Goal: Information Seeking & Learning: Learn about a topic

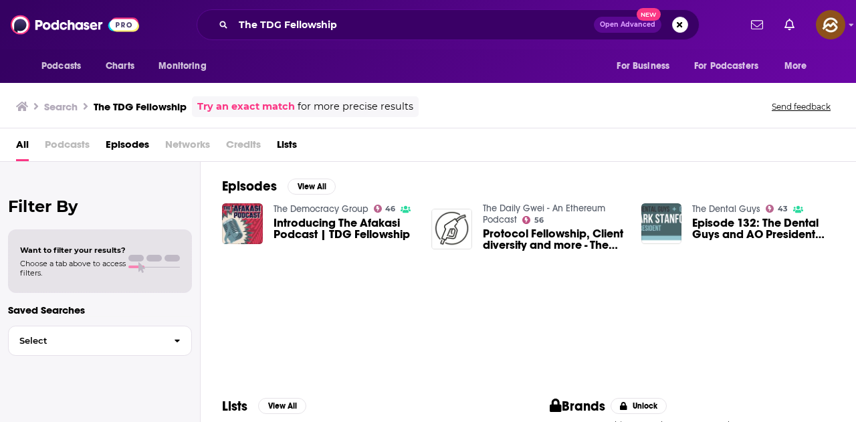
click at [344, 238] on span "Introducing The Afakasi Podcast | TDG Fellowship" at bounding box center [344, 228] width 142 height 23
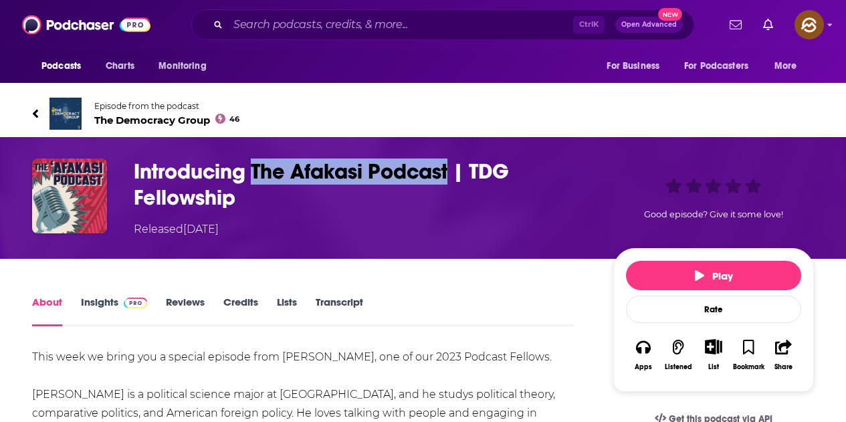
drag, startPoint x: 253, startPoint y: 164, endPoint x: 451, endPoint y: 176, distance: 197.5
click at [451, 176] on h1 "Introducing The Afakasi Podcast | TDG Fellowship" at bounding box center [363, 184] width 458 height 52
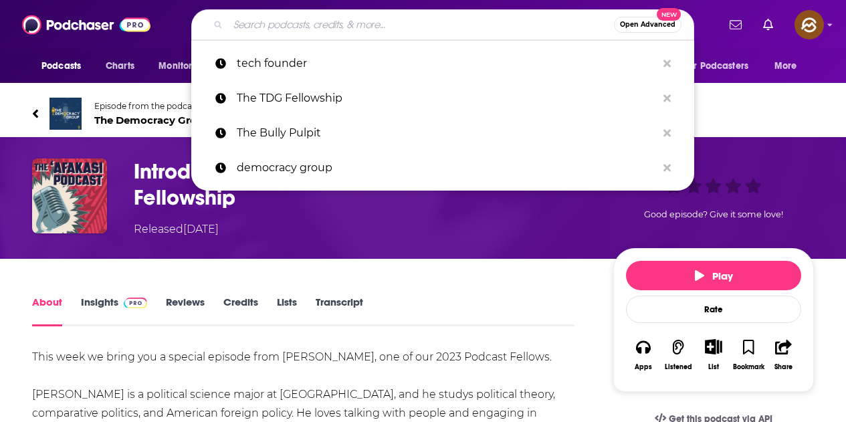
click at [358, 22] on input "Search podcasts, credits, & more..." at bounding box center [421, 24] width 386 height 21
paste input "The Afakasi Podcast"
type input "The Afakasi Podcast"
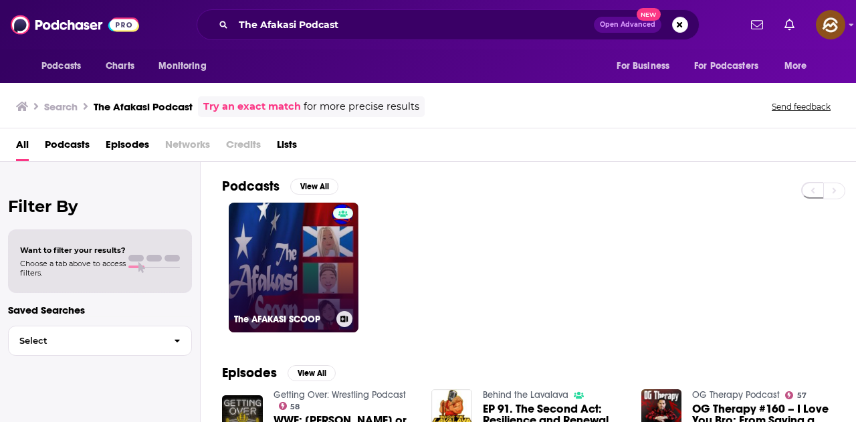
click at [330, 245] on link "The AFAKASI SCOOP" at bounding box center [294, 268] width 130 height 130
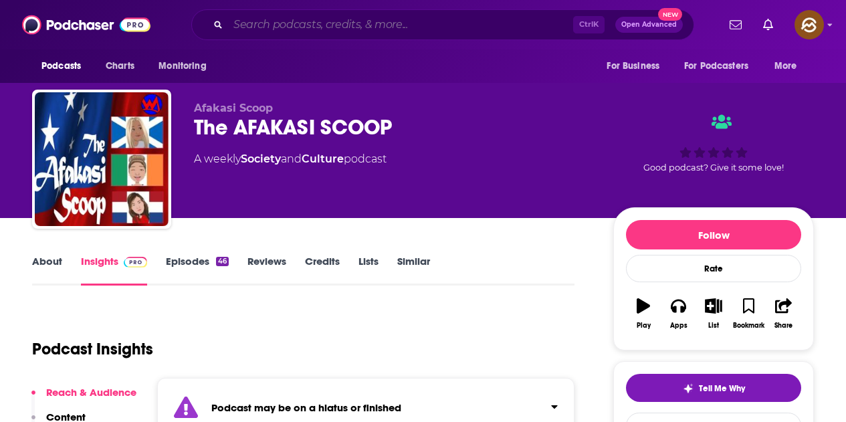
click at [357, 25] on input "Search podcasts, credits, & more..." at bounding box center [400, 24] width 345 height 21
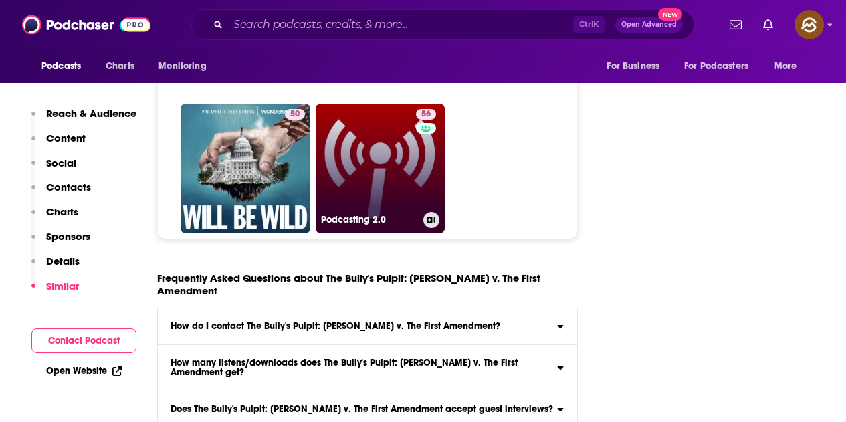
scroll to position [5847, 0]
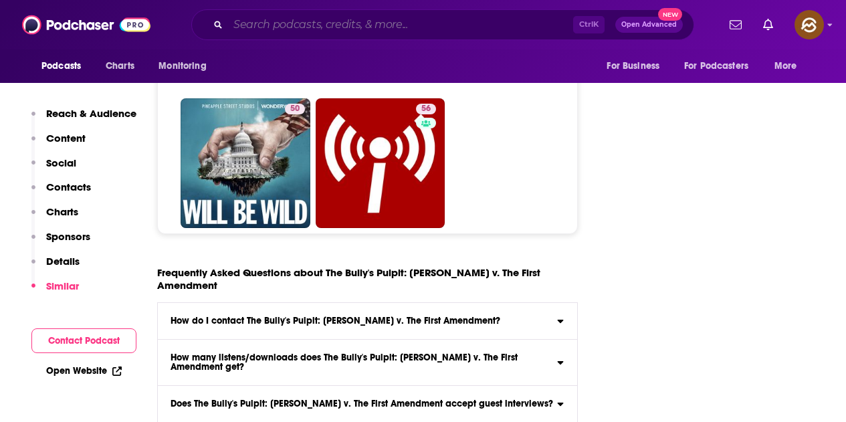
click at [352, 33] on input "Search podcasts, credits, & more..." at bounding box center [400, 24] width 345 height 21
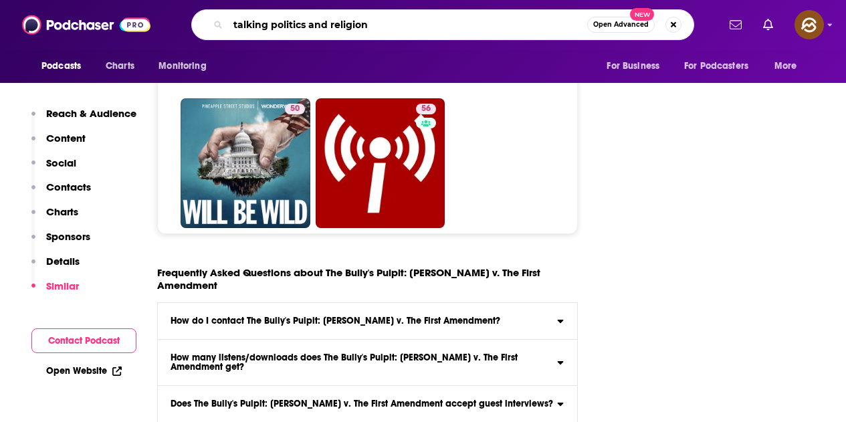
type input "talking politics and religion"
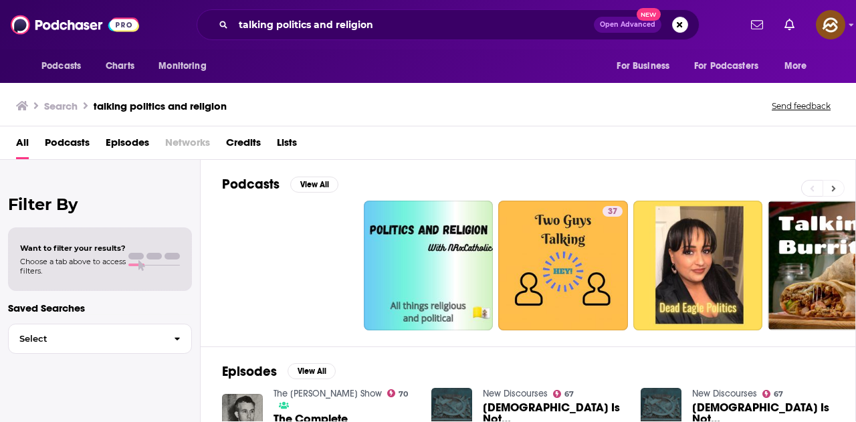
click at [833, 187] on icon at bounding box center [834, 188] width 4 height 6
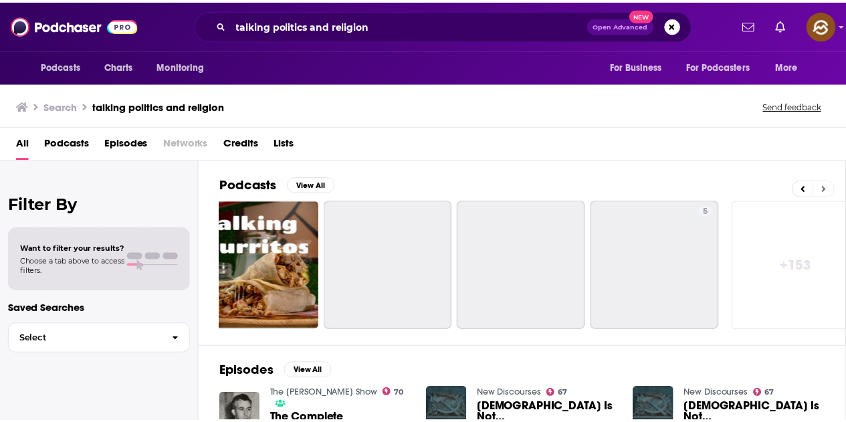
scroll to position [0, 594]
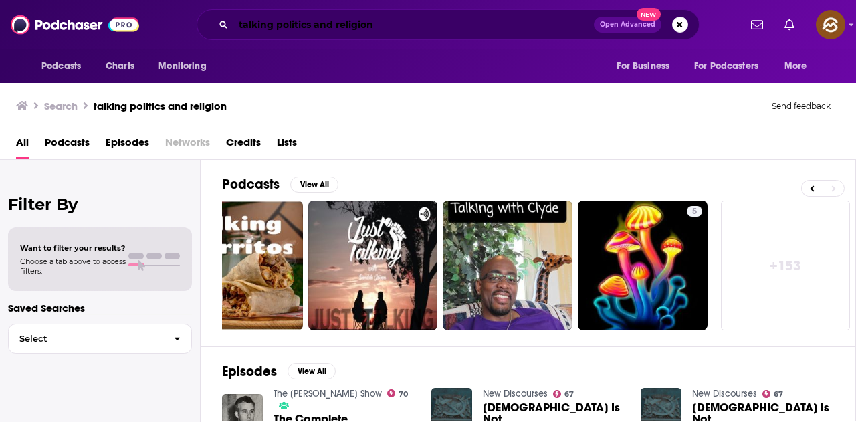
click at [332, 19] on input "talking politics and religion" at bounding box center [413, 24] width 360 height 21
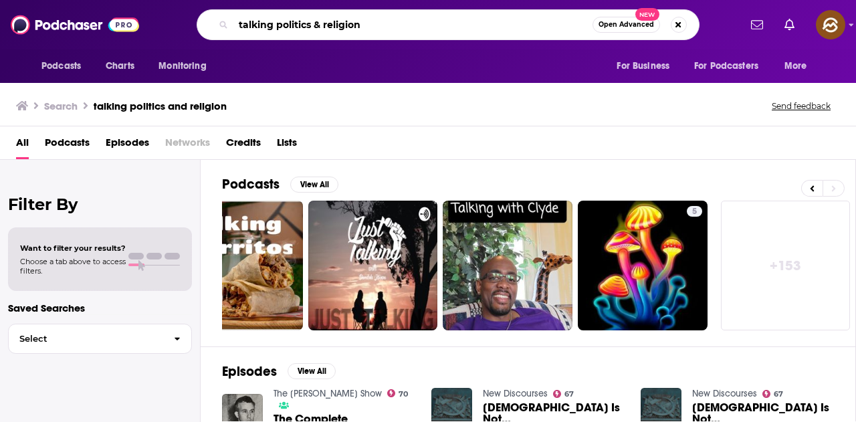
type input "talking politics & religion"
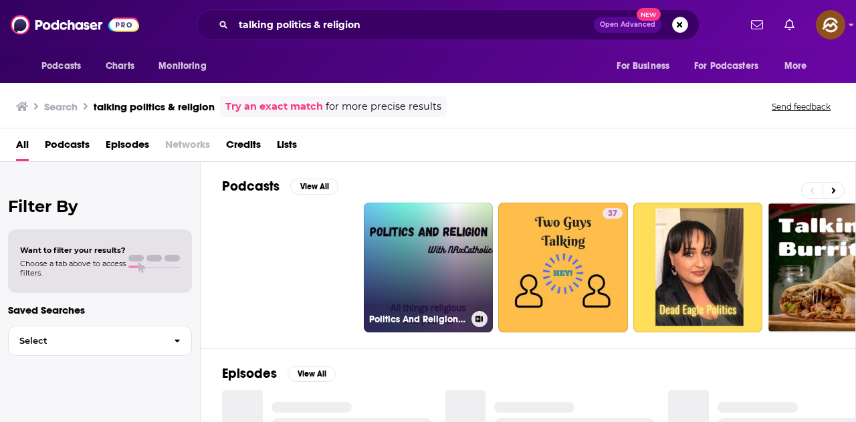
click at [392, 253] on link "Politics And Religion With NRxCatholic" at bounding box center [429, 268] width 130 height 130
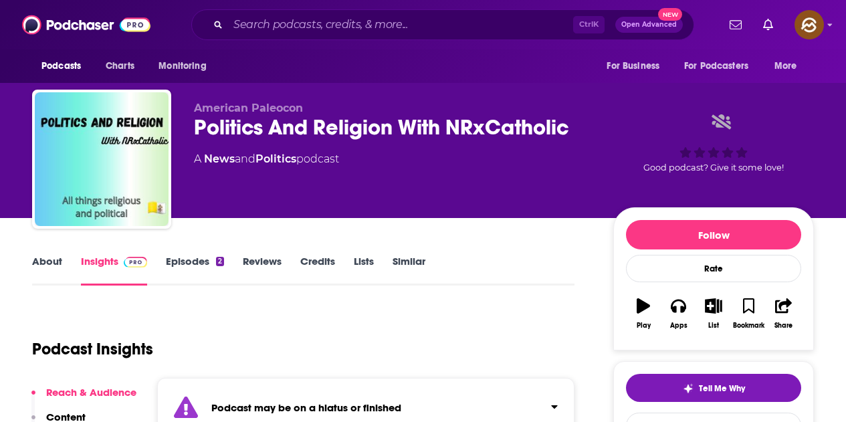
click at [352, 307] on div "Podcast Insights" at bounding box center [297, 341] width 531 height 68
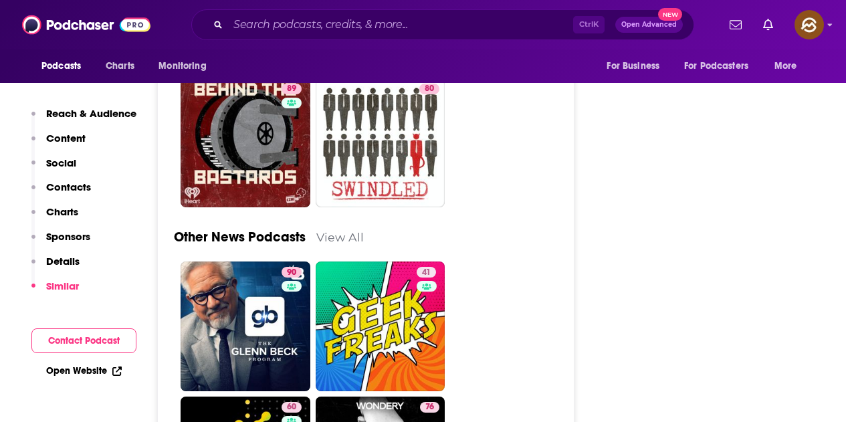
scroll to position [3409, 0]
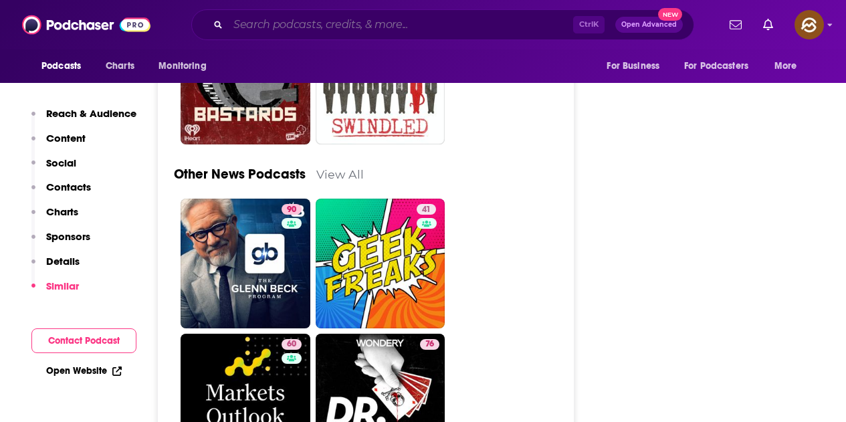
click at [372, 17] on input "Search podcasts, credits, & more..." at bounding box center [400, 24] width 345 height 21
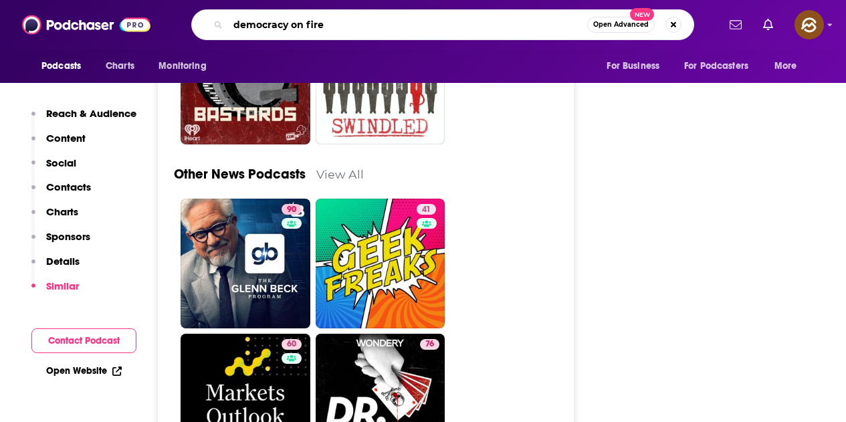
type input "democracy on fire"
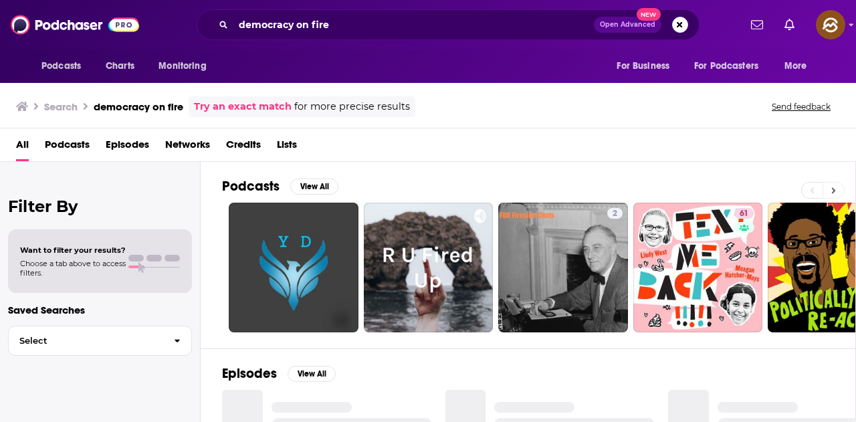
click at [838, 193] on button at bounding box center [833, 190] width 22 height 17
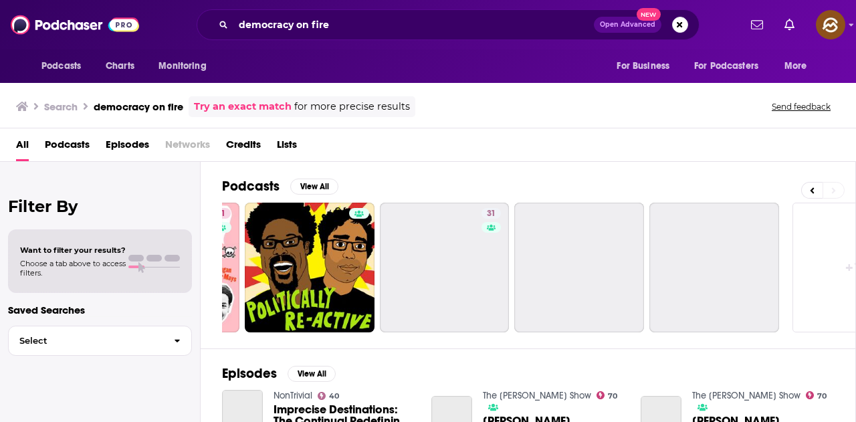
scroll to position [0, 594]
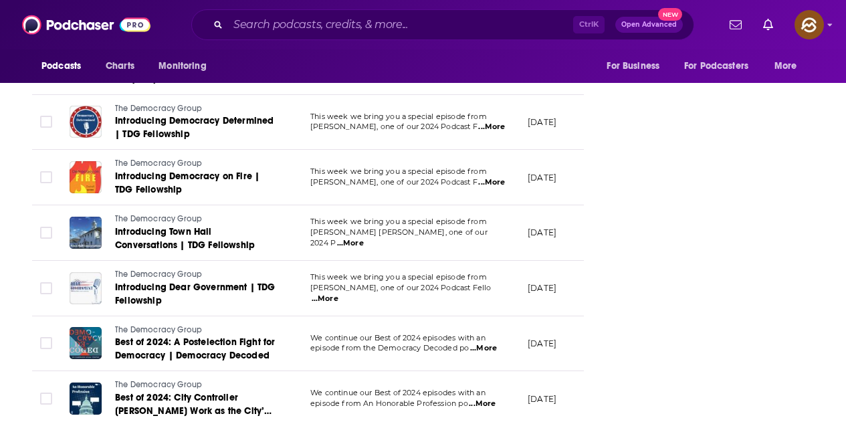
scroll to position [4727, 0]
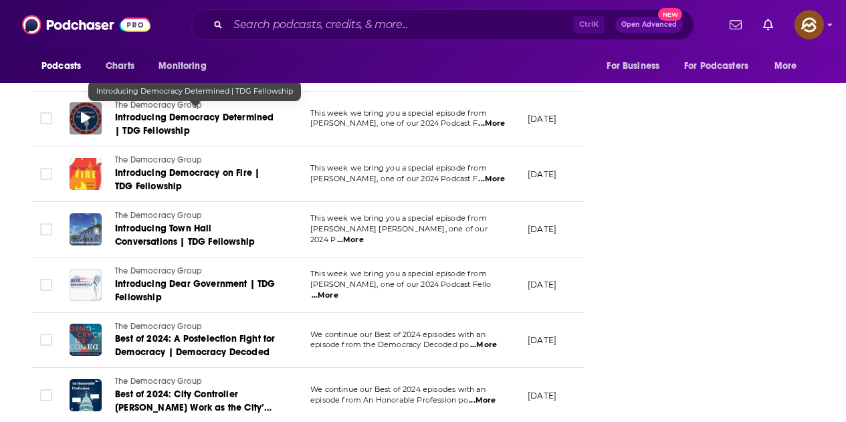
click at [78, 116] on div at bounding box center [86, 118] width 32 height 32
click at [174, 118] on span "Introducing Democracy Determined | TDG Fellowship" at bounding box center [194, 124] width 158 height 25
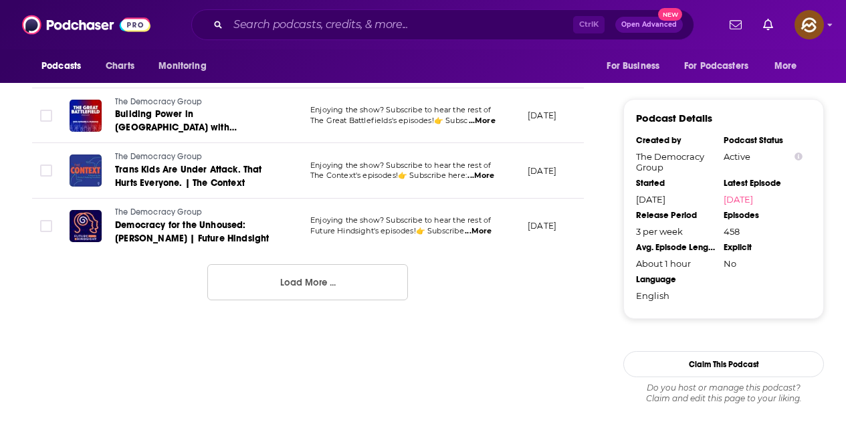
scroll to position [1537, 0]
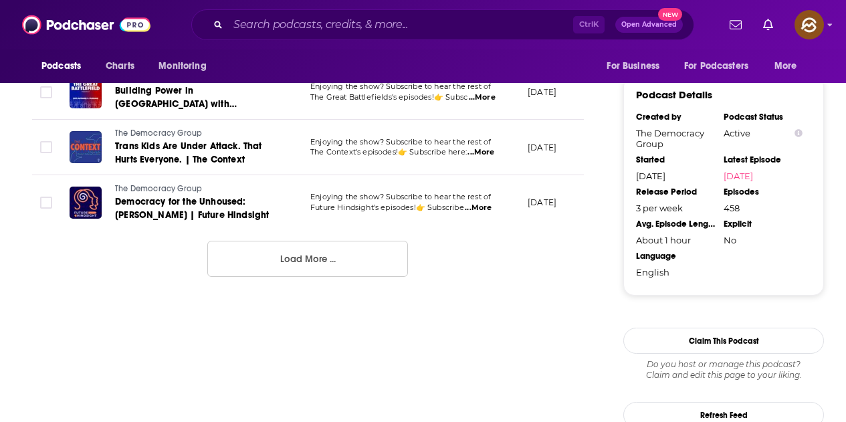
click at [328, 275] on button "Load More ..." at bounding box center [307, 259] width 201 height 36
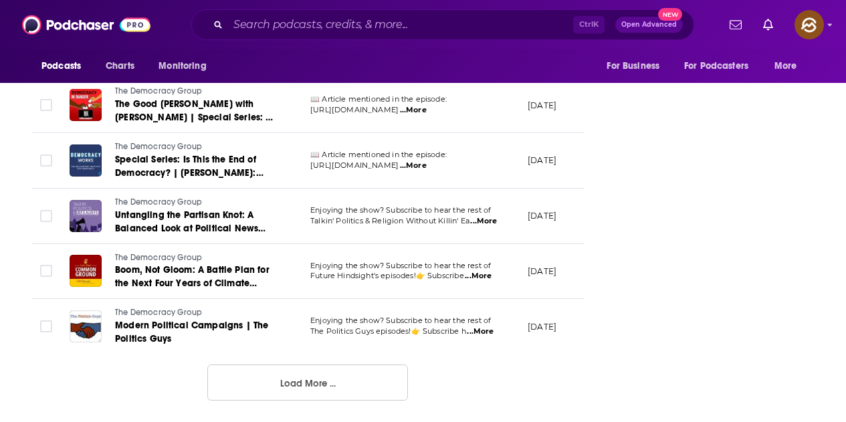
scroll to position [2808, 0]
drag, startPoint x: 316, startPoint y: 389, endPoint x: 321, endPoint y: 378, distance: 12.0
click at [316, 389] on button "Load More ..." at bounding box center [307, 382] width 201 height 36
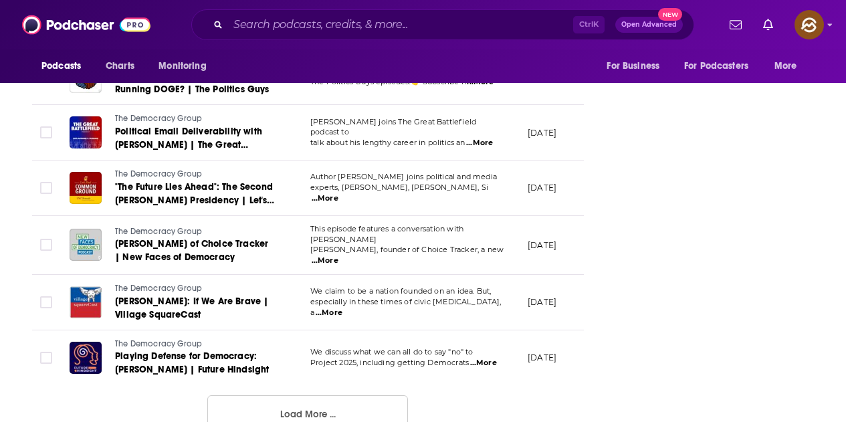
scroll to position [4191, 0]
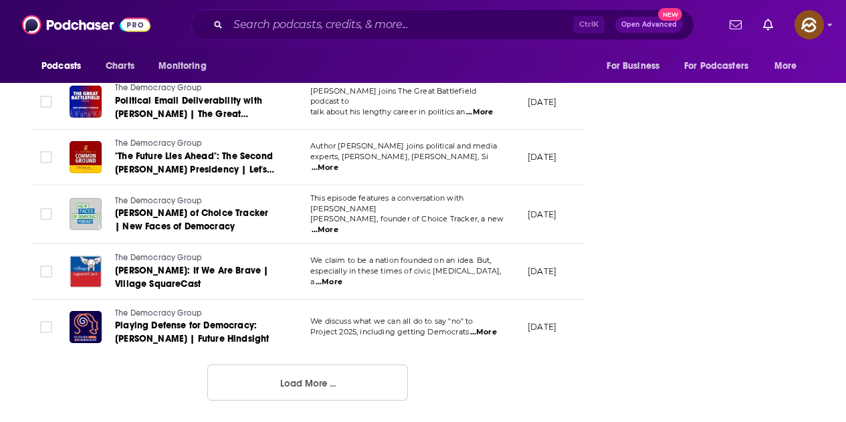
click at [327, 380] on button "Load More ..." at bounding box center [307, 382] width 201 height 36
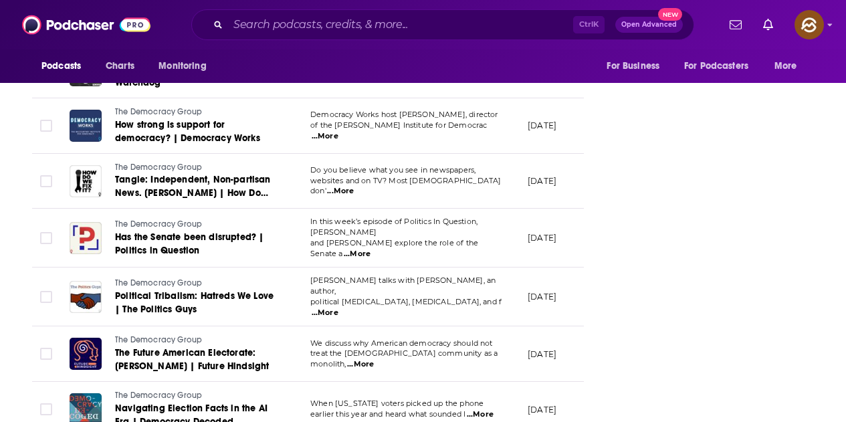
scroll to position [5529, 0]
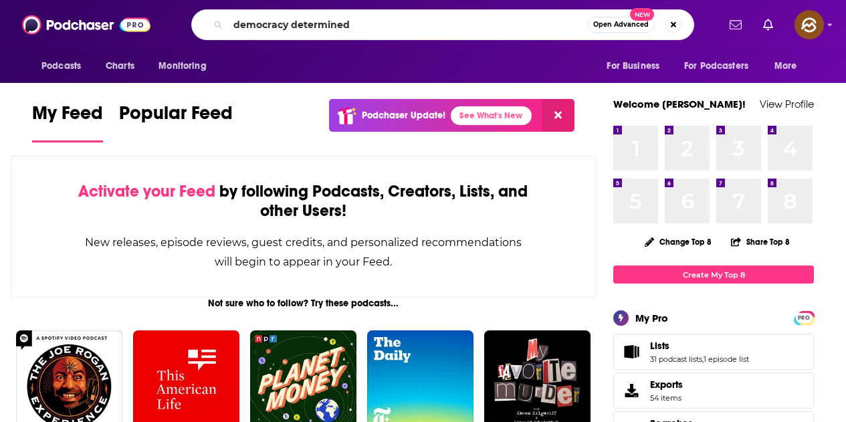
type input "democracy determined"
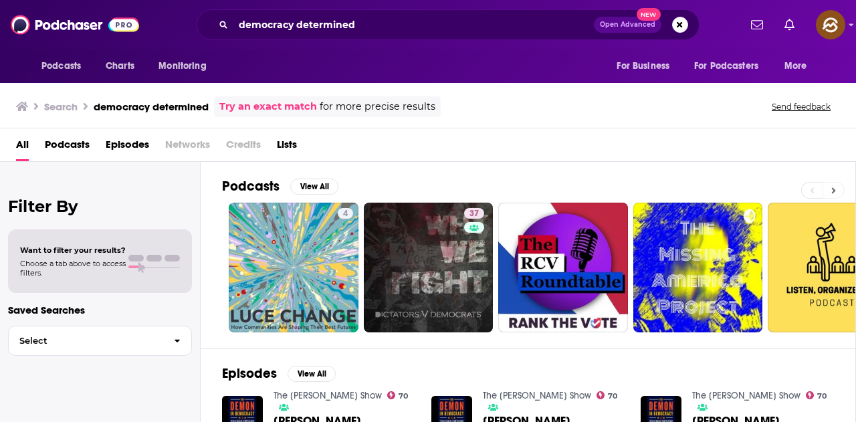
click at [831, 191] on icon at bounding box center [833, 190] width 5 height 9
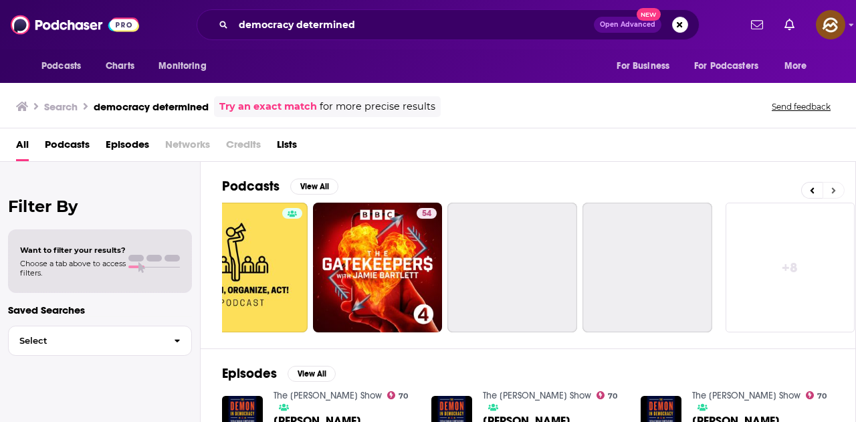
scroll to position [0, 594]
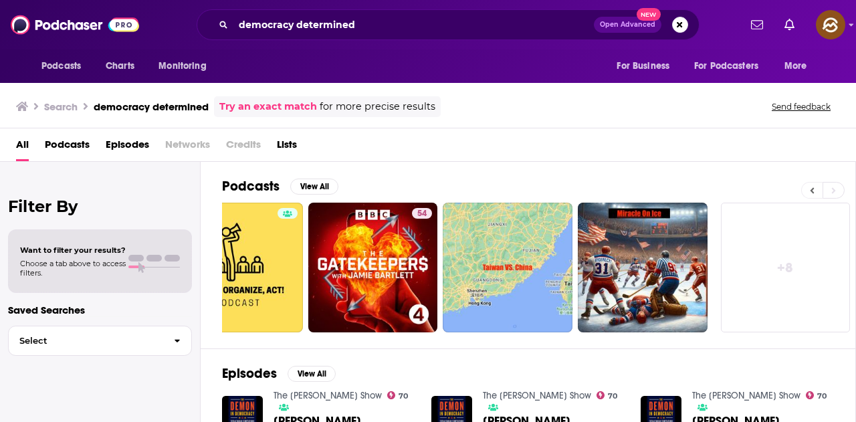
click at [812, 191] on icon at bounding box center [812, 190] width 4 height 6
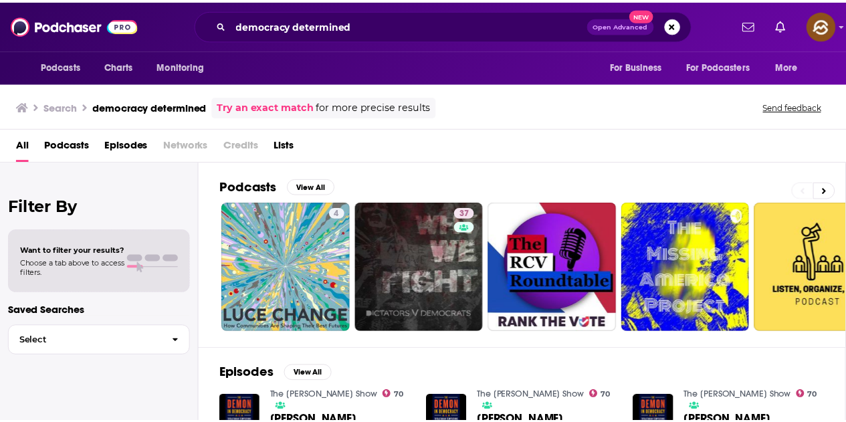
scroll to position [0, 0]
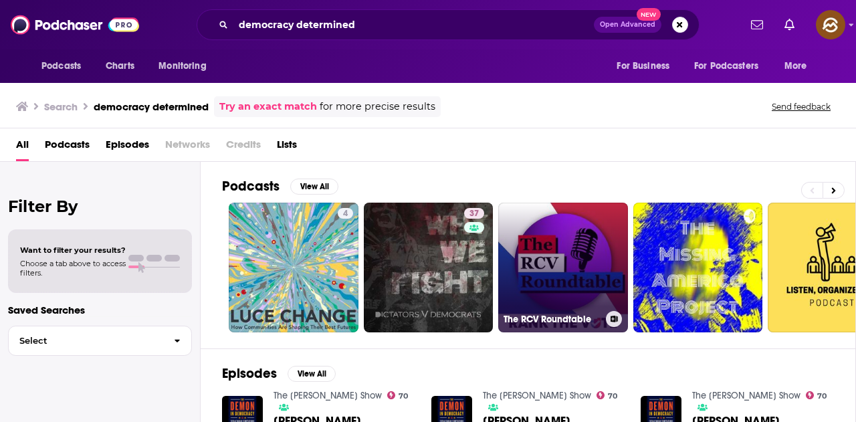
click at [545, 248] on link "The RCV Roundtable" at bounding box center [563, 268] width 130 height 130
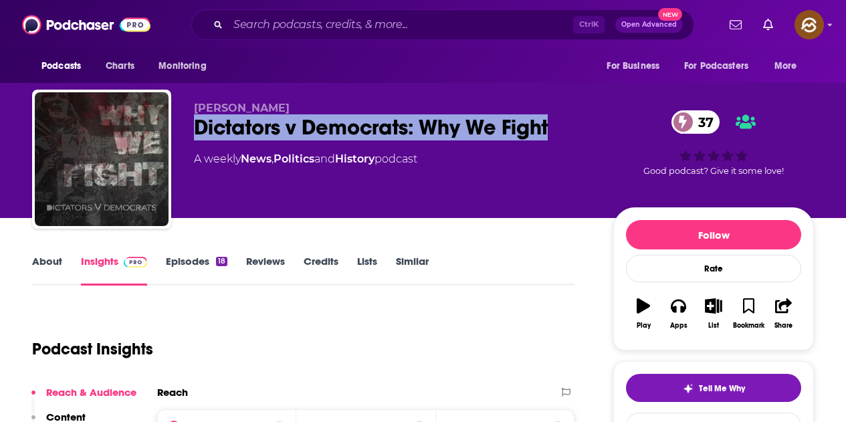
drag, startPoint x: 192, startPoint y: 128, endPoint x: 553, endPoint y: 136, distance: 361.7
click at [553, 136] on div "[PERSON_NAME] Dictators v Democrats: Why We Fight 37 A weekly News , Politics a…" at bounding box center [422, 162] width 781 height 144
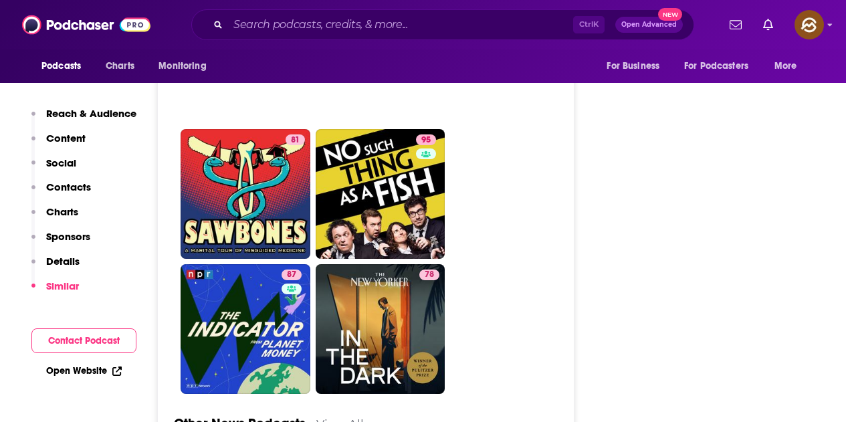
scroll to position [3008, 0]
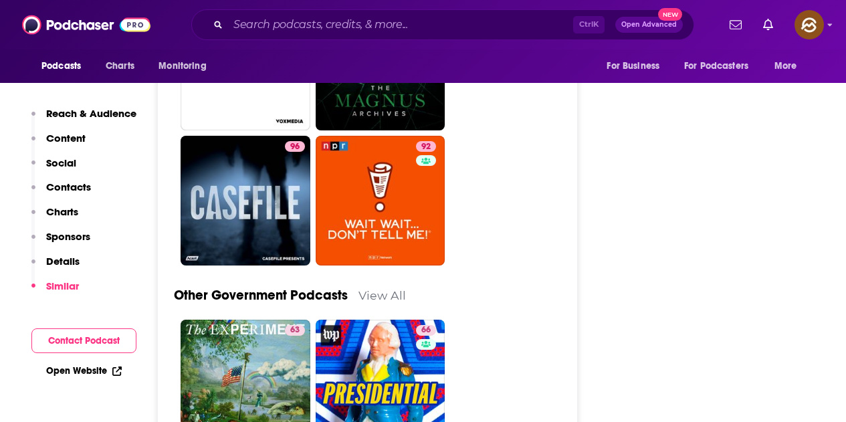
scroll to position [3409, 0]
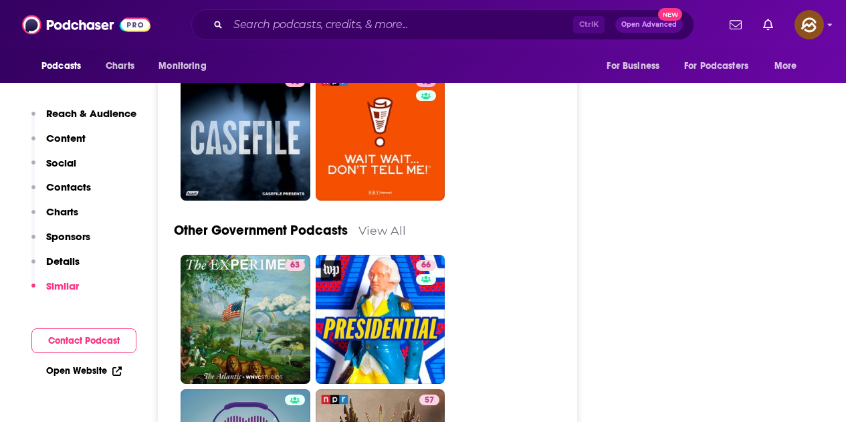
click at [469, 8] on div "Podcasts Charts Monitoring Ctrl K Open Advanced New For Business For Podcasters…" at bounding box center [423, 24] width 846 height 49
click at [463, 18] on input "Search podcasts, credits, & more..." at bounding box center [400, 24] width 345 height 21
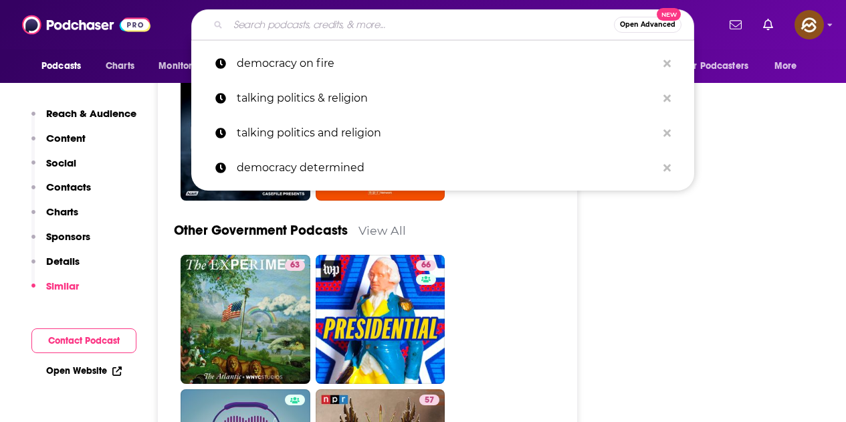
paste input "Democracy Fix"
type input "Democracy Fix"
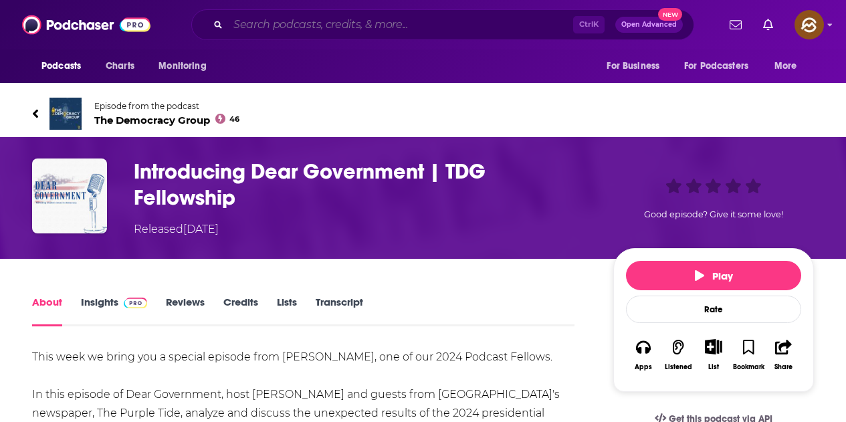
click at [326, 27] on input "Search podcasts, credits, & more..." at bounding box center [400, 24] width 345 height 21
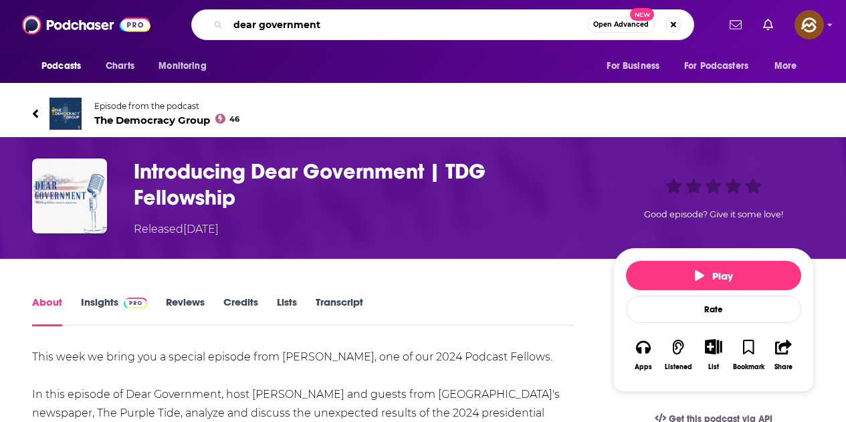
type input "dear government"
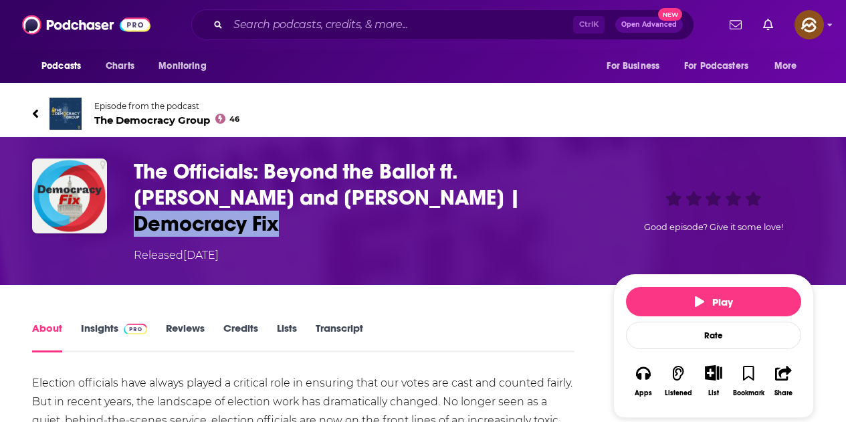
drag, startPoint x: 434, startPoint y: 194, endPoint x: 572, endPoint y: 197, distance: 137.7
click at [572, 197] on h1 "The Officials: Beyond the Ballot ft. [PERSON_NAME] and [PERSON_NAME] | Democrac…" at bounding box center [363, 197] width 458 height 78
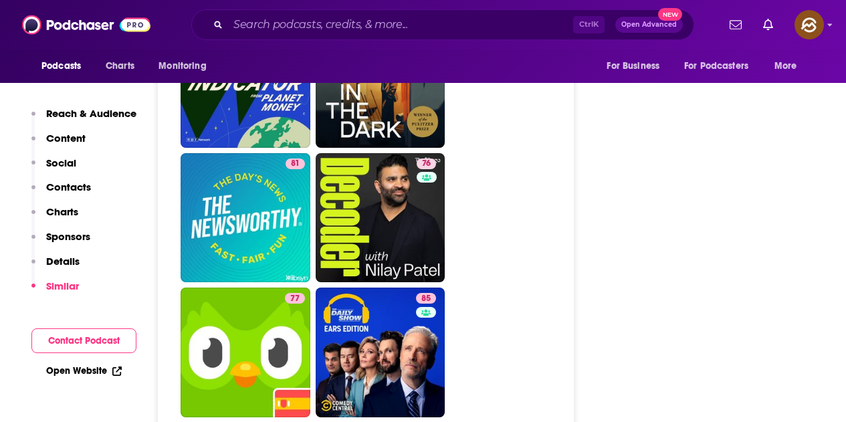
scroll to position [3142, 0]
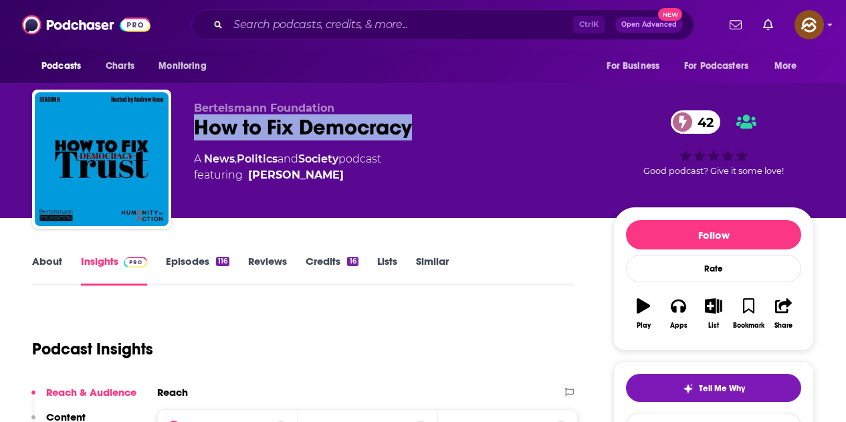
drag, startPoint x: 199, startPoint y: 128, endPoint x: 409, endPoint y: 141, distance: 210.9
click at [409, 141] on div "Bertelsmann Foundation How to Fix Democracy 42 A News , Politics and Society po…" at bounding box center [393, 155] width 398 height 107
click at [686, 316] on button "Apps" at bounding box center [677, 313] width 35 height 48
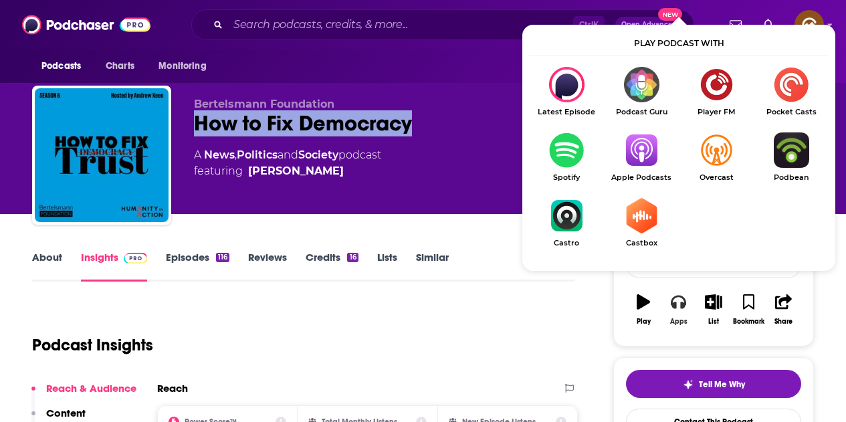
scroll to position [67, 0]
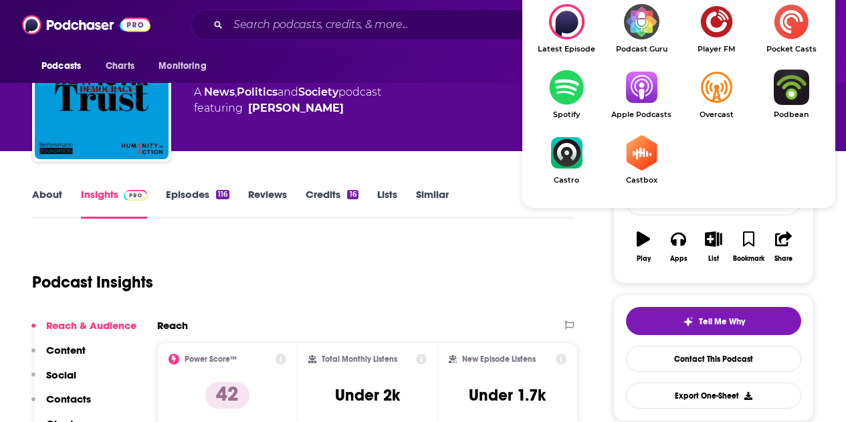
click at [641, 92] on img "Show Listen On dropdown" at bounding box center [641, 87] width 75 height 35
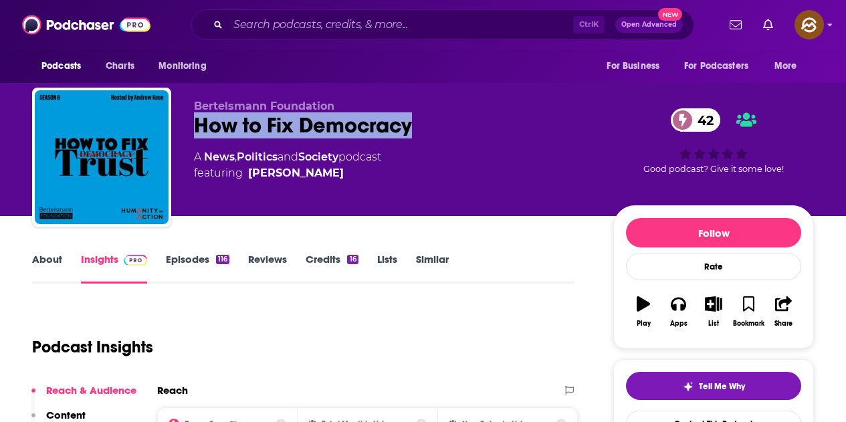
scroll to position [0, 0]
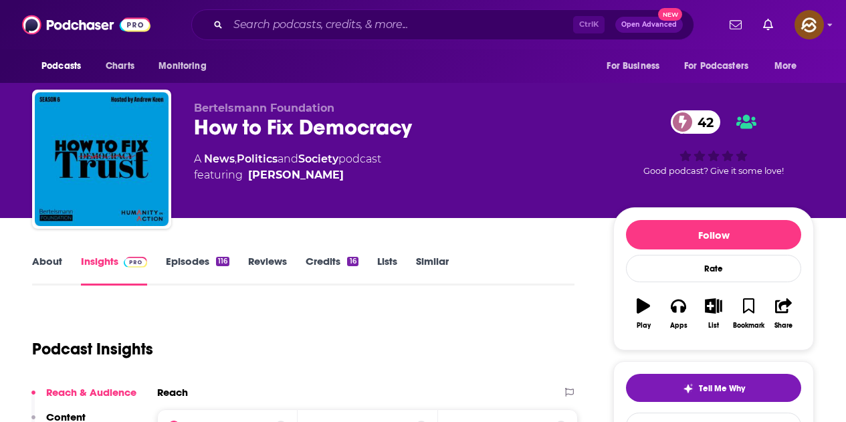
click at [350, 201] on div "Bertelsmann Foundation How to Fix Democracy 42 A News , Politics and Society po…" at bounding box center [393, 155] width 398 height 107
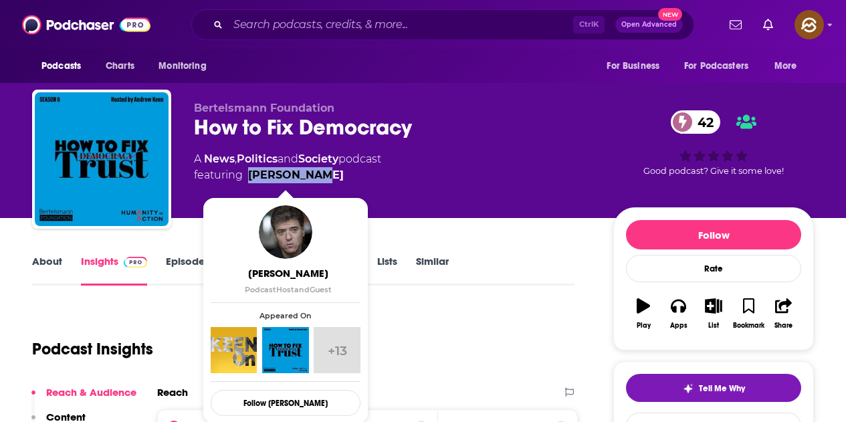
drag, startPoint x: 352, startPoint y: 194, endPoint x: 249, endPoint y: 178, distance: 104.2
click at [249, 178] on div "Bertelsmann Foundation How to Fix Democracy 42 A News , Politics and Society po…" at bounding box center [393, 155] width 398 height 107
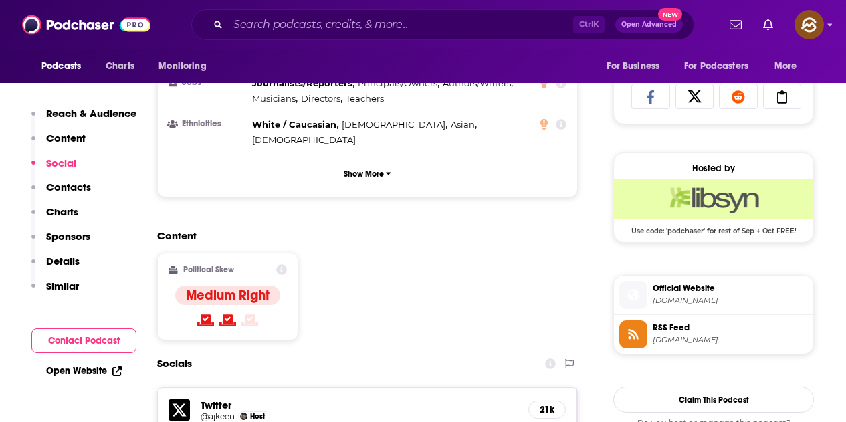
scroll to position [1003, 0]
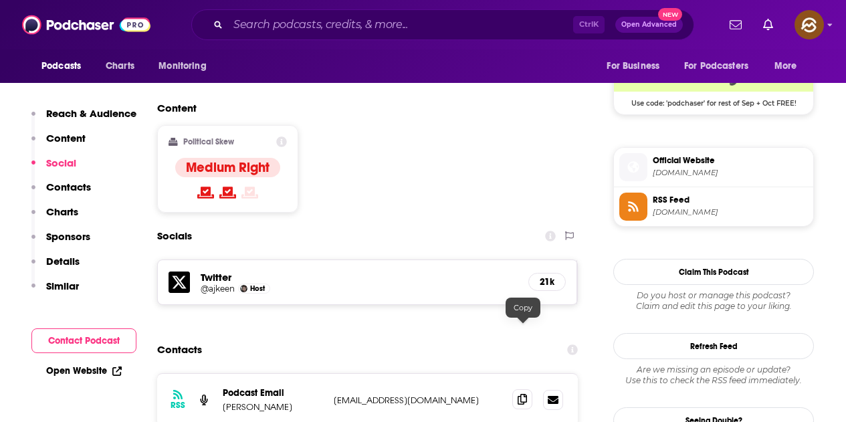
click at [523, 394] on icon at bounding box center [521, 399] width 9 height 11
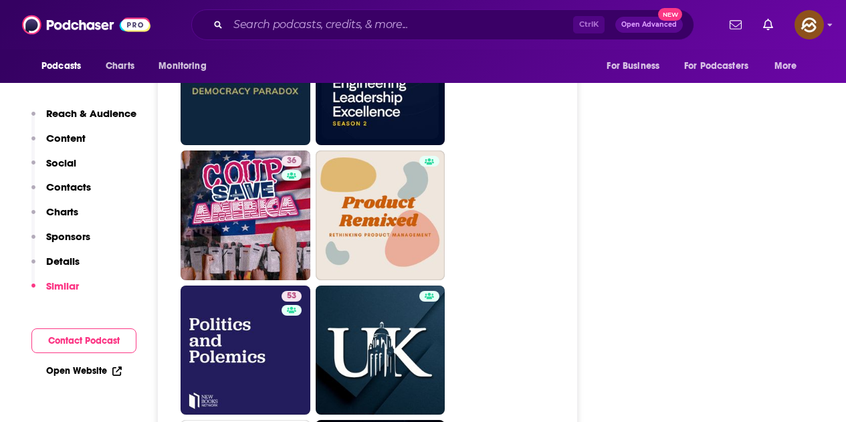
scroll to position [3051, 0]
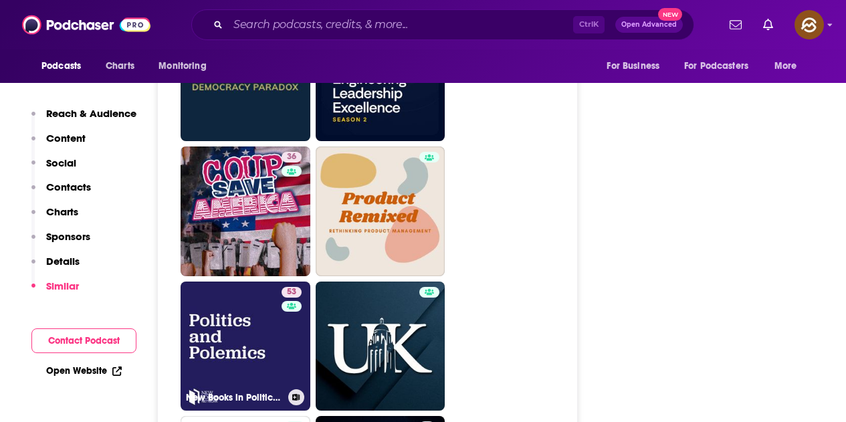
drag, startPoint x: 234, startPoint y: 256, endPoint x: 614, endPoint y: 258, distance: 379.7
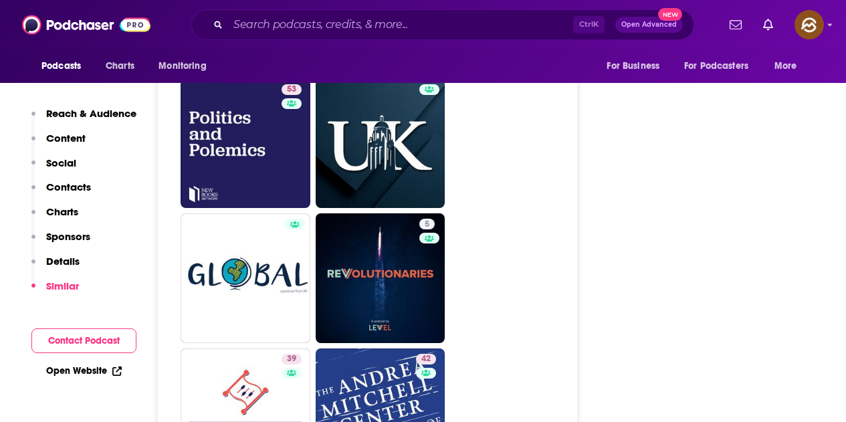
scroll to position [3252, 0]
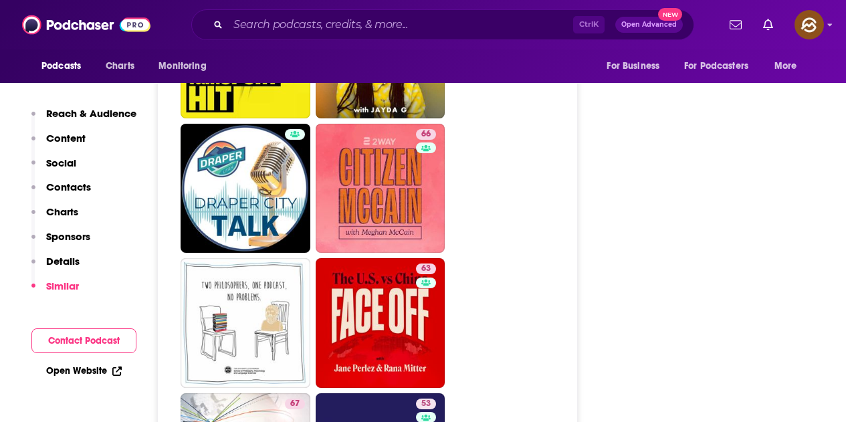
scroll to position [3476, 0]
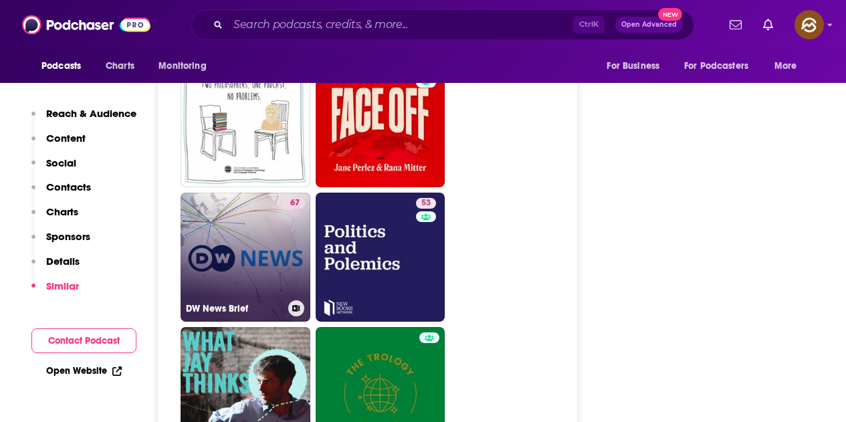
click at [233, 215] on link "67 DW News Brief" at bounding box center [245, 258] width 130 height 130
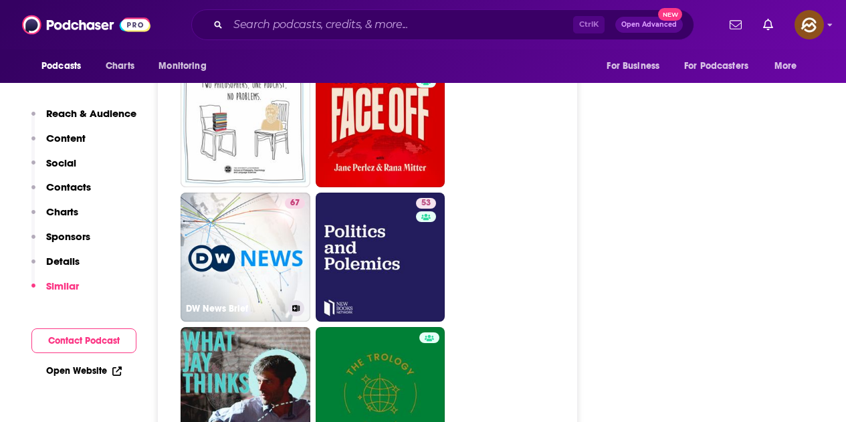
type input "https://www.podchaser.com/podcasts/dw-news-brief-3828417"
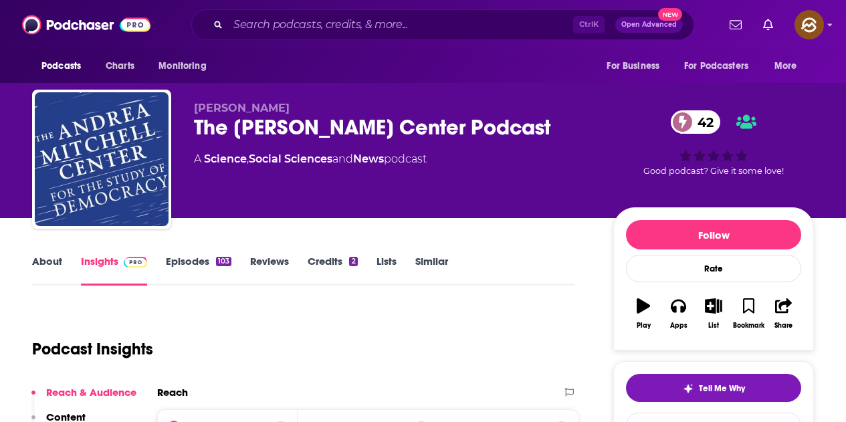
drag, startPoint x: 197, startPoint y: 124, endPoint x: 544, endPoint y: 142, distance: 347.4
click at [544, 142] on div "Matthew Roth The Andrea Mitchell Center Podcast 42 A Science , Social Sciences …" at bounding box center [393, 155] width 398 height 107
click at [687, 311] on button "Apps" at bounding box center [677, 313] width 35 height 48
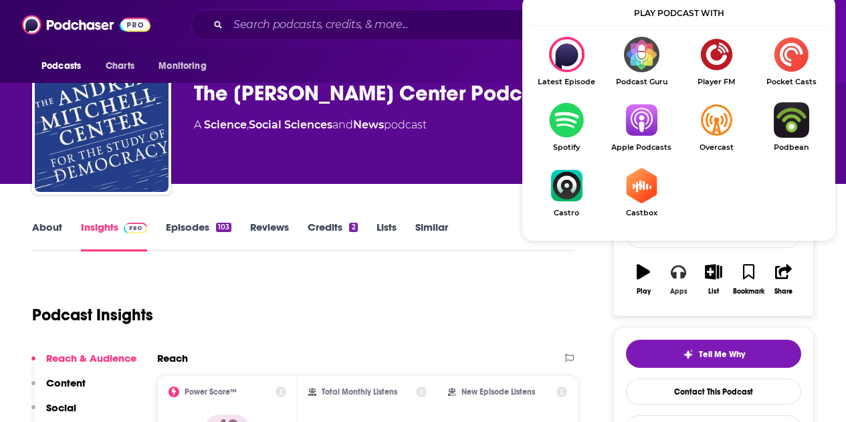
scroll to position [67, 0]
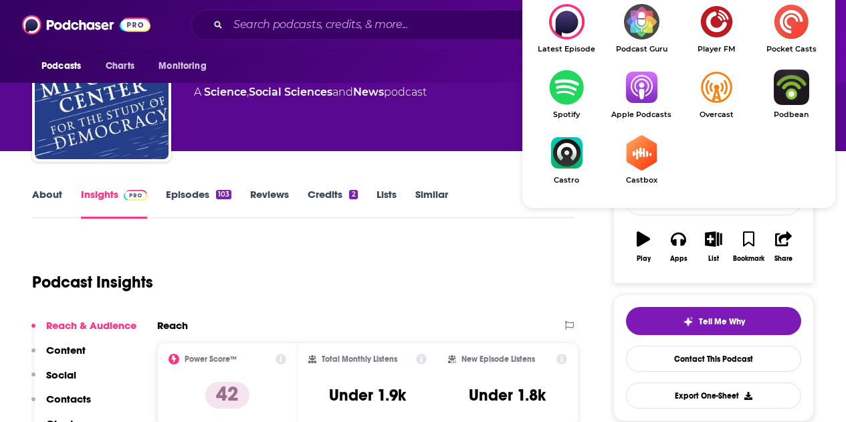
click at [644, 84] on img "Show Listen On dropdown" at bounding box center [641, 87] width 75 height 35
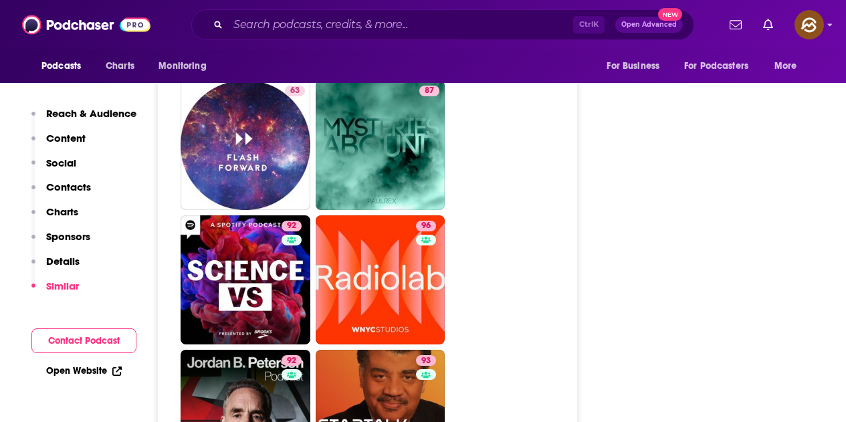
scroll to position [4211, 0]
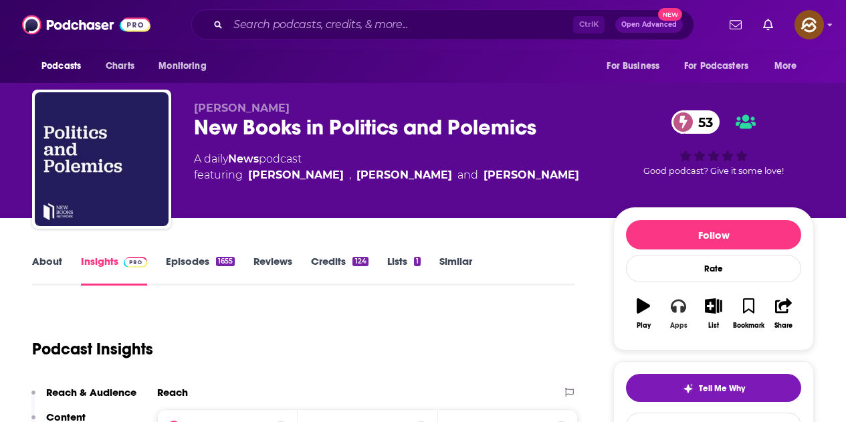
click at [682, 304] on icon "button" at bounding box center [677, 305] width 15 height 15
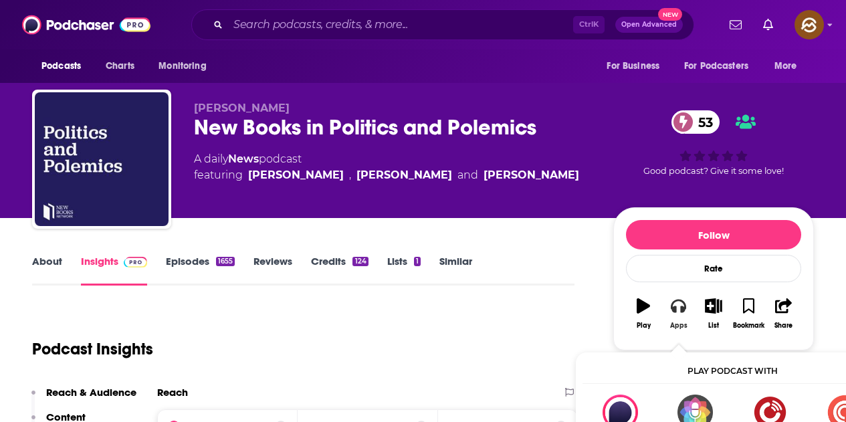
scroll to position [67, 0]
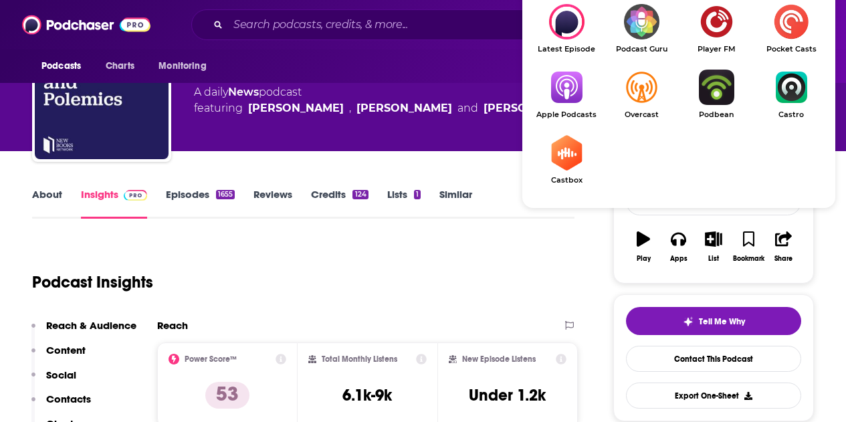
click at [584, 98] on img "Show Listen On dropdown" at bounding box center [566, 87] width 75 height 35
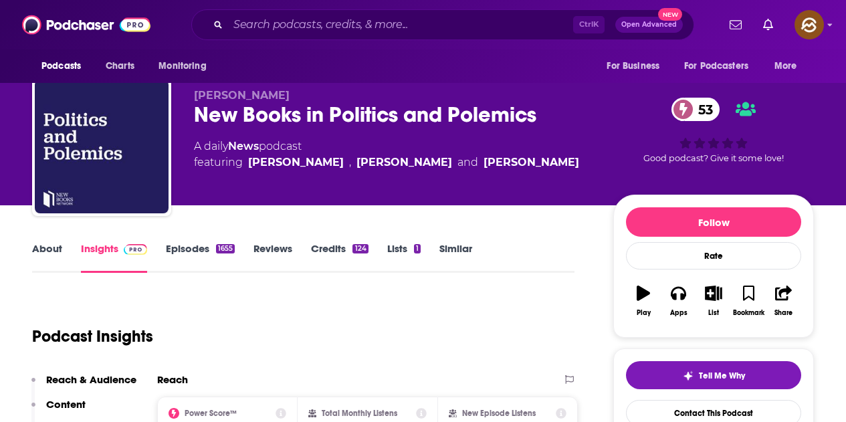
scroll to position [0, 0]
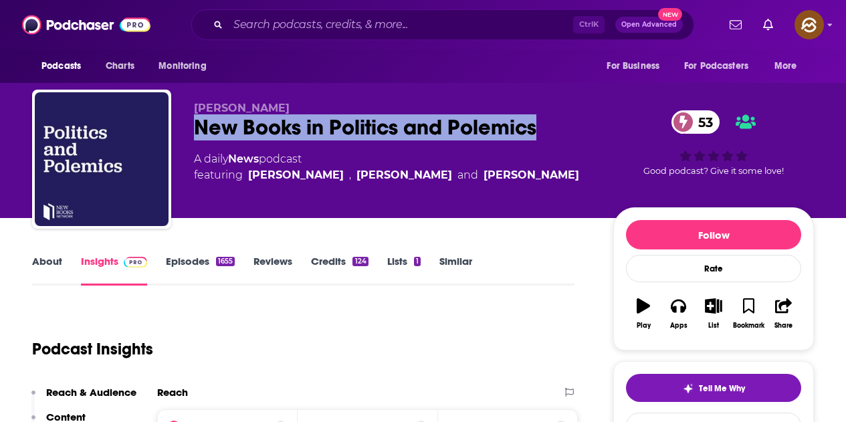
drag, startPoint x: 200, startPoint y: 122, endPoint x: 537, endPoint y: 134, distance: 337.8
click at [537, 134] on div "New Books in Politics and Polemics 53" at bounding box center [393, 127] width 398 height 26
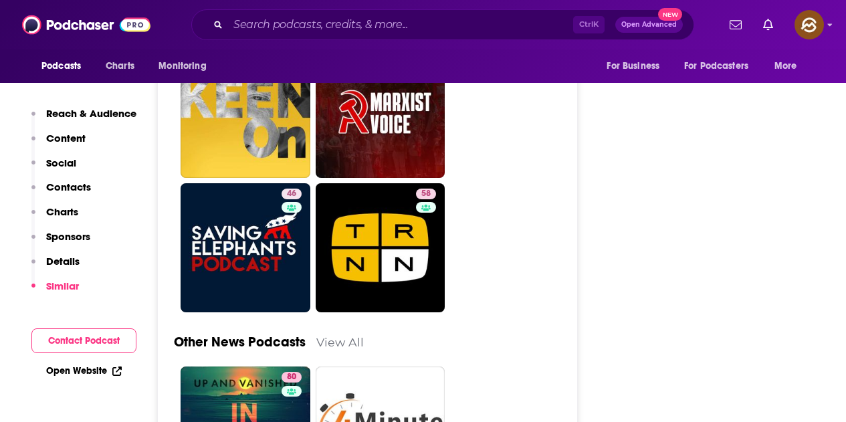
scroll to position [3810, 0]
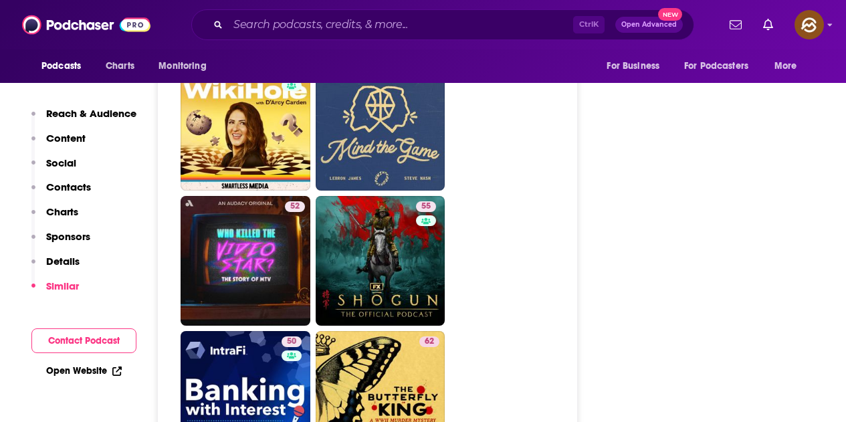
scroll to position [3769, 0]
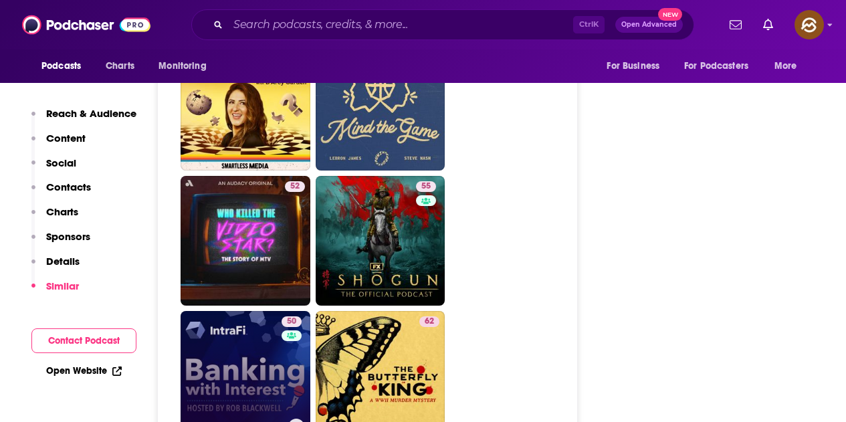
click at [234, 311] on link "50 Banking with Interest" at bounding box center [245, 376] width 130 height 130
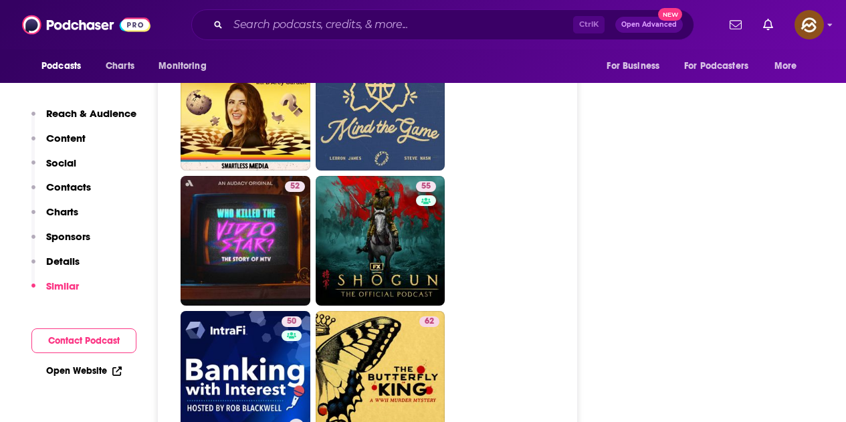
type input "https://www.podchaser.com/podcasts/banking-with-interest-1136807"
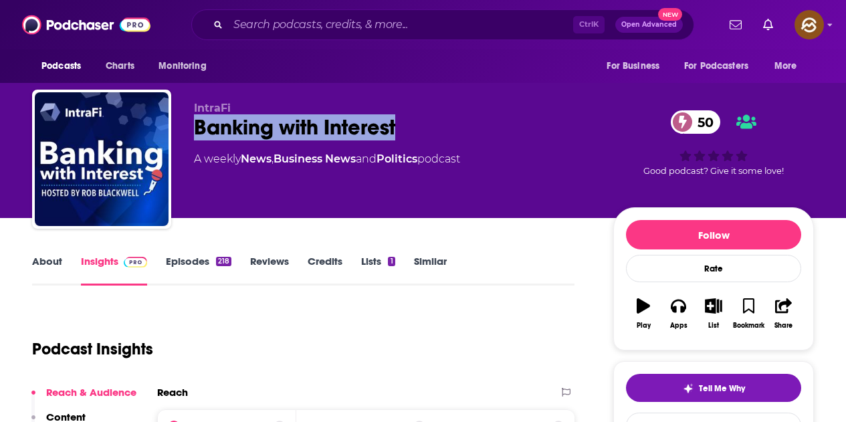
drag, startPoint x: 226, startPoint y: 127, endPoint x: 395, endPoint y: 128, distance: 169.1
click at [395, 128] on div "Banking with Interest 50" at bounding box center [393, 127] width 398 height 26
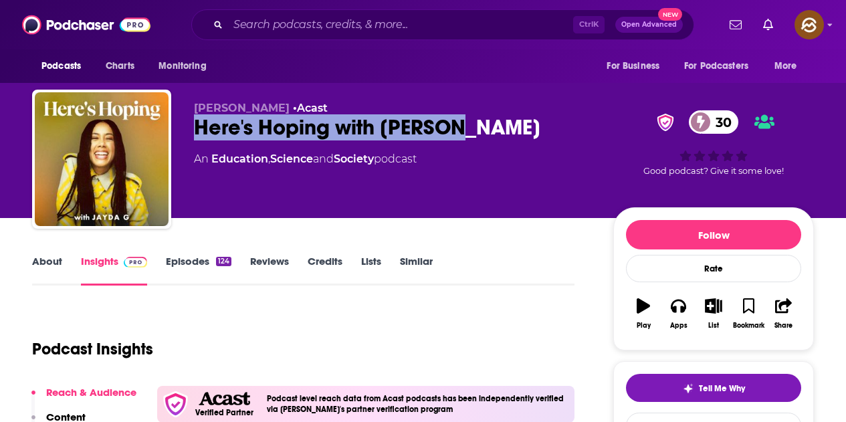
drag, startPoint x: 197, startPoint y: 123, endPoint x: 465, endPoint y: 122, distance: 268.0
click at [465, 122] on div "Here's Hoping with [PERSON_NAME] 30" at bounding box center [393, 127] width 398 height 26
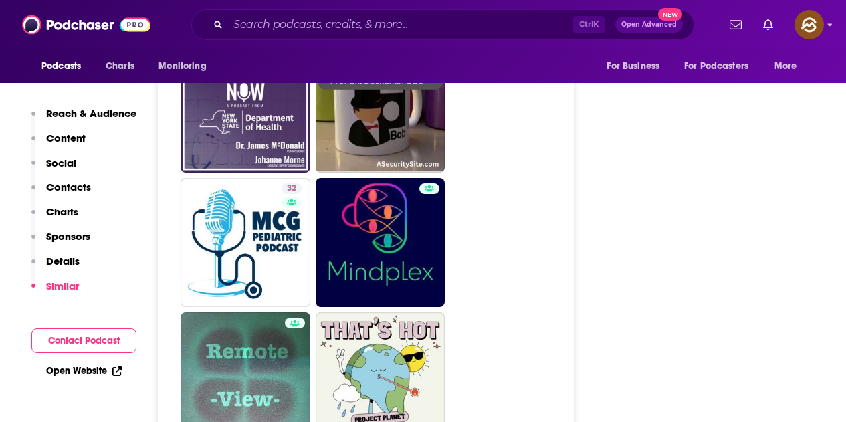
scroll to position [3409, 0]
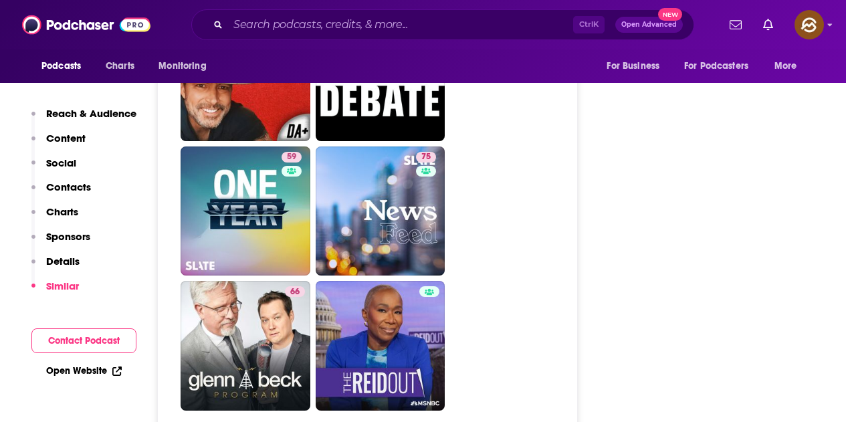
scroll to position [4479, 0]
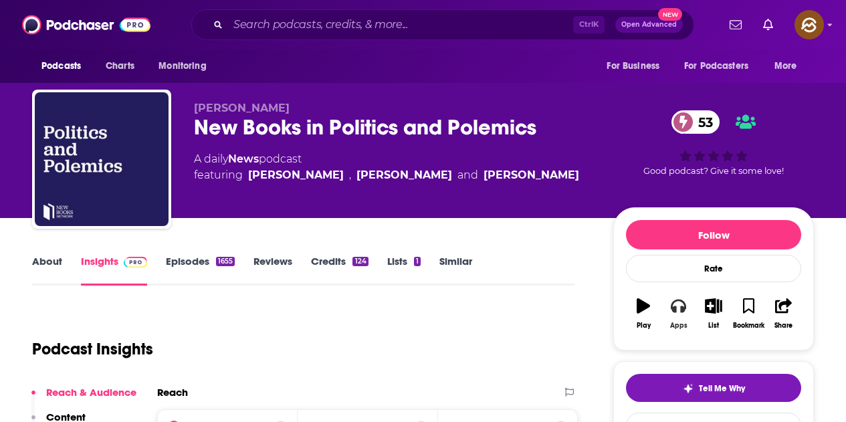
click at [674, 314] on button "Apps" at bounding box center [677, 313] width 35 height 48
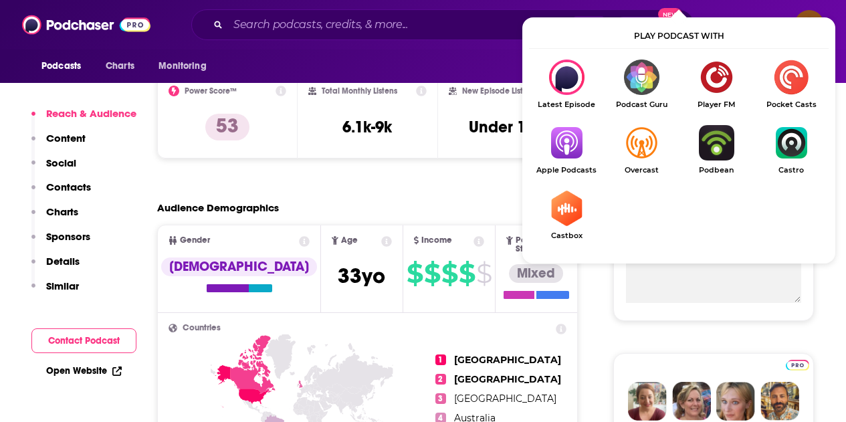
scroll to position [334, 0]
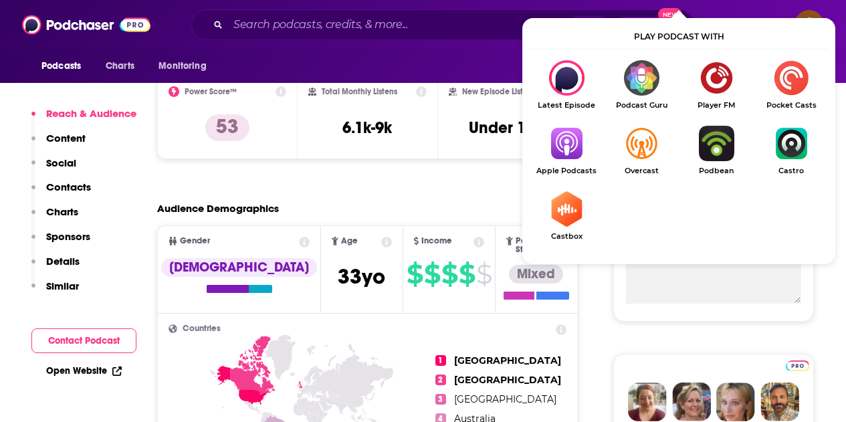
click at [558, 157] on img "Show Listen On dropdown" at bounding box center [566, 143] width 75 height 35
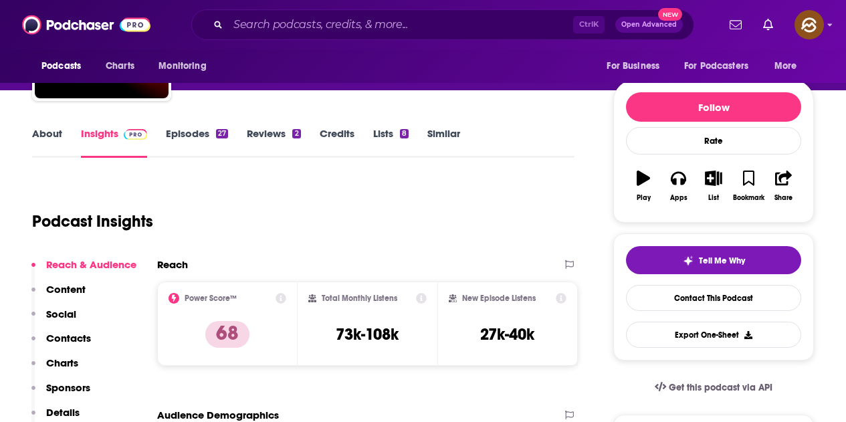
scroll to position [134, 0]
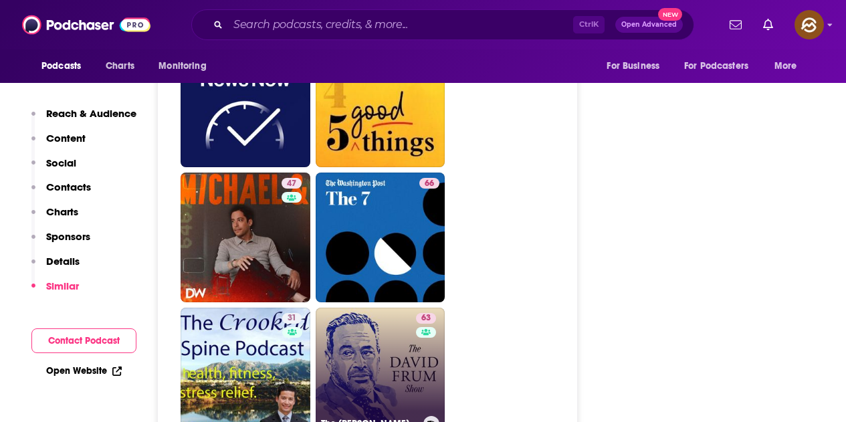
scroll to position [2807, 0]
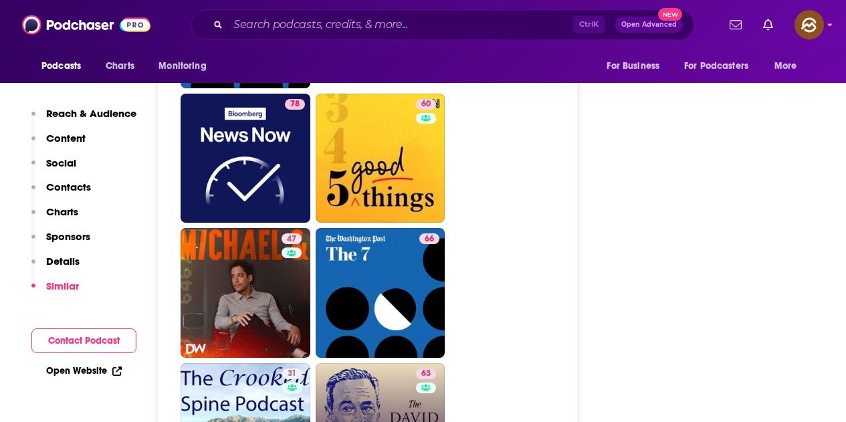
click at [414, 363] on link "63 The David Frum Show" at bounding box center [381, 428] width 130 height 130
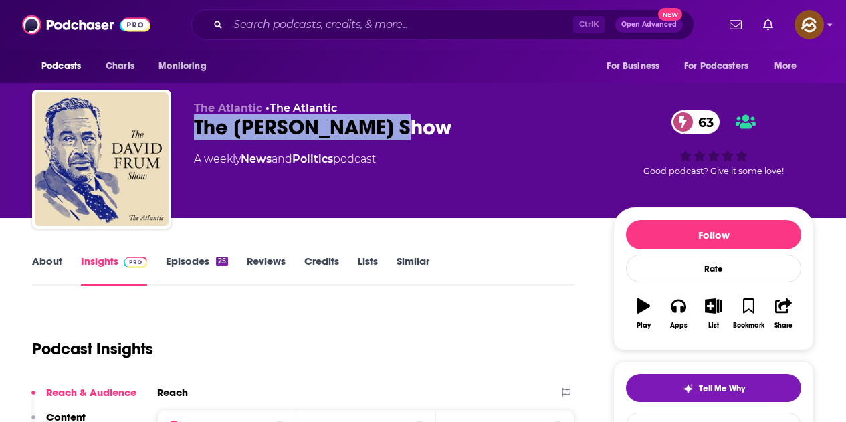
drag, startPoint x: 195, startPoint y: 124, endPoint x: 396, endPoint y: 127, distance: 201.2
click at [396, 127] on div "The David Frum Show 63" at bounding box center [393, 127] width 398 height 26
click at [680, 305] on icon "button" at bounding box center [677, 305] width 15 height 15
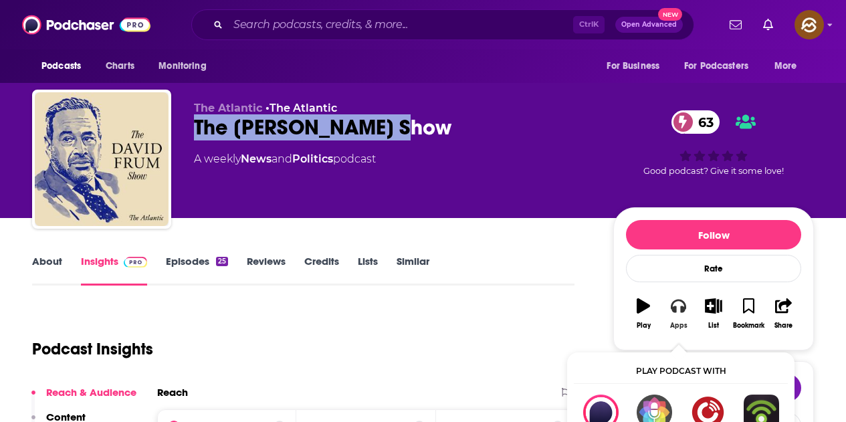
scroll to position [134, 0]
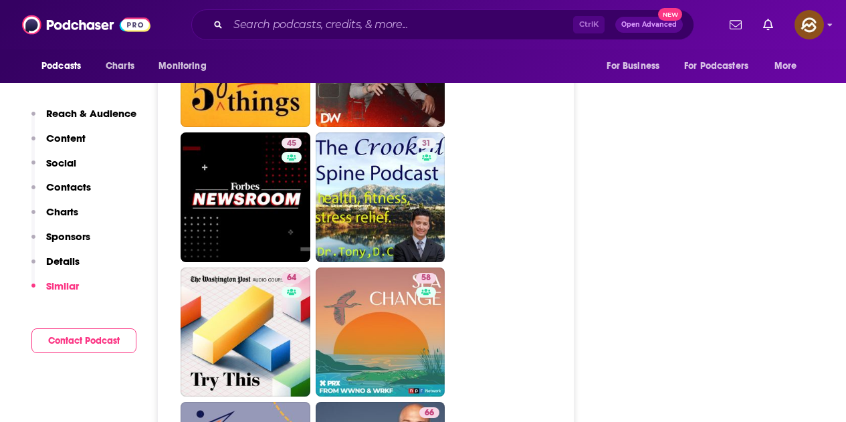
scroll to position [2607, 0]
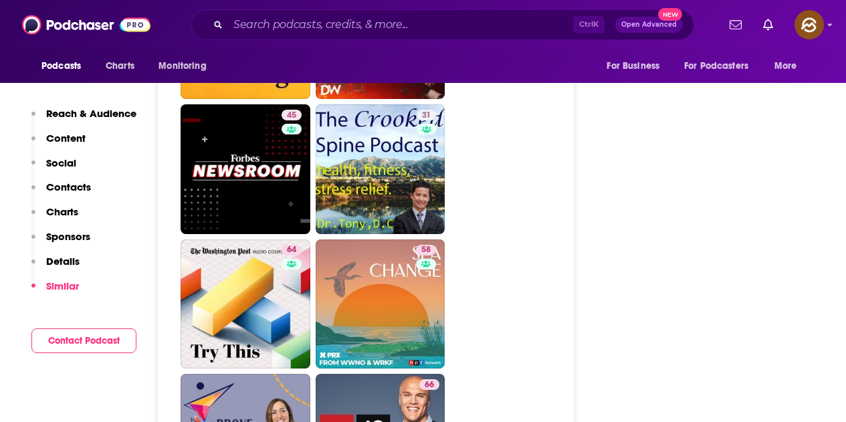
drag, startPoint x: 280, startPoint y: 187, endPoint x: 509, endPoint y: 203, distance: 229.8
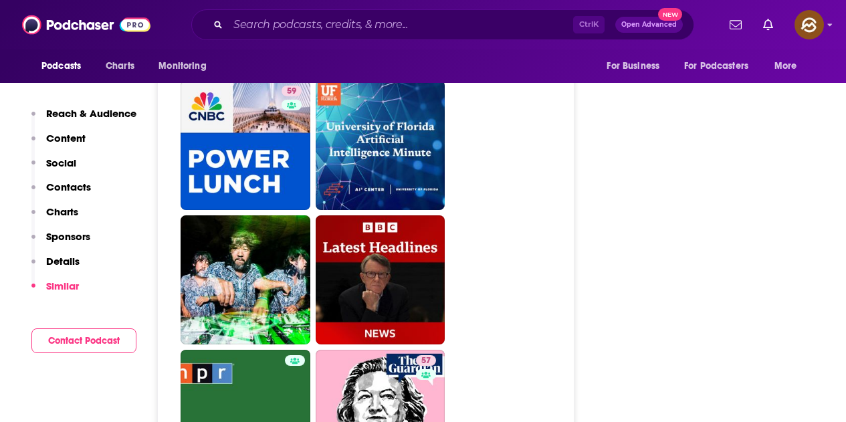
scroll to position [3409, 0]
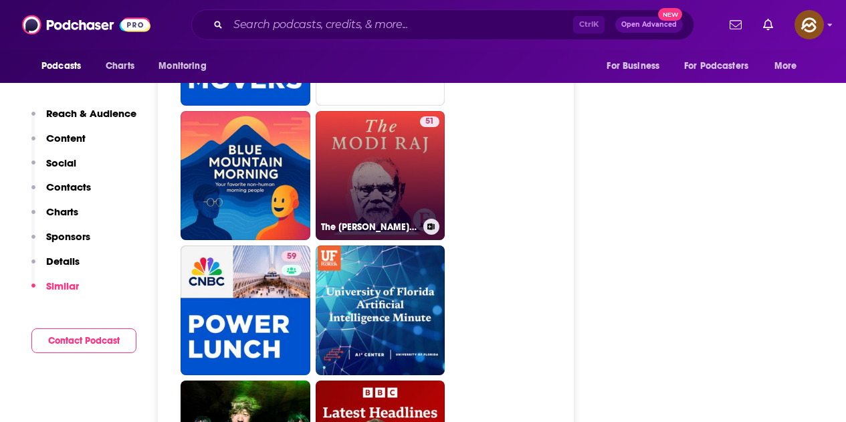
drag, startPoint x: 404, startPoint y: 184, endPoint x: 422, endPoint y: 191, distance: 19.5
click at [422, 191] on div "51" at bounding box center [429, 167] width 19 height 103
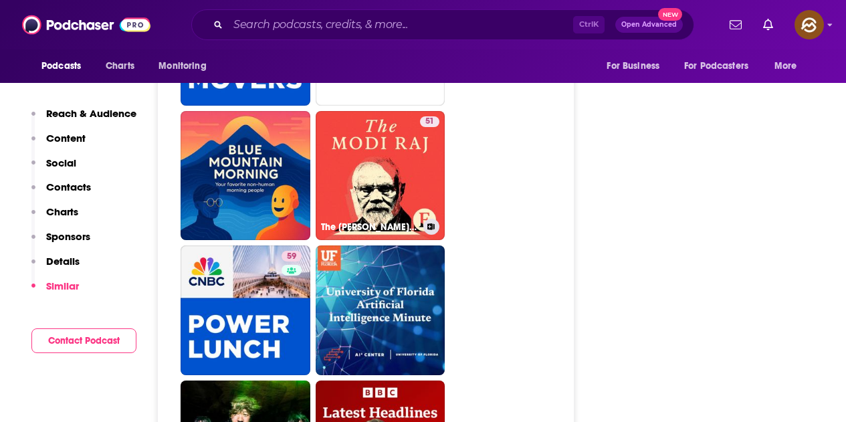
type input "https://www.podchaser.com/podcasts/the-modi-raj-from-the-economis-5742898"
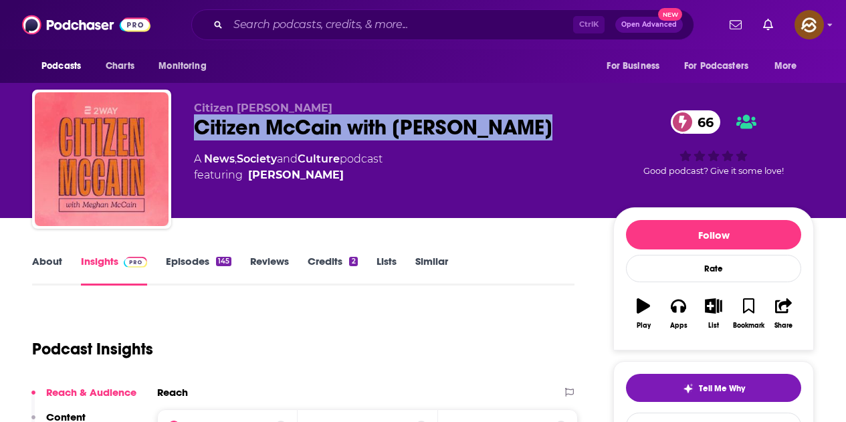
drag, startPoint x: 191, startPoint y: 121, endPoint x: 567, endPoint y: 135, distance: 375.9
click at [567, 135] on div "Citizen [PERSON_NAME] Citizen McCain with [PERSON_NAME] 66 A News , Society and…" at bounding box center [422, 162] width 781 height 144
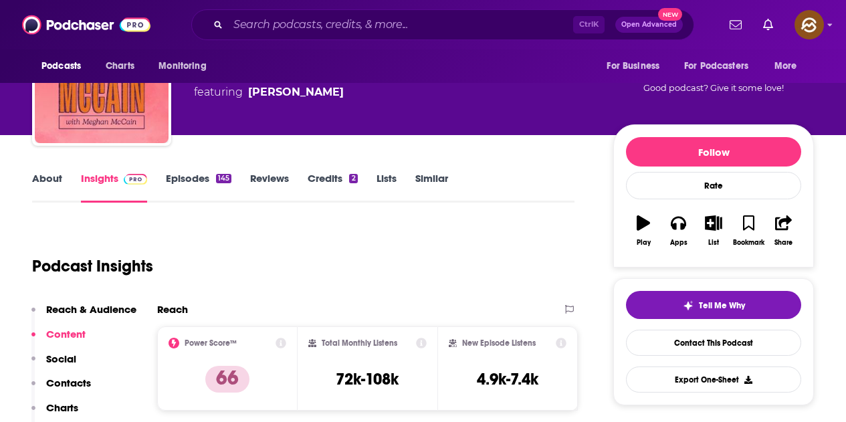
scroll to position [67, 0]
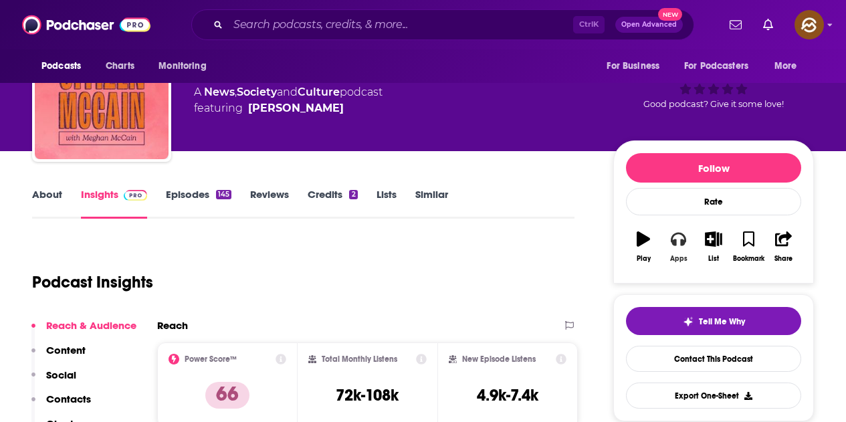
click at [672, 255] on div "Apps" at bounding box center [678, 259] width 17 height 8
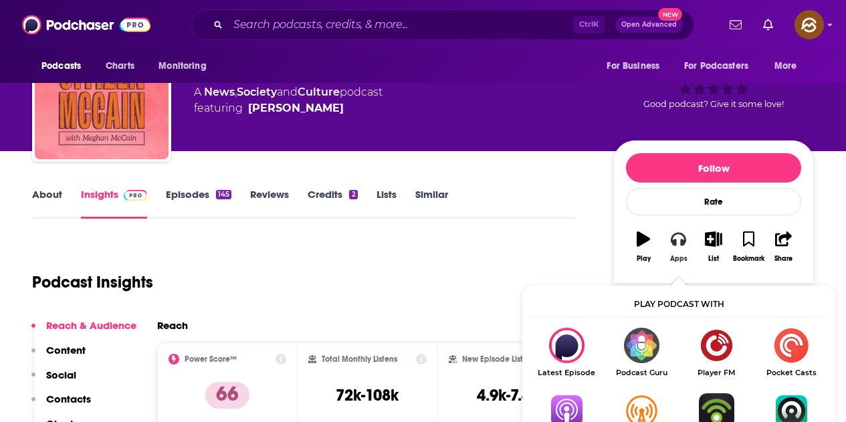
scroll to position [201, 0]
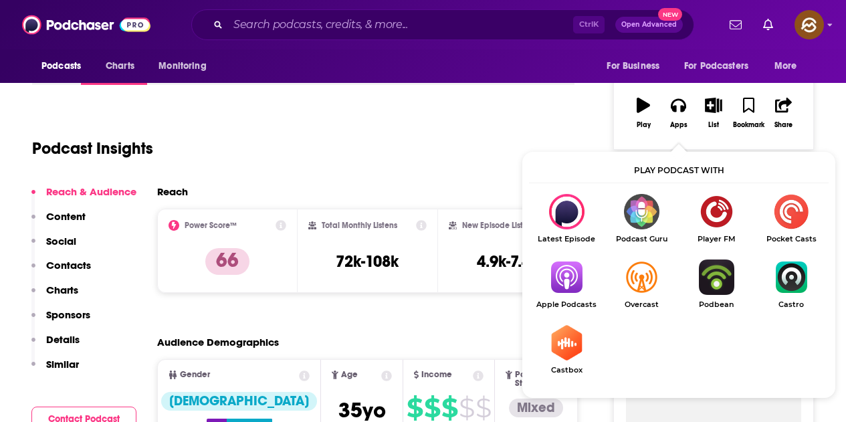
click at [570, 278] on img "Show Listen On dropdown" at bounding box center [566, 276] width 75 height 35
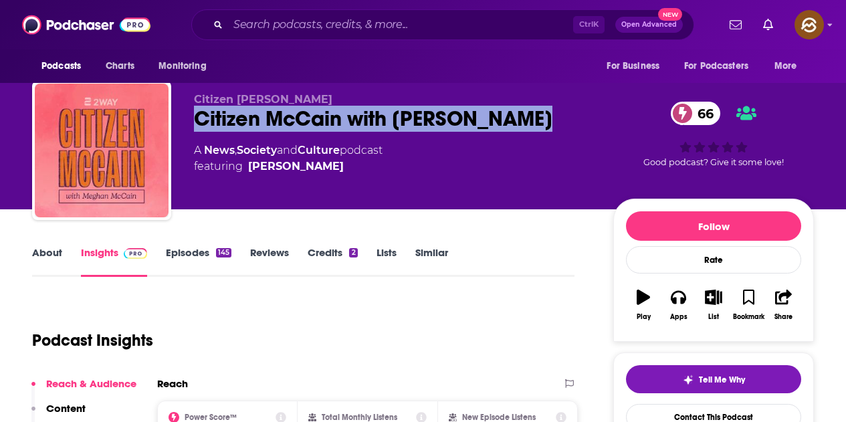
scroll to position [0, 0]
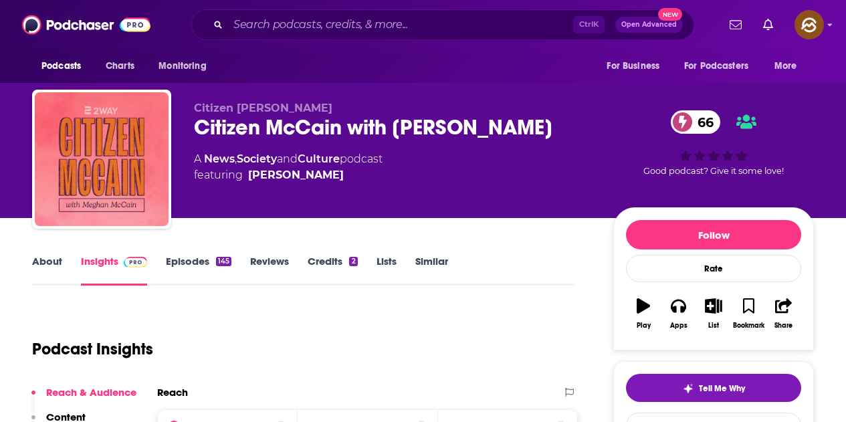
click at [315, 184] on div "Citizen Cain Citizen McCain with Meghan McCain 66 A News , Society and Culture …" at bounding box center [393, 155] width 398 height 107
drag, startPoint x: 360, startPoint y: 179, endPoint x: 337, endPoint y: 188, distance: 25.0
click at [337, 188] on div "Citizen Cain Citizen McCain with Meghan McCain 66 A News , Society and Culture …" at bounding box center [393, 155] width 398 height 107
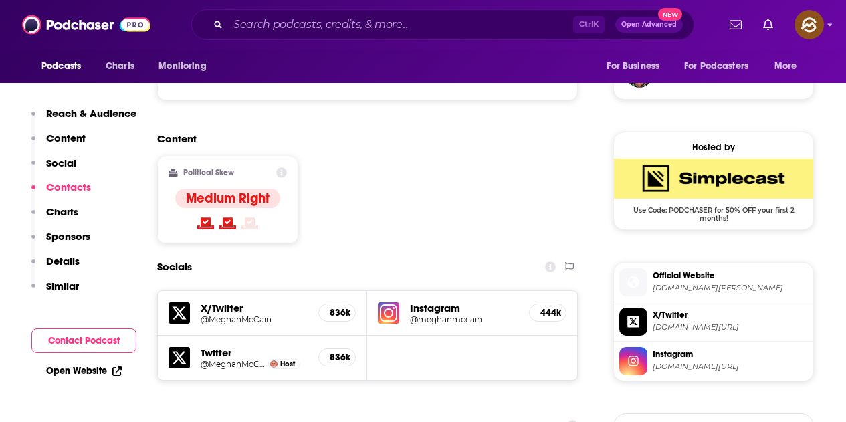
scroll to position [1203, 0]
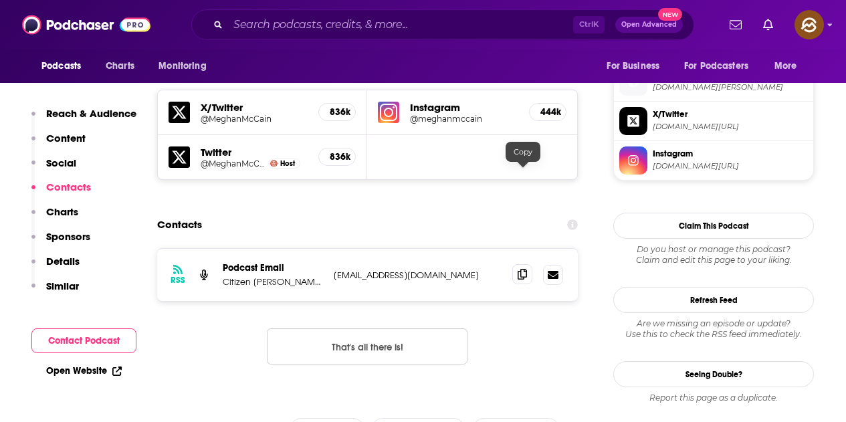
click at [523, 269] on icon at bounding box center [521, 274] width 9 height 11
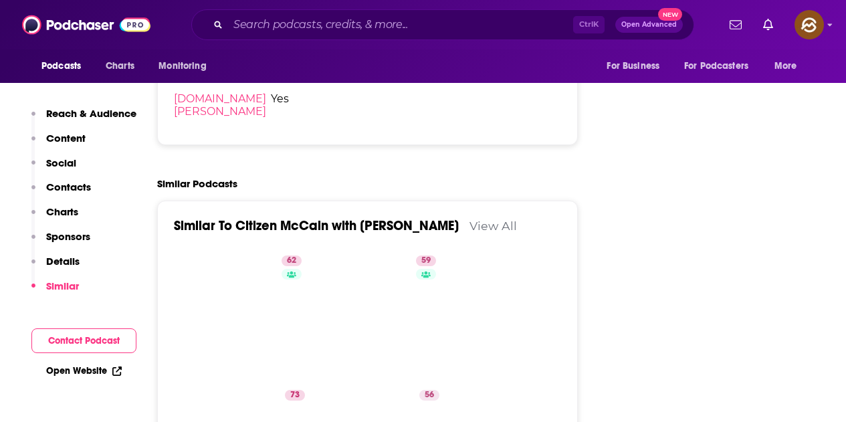
scroll to position [2473, 0]
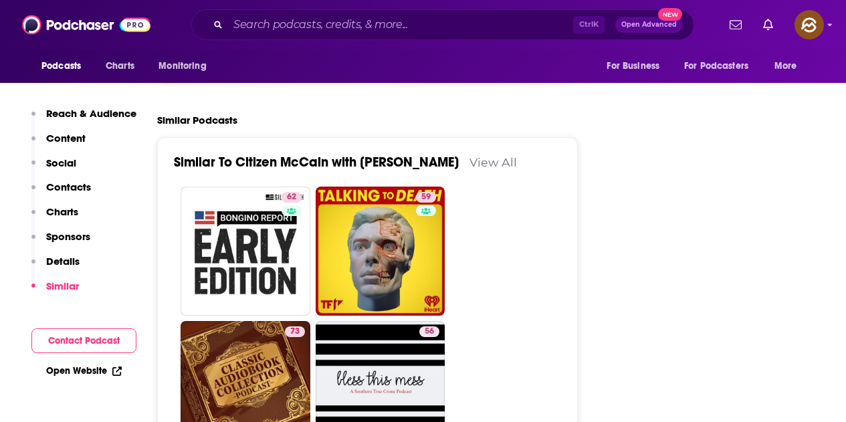
drag, startPoint x: 416, startPoint y: 281, endPoint x: 680, endPoint y: 131, distance: 303.5
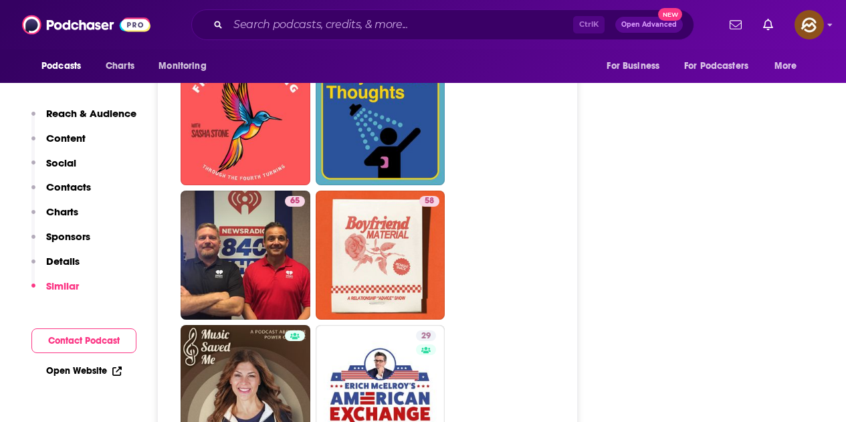
scroll to position [3209, 0]
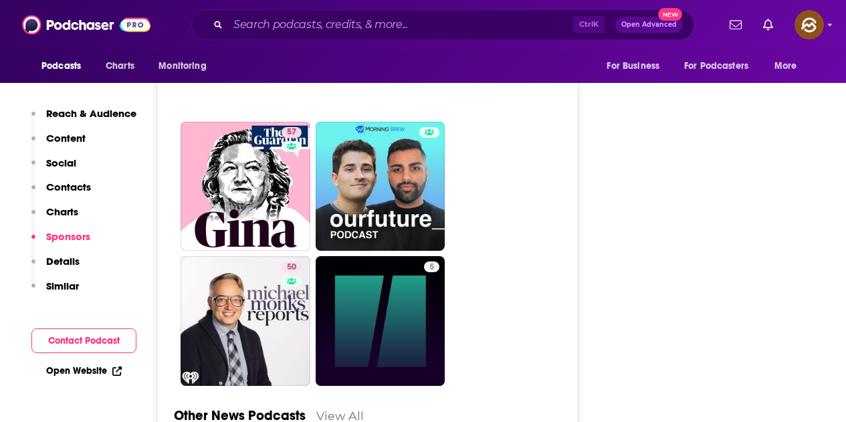
scroll to position [3342, 0]
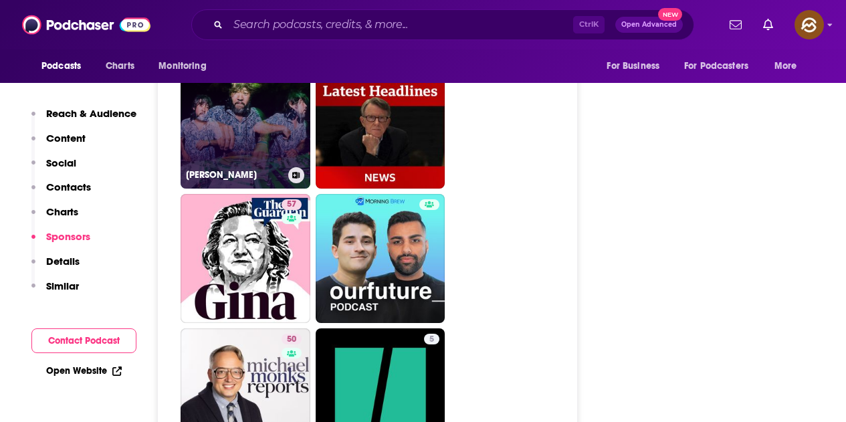
click at [265, 169] on h3 "[PERSON_NAME]" at bounding box center [234, 174] width 97 height 11
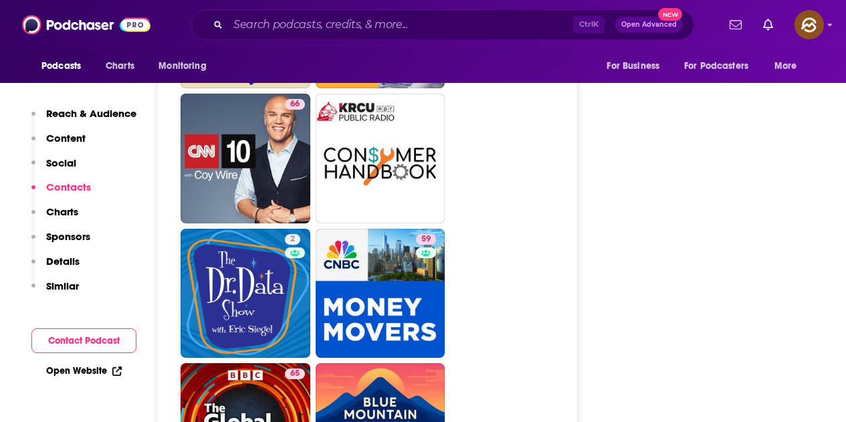
scroll to position [2874, 0]
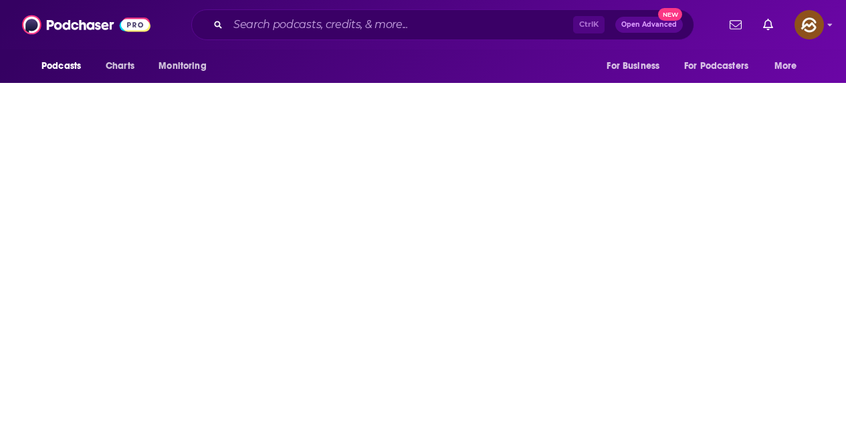
type input "[URL][DOMAIN_NAME][PERSON_NAME]"
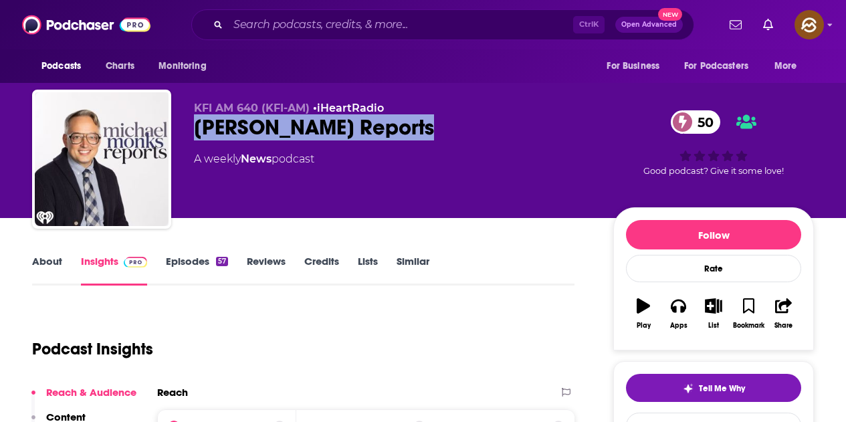
drag, startPoint x: 193, startPoint y: 125, endPoint x: 422, endPoint y: 125, distance: 229.9
click at [422, 125] on div "KFI AM 640 (KFI-AM) • iHeartRadio [PERSON_NAME] Reports 50 A weekly News podcas…" at bounding box center [422, 162] width 781 height 144
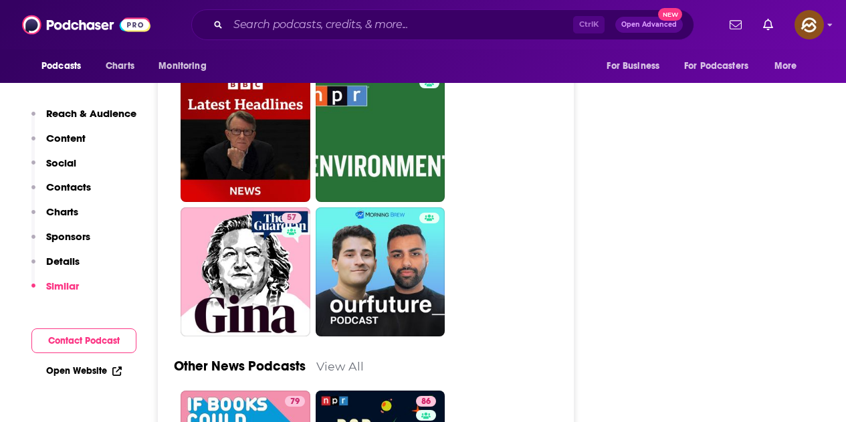
scroll to position [3275, 0]
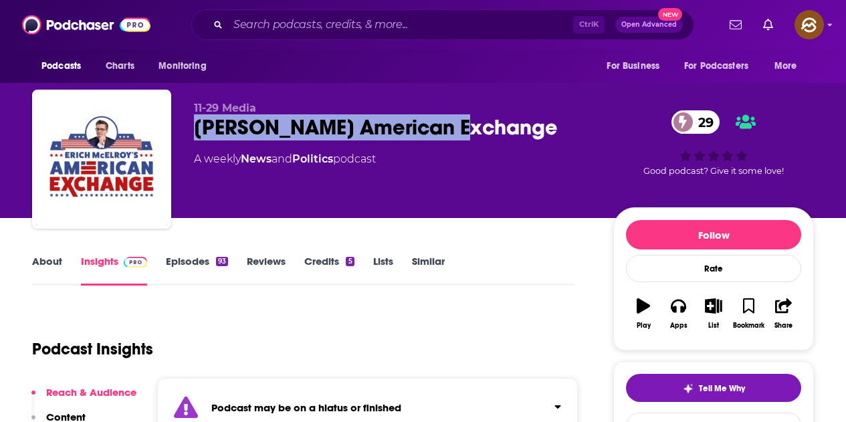
drag, startPoint x: 196, startPoint y: 124, endPoint x: 436, endPoint y: 134, distance: 240.2
click at [436, 134] on div "[PERSON_NAME] American Exchange 29" at bounding box center [393, 127] width 398 height 26
click at [448, 152] on div "A weekly News and Politics podcast" at bounding box center [393, 159] width 398 height 16
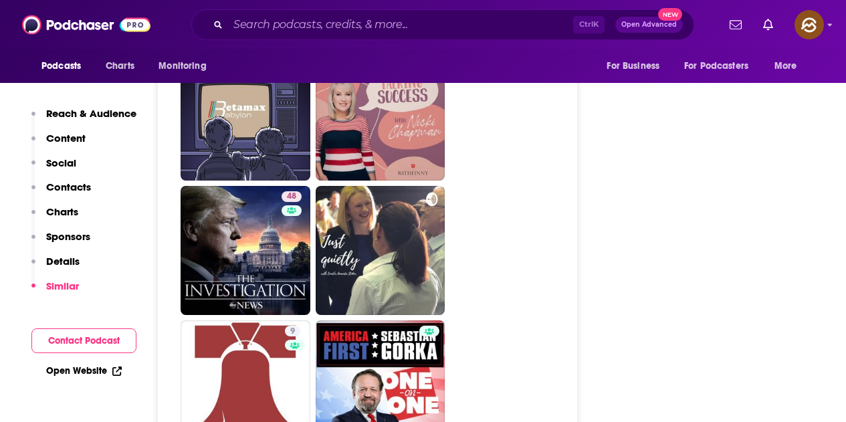
scroll to position [3543, 0]
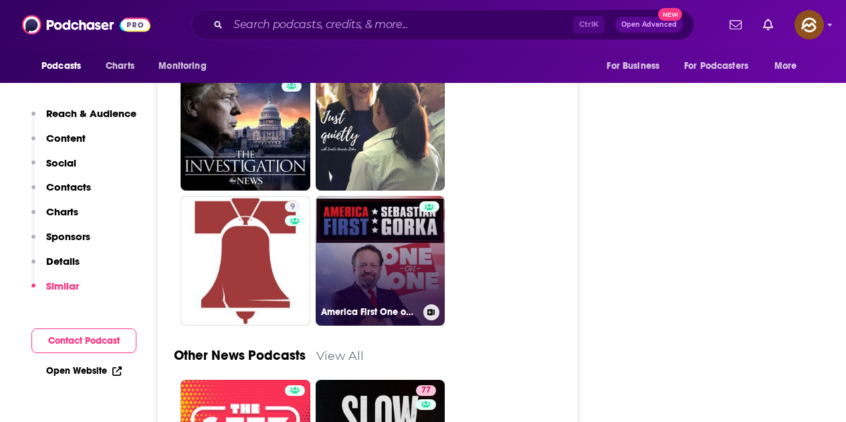
drag, startPoint x: 207, startPoint y: 197, endPoint x: 342, endPoint y: 173, distance: 137.0
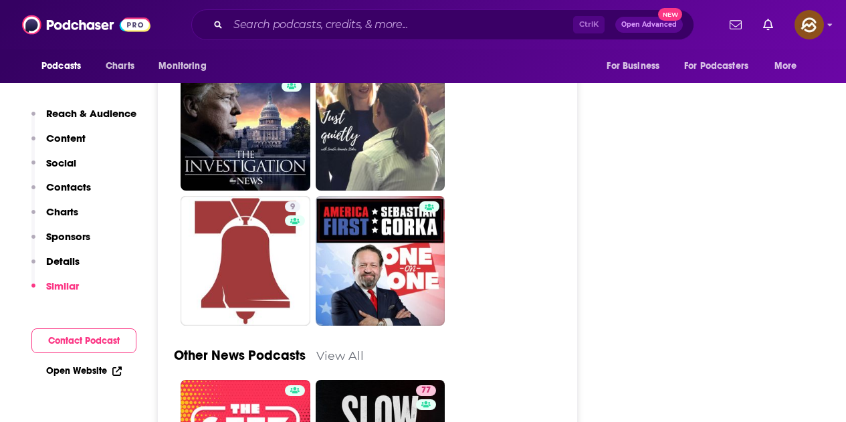
scroll to position [3810, 0]
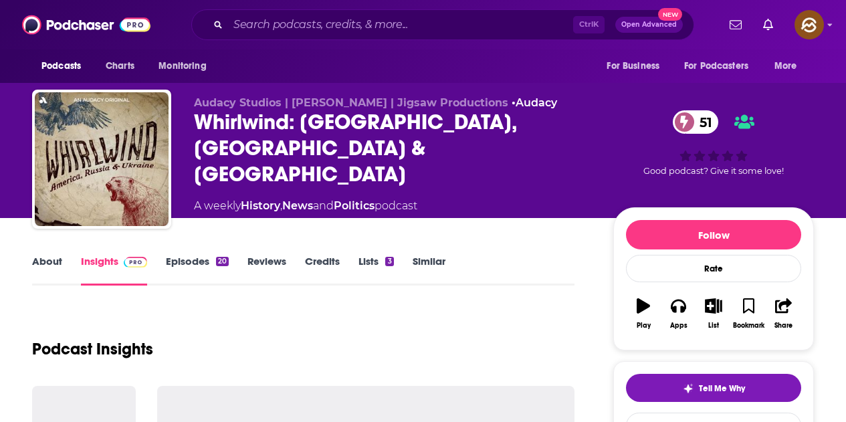
scroll to position [134, 0]
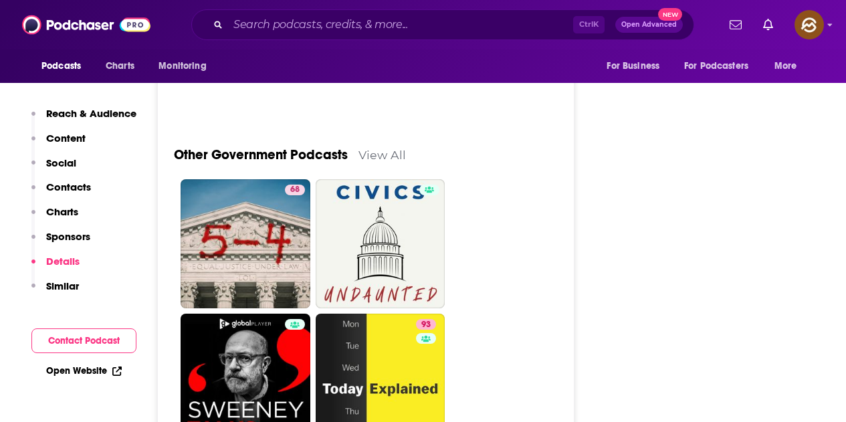
scroll to position [3877, 0]
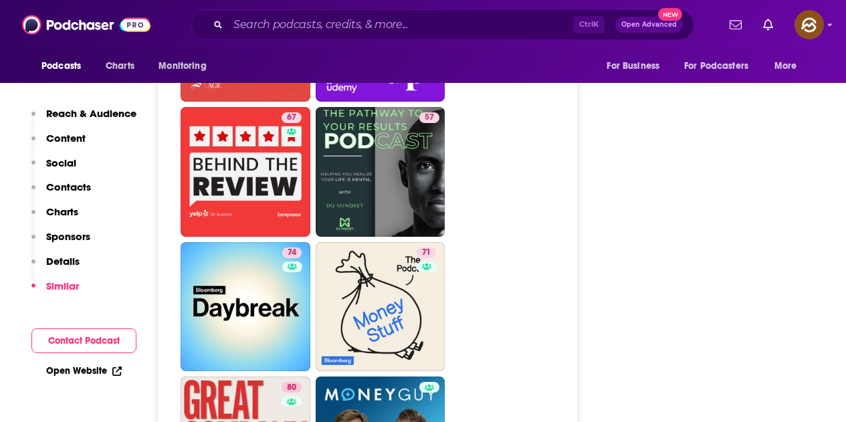
scroll to position [4078, 0]
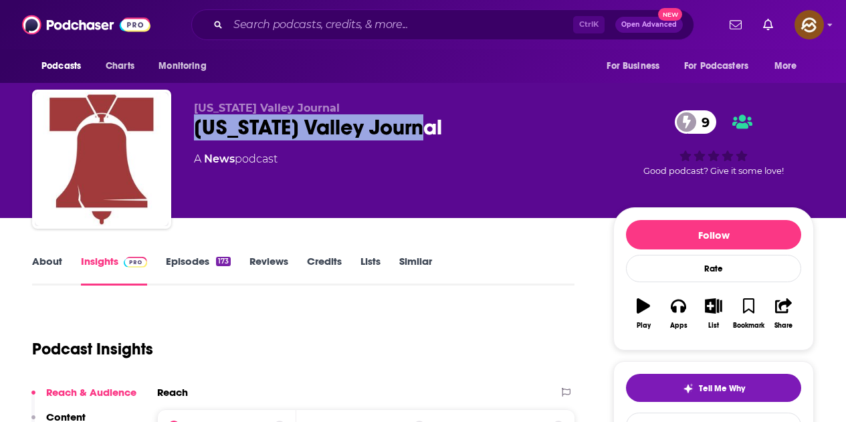
drag, startPoint x: 197, startPoint y: 124, endPoint x: 432, endPoint y: 127, distance: 235.3
click at [432, 127] on div "Delaware Valley Journal 9" at bounding box center [393, 127] width 398 height 26
click at [683, 300] on icon "button" at bounding box center [677, 305] width 15 height 15
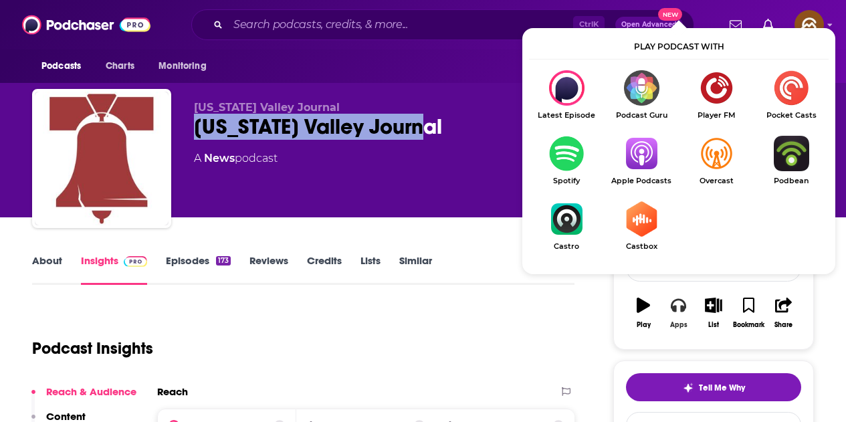
scroll to position [67, 0]
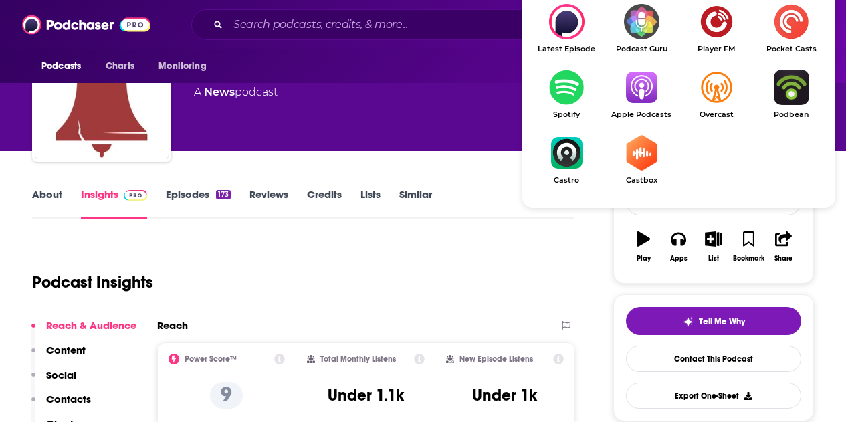
click at [650, 93] on img "Show Listen On dropdown" at bounding box center [641, 87] width 75 height 35
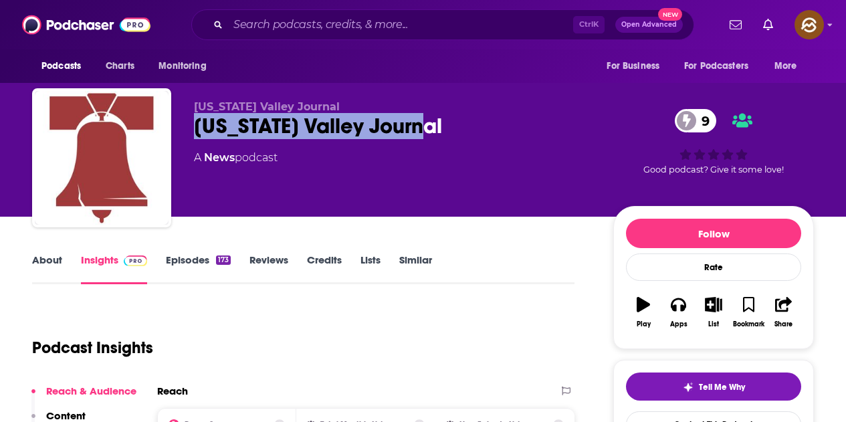
scroll to position [0, 0]
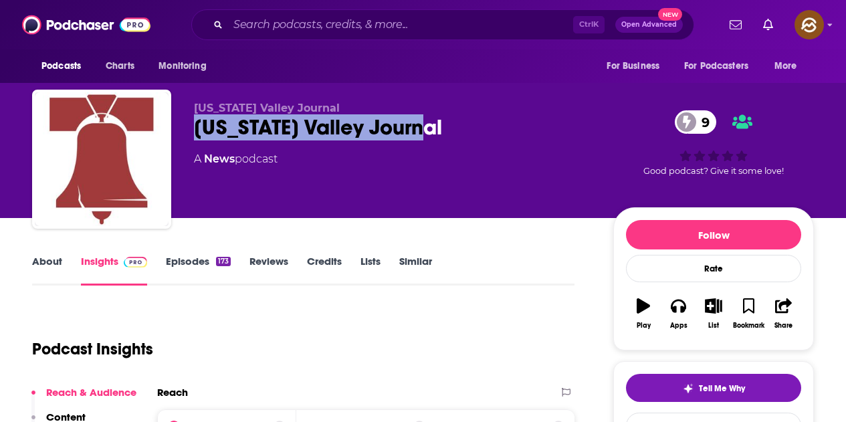
click at [326, 178] on div "Delaware Valley Journal Delaware Valley Journal 9 A News podcast" at bounding box center [393, 155] width 398 height 107
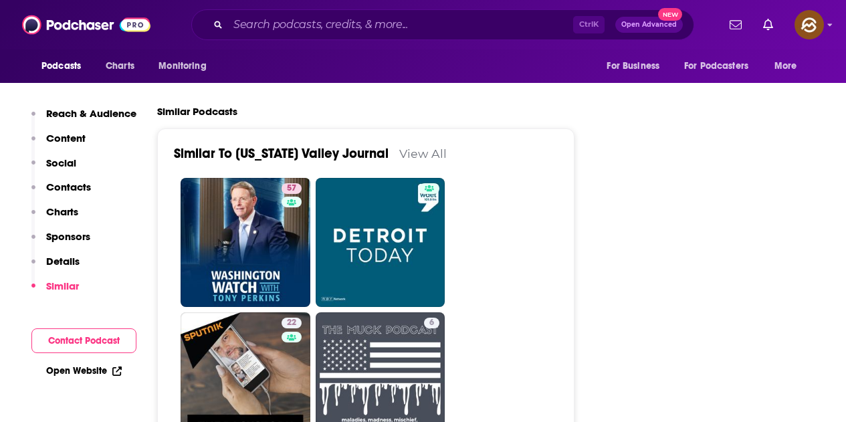
scroll to position [2072, 0]
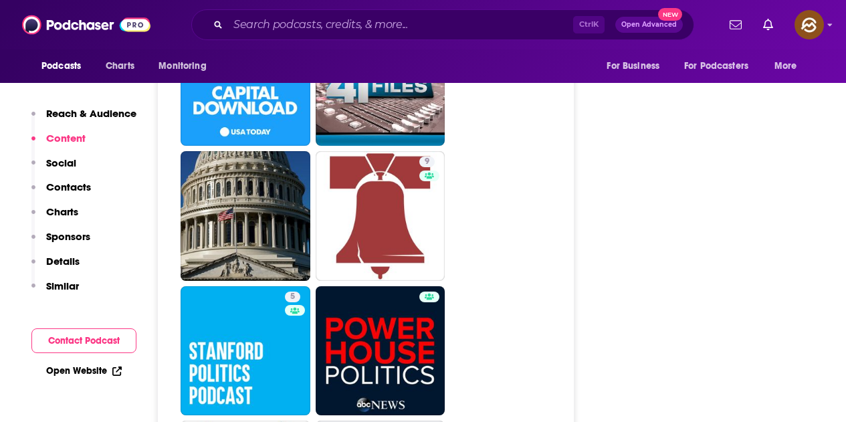
scroll to position [3209, 0]
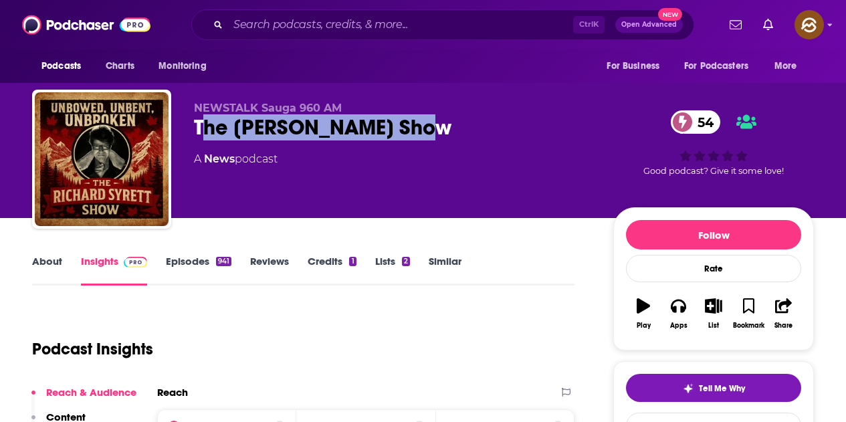
drag, startPoint x: 201, startPoint y: 123, endPoint x: 394, endPoint y: 123, distance: 193.2
click at [394, 123] on div "The [PERSON_NAME] Show 54" at bounding box center [393, 127] width 398 height 26
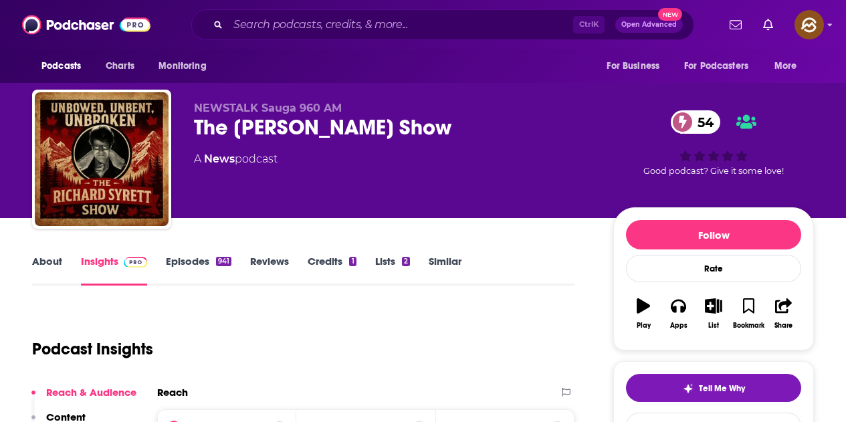
click at [368, 167] on div "NEWSTALK Sauga 960 AM The [PERSON_NAME] Show 54 A News podcast" at bounding box center [393, 155] width 398 height 107
drag, startPoint x: 204, startPoint y: 127, endPoint x: 261, endPoint y: 127, distance: 56.8
click at [261, 127] on div "The [PERSON_NAME] Show 54" at bounding box center [393, 127] width 398 height 26
click at [303, 162] on div "A News podcast" at bounding box center [393, 159] width 398 height 16
drag, startPoint x: 192, startPoint y: 120, endPoint x: 423, endPoint y: 126, distance: 231.4
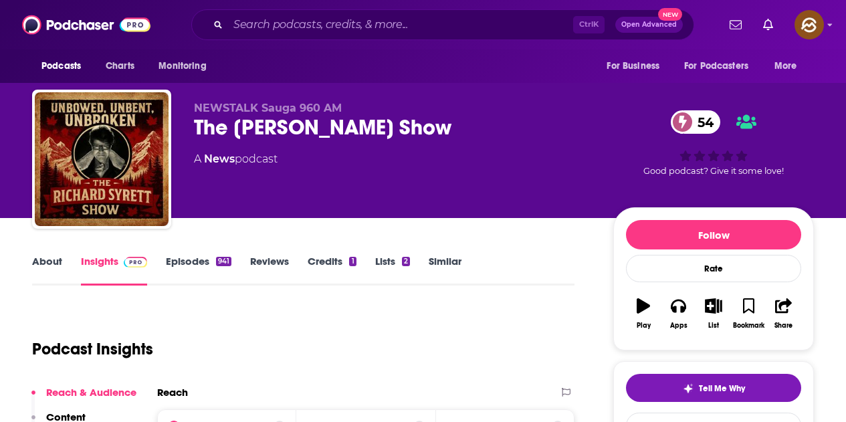
click at [423, 126] on div "NEWSTALK Sauga 960 AM The [PERSON_NAME] Show 54 A News podcast 54 Good podcast?…" at bounding box center [422, 162] width 781 height 144
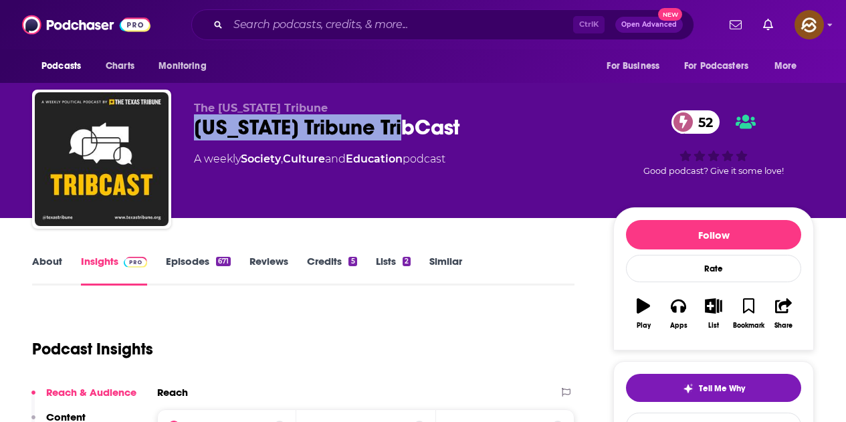
drag, startPoint x: 197, startPoint y: 126, endPoint x: 412, endPoint y: 126, distance: 215.9
click at [412, 126] on div "[US_STATE] Tribune TribCast 52" at bounding box center [393, 127] width 398 height 26
click at [679, 310] on icon "button" at bounding box center [677, 305] width 15 height 15
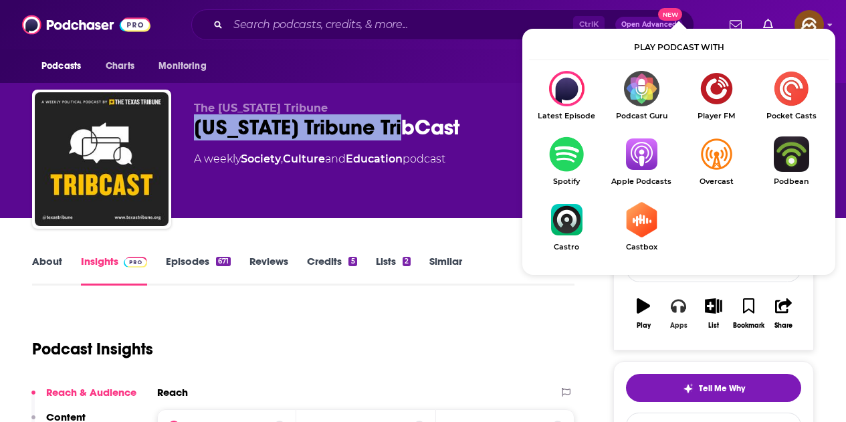
scroll to position [67, 0]
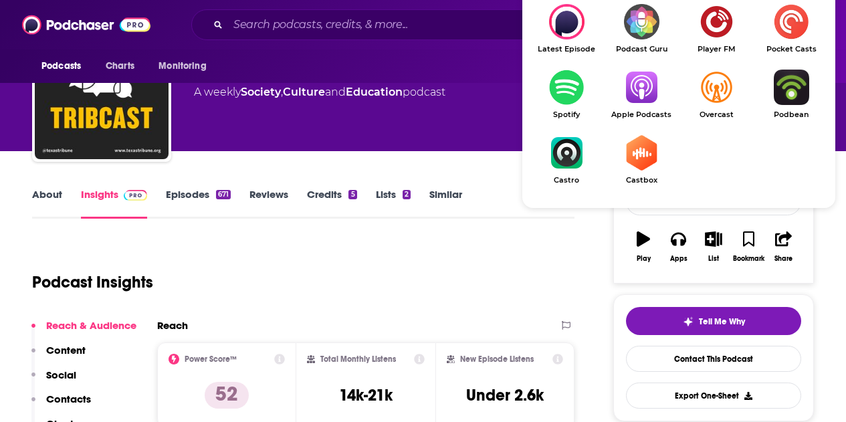
click at [650, 88] on img "Show Listen On dropdown" at bounding box center [641, 87] width 75 height 35
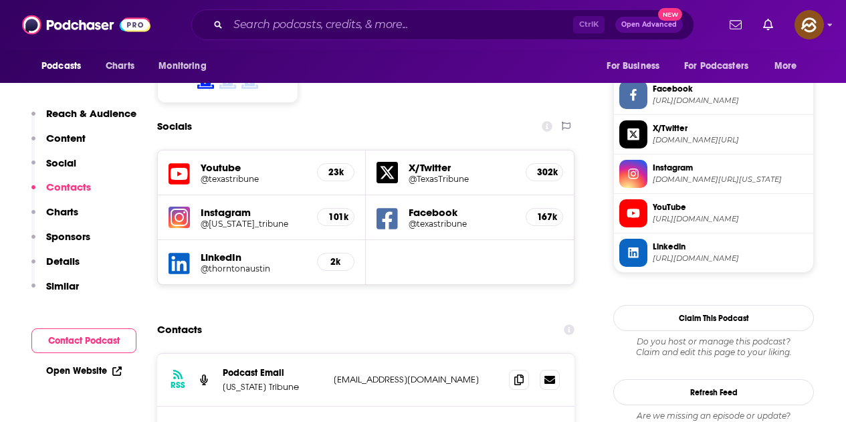
scroll to position [1203, 0]
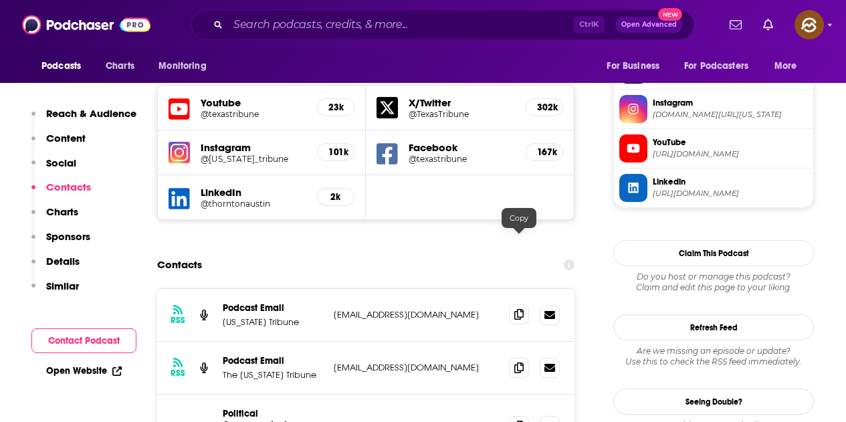
click at [514, 309] on icon at bounding box center [518, 314] width 9 height 11
click at [520, 362] on icon at bounding box center [518, 367] width 9 height 11
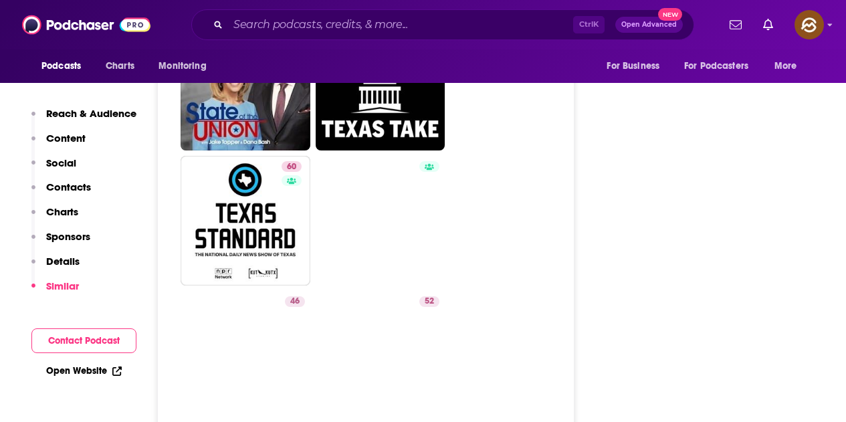
scroll to position [2340, 0]
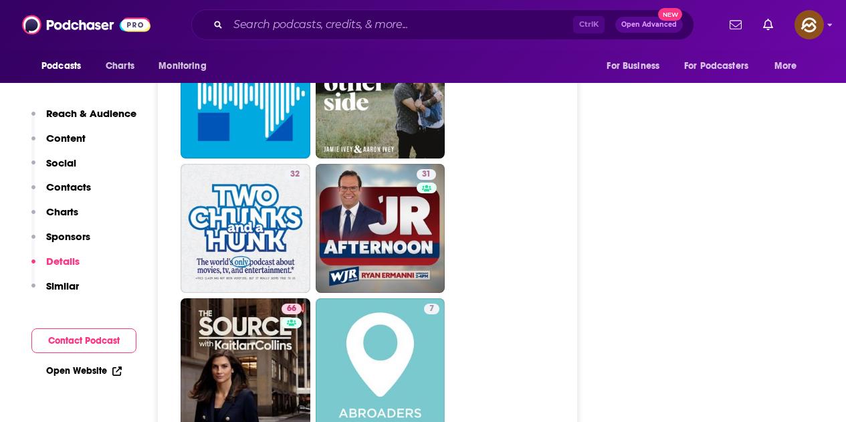
scroll to position [3743, 0]
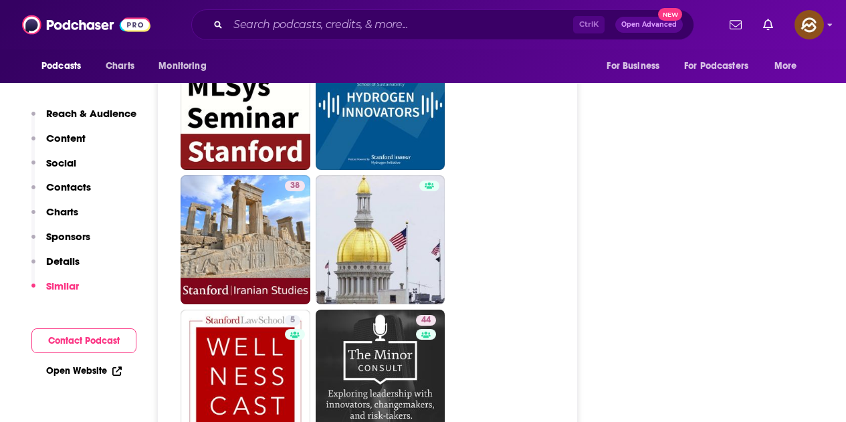
scroll to position [3342, 0]
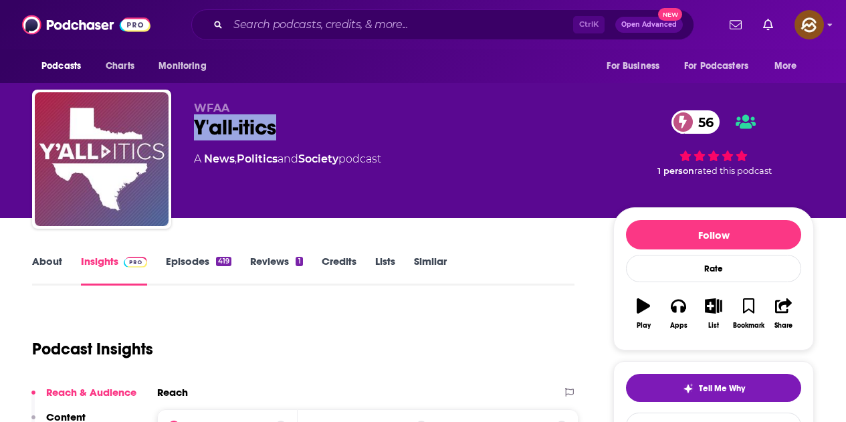
drag, startPoint x: 197, startPoint y: 125, endPoint x: 282, endPoint y: 124, distance: 84.9
click at [282, 124] on div "Y'all-itics 56" at bounding box center [393, 127] width 398 height 26
click at [675, 311] on icon "button" at bounding box center [677, 305] width 15 height 13
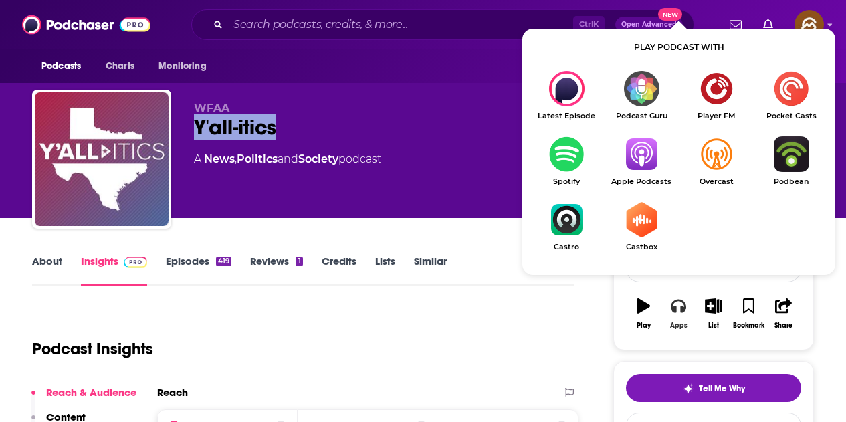
scroll to position [134, 0]
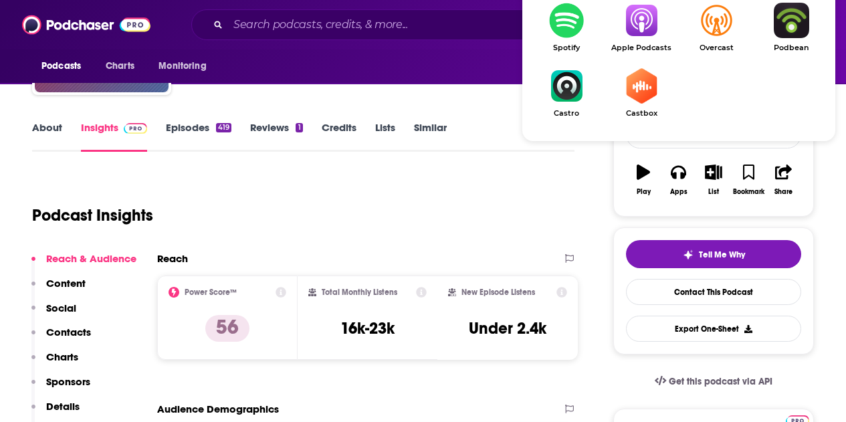
click at [636, 41] on link "Apple Podcasts" at bounding box center [641, 27] width 75 height 49
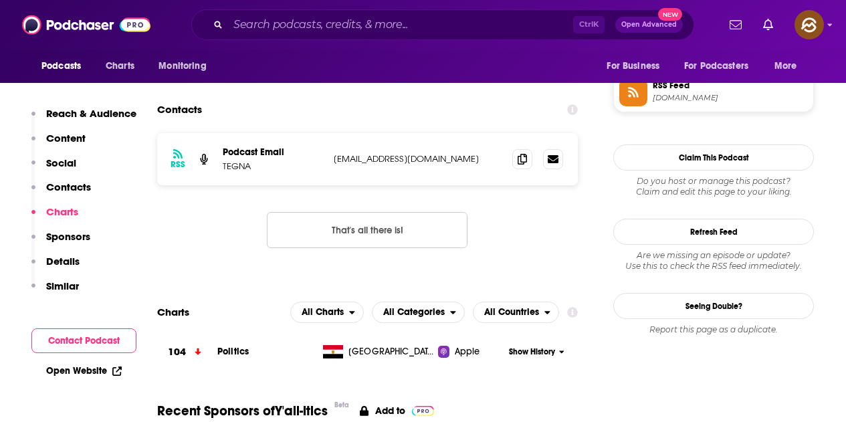
scroll to position [1136, 0]
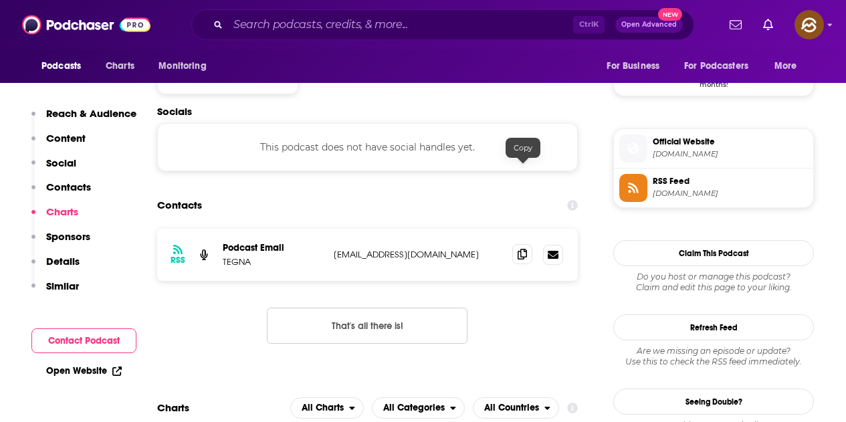
click at [521, 158] on div at bounding box center [522, 157] width 11 height 11
click at [521, 249] on icon at bounding box center [521, 254] width 9 height 11
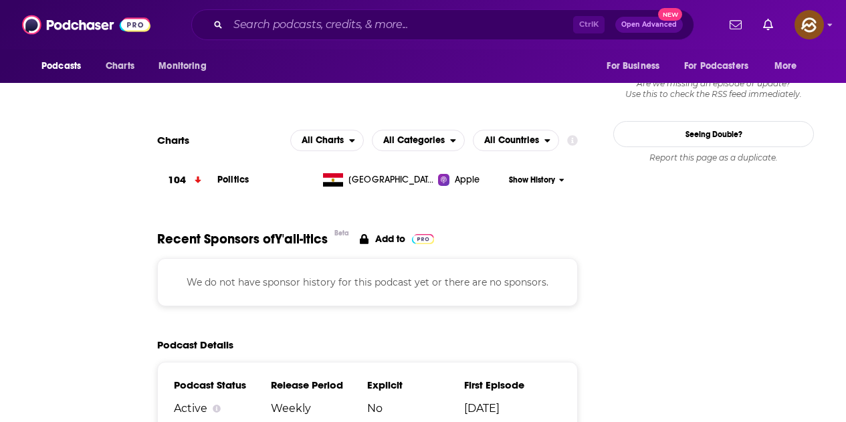
scroll to position [0, 0]
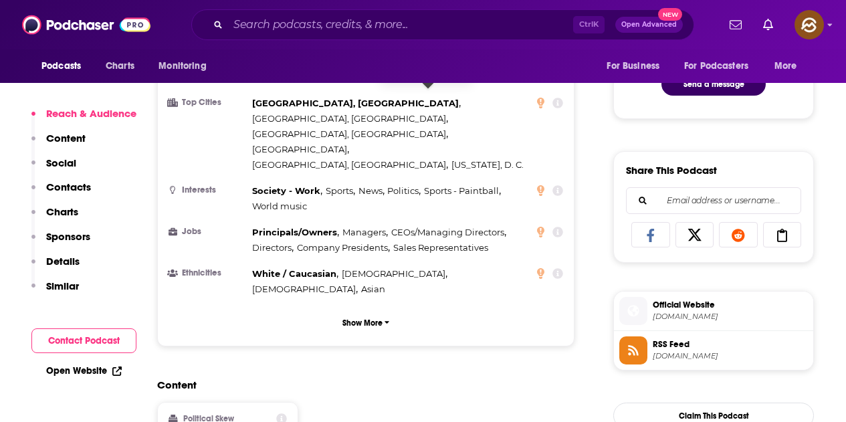
scroll to position [802, 0]
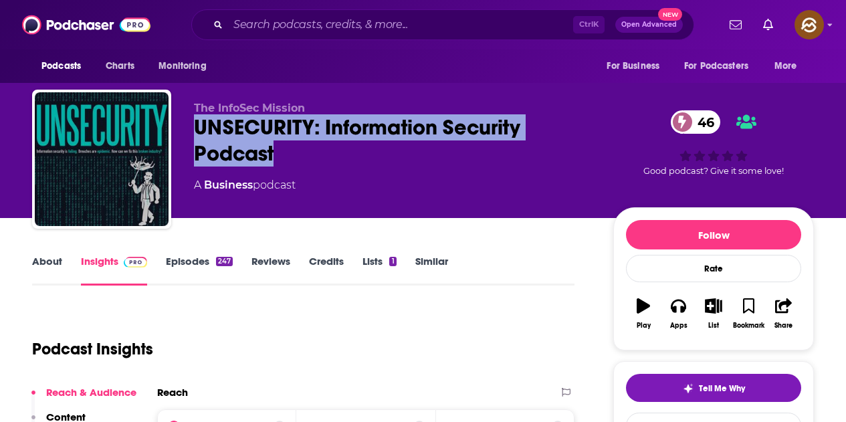
drag, startPoint x: 197, startPoint y: 126, endPoint x: 296, endPoint y: 144, distance: 101.2
click at [296, 144] on div "UNSECURITY: Information Security Podcast 46" at bounding box center [393, 140] width 398 height 52
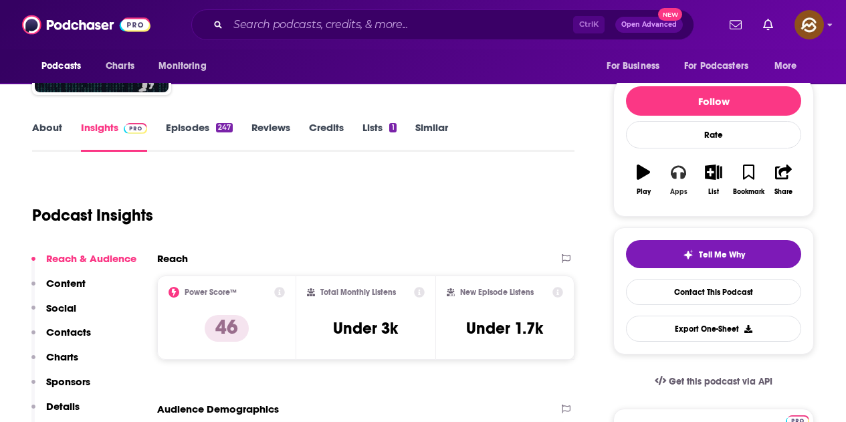
click at [686, 199] on button "Apps" at bounding box center [677, 180] width 35 height 48
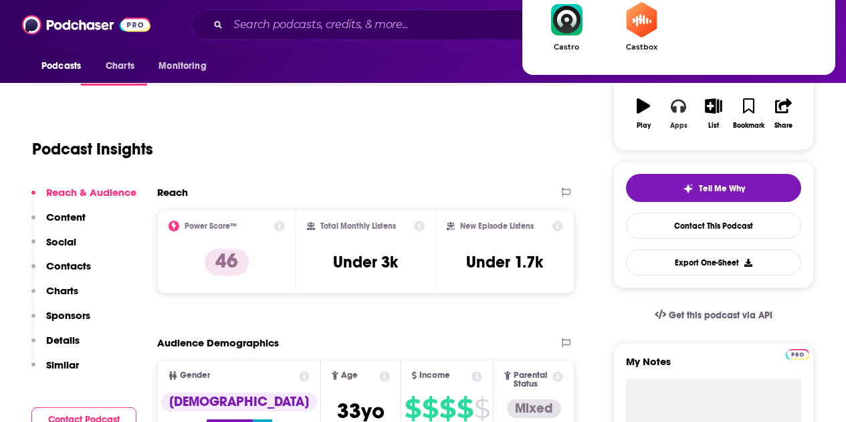
scroll to position [201, 0]
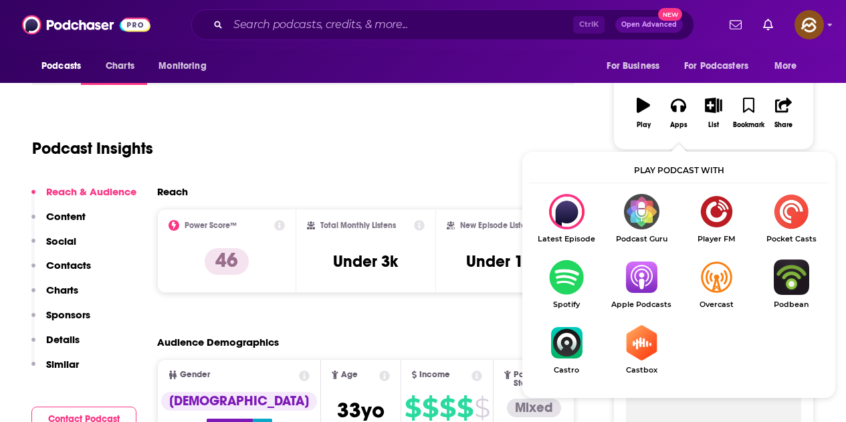
click at [629, 276] on img "Show Listen On dropdown" at bounding box center [641, 276] width 75 height 35
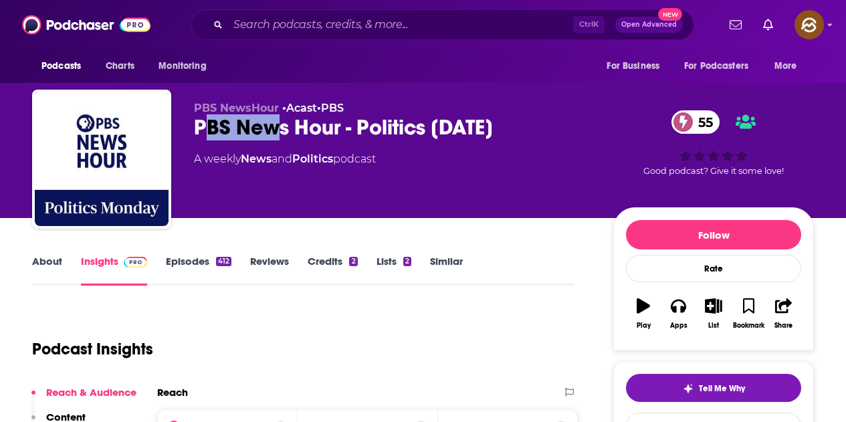
drag, startPoint x: 202, startPoint y: 130, endPoint x: 281, endPoint y: 129, distance: 79.6
click at [281, 129] on div "PBS News Hour - Politics Monday 55" at bounding box center [393, 127] width 398 height 26
click at [297, 146] on div "PBS NewsHour • Acast • PBS PBS News Hour - Politics Monday 55 A weekly News and…" at bounding box center [393, 155] width 398 height 107
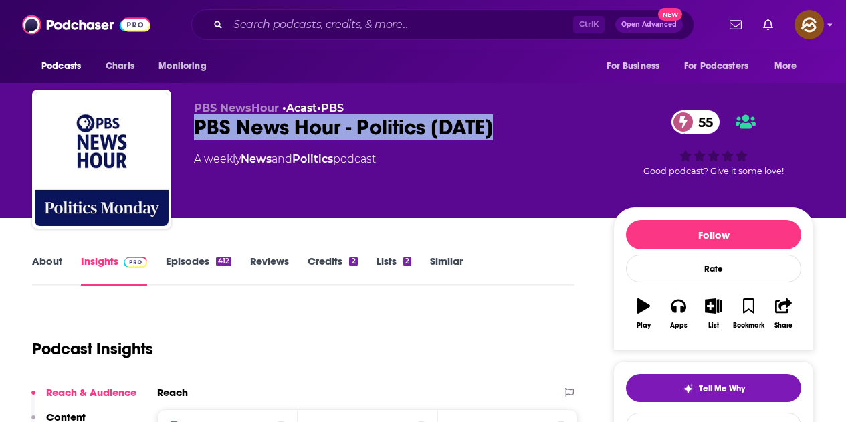
drag, startPoint x: 195, startPoint y: 130, endPoint x: 525, endPoint y: 128, distance: 329.5
click at [525, 128] on div "PBS News Hour - Politics Monday 55" at bounding box center [393, 127] width 398 height 26
click at [674, 316] on button "Apps" at bounding box center [677, 313] width 35 height 48
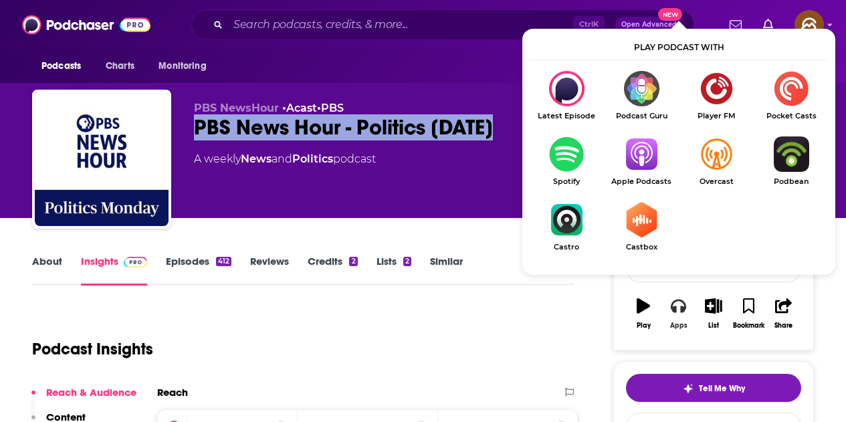
scroll to position [67, 0]
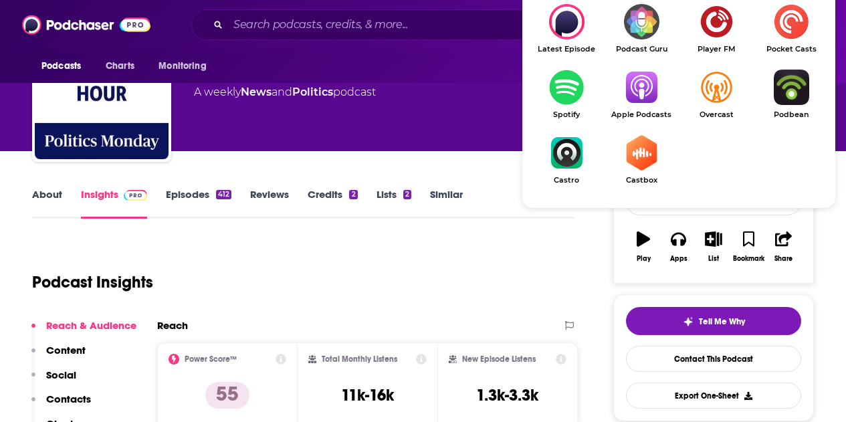
click at [644, 106] on link "Apple Podcasts" at bounding box center [641, 94] width 75 height 49
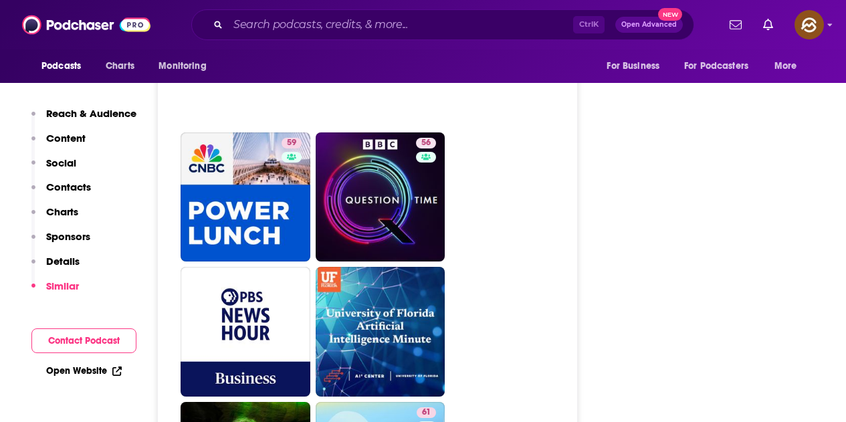
scroll to position [3810, 0]
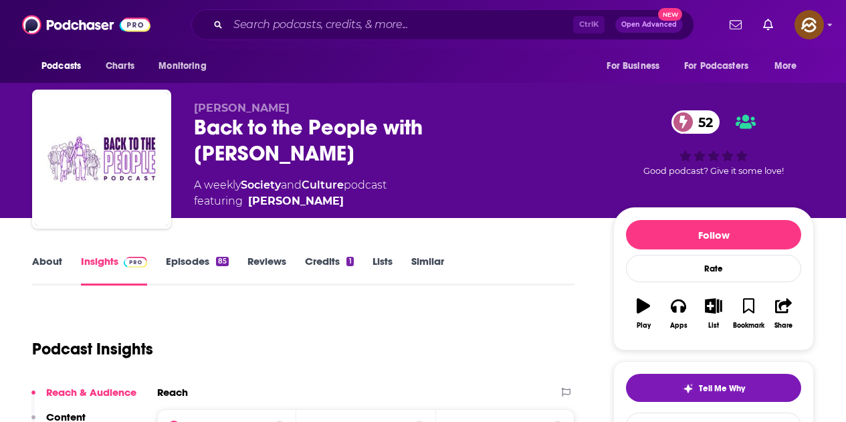
drag, startPoint x: 195, startPoint y: 124, endPoint x: 296, endPoint y: 143, distance: 103.4
click at [296, 143] on div "Back to the People with [PERSON_NAME] 52" at bounding box center [393, 140] width 398 height 52
click at [686, 316] on button "Apps" at bounding box center [677, 313] width 35 height 48
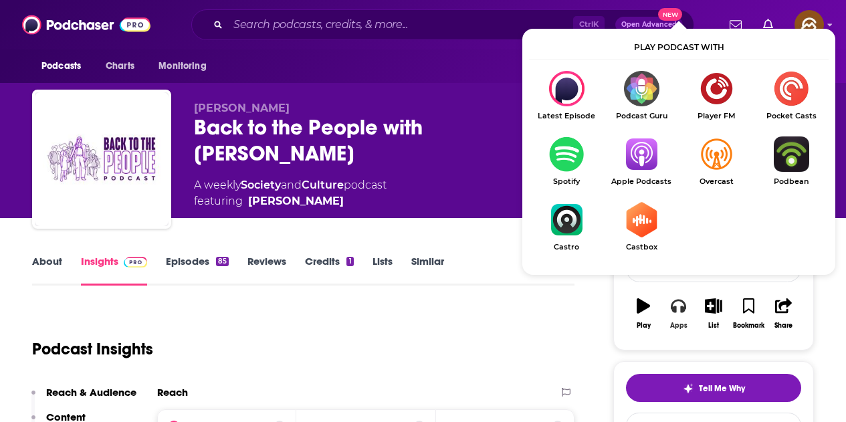
scroll to position [67, 0]
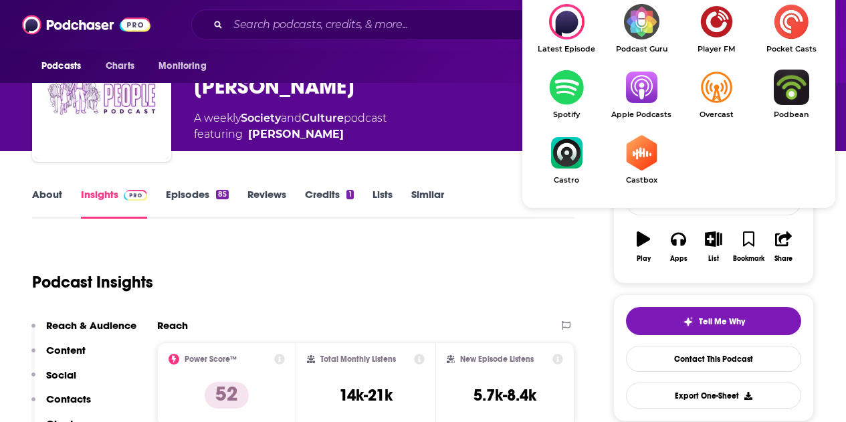
click at [636, 94] on img "Show Listen On dropdown" at bounding box center [641, 87] width 75 height 35
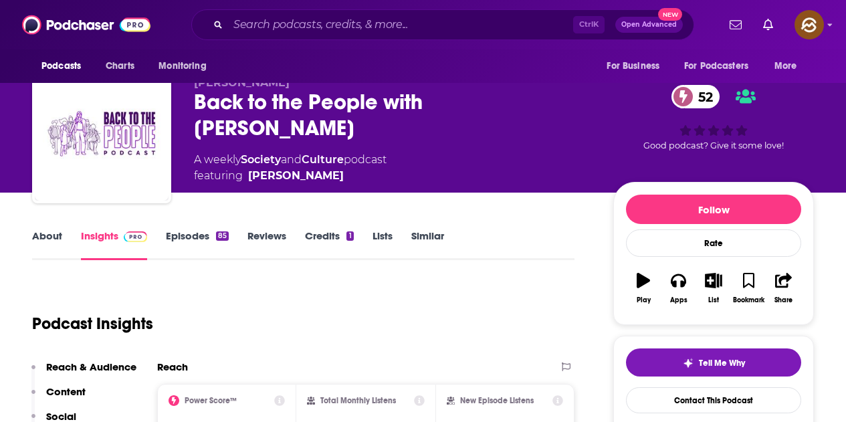
scroll to position [0, 0]
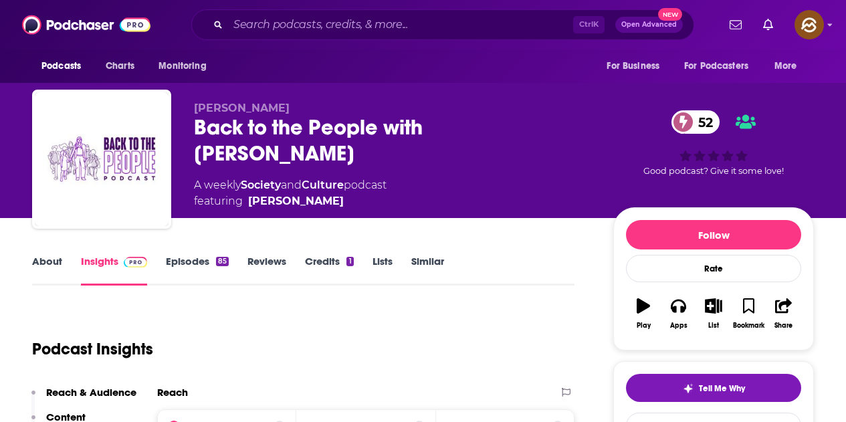
click at [213, 265] on link "Episodes 85" at bounding box center [197, 270] width 63 height 31
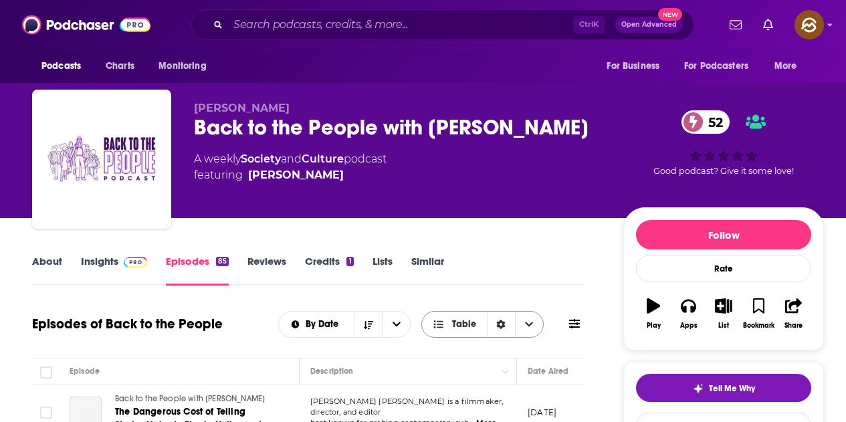
click at [580, 323] on button at bounding box center [574, 324] width 19 height 14
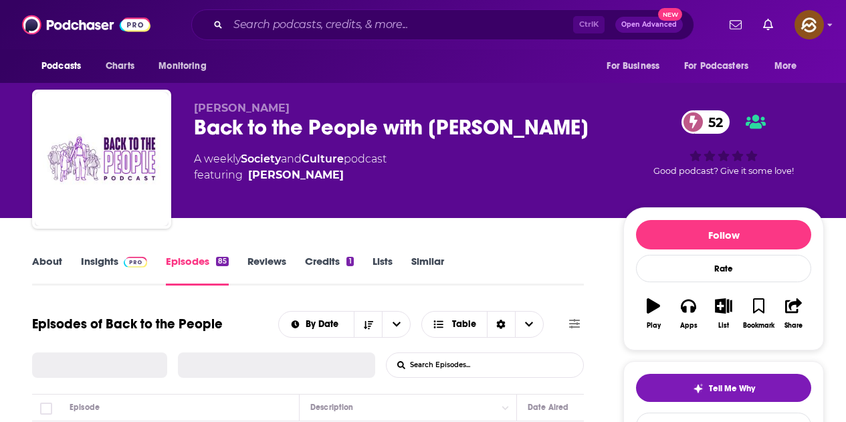
scroll to position [67, 0]
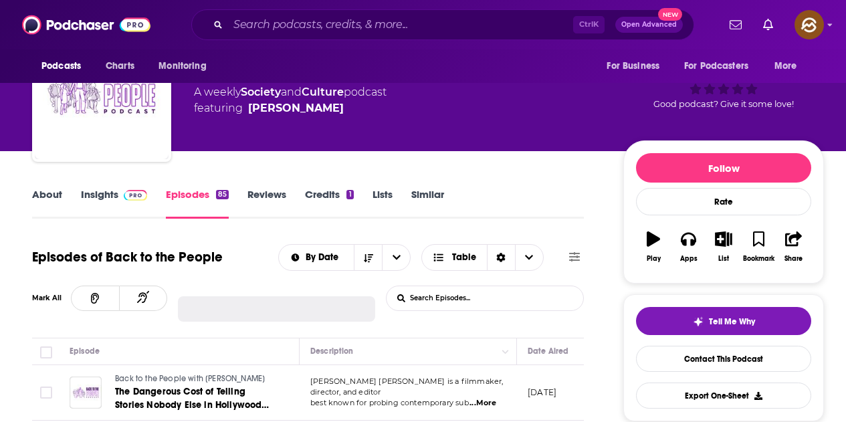
click at [456, 296] on input "List Search Input" at bounding box center [456, 298] width 140 height 24
paste input "Social justice"
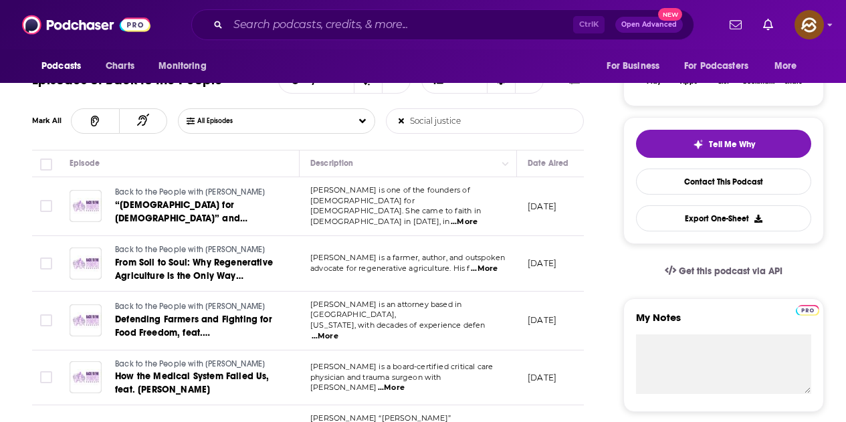
scroll to position [267, 0]
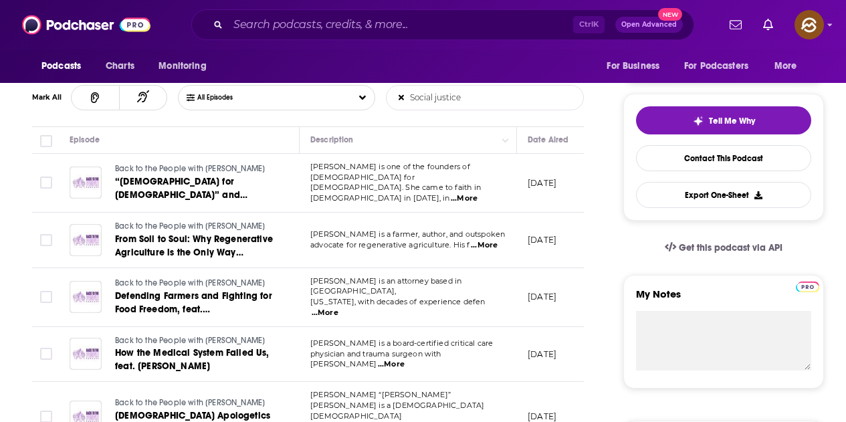
type input "Social justice"
click at [477, 193] on span "...More" at bounding box center [464, 198] width 27 height 11
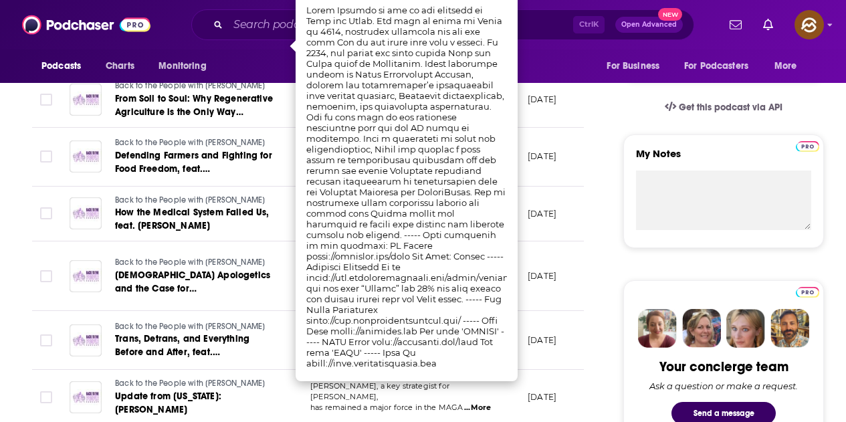
scroll to position [334, 0]
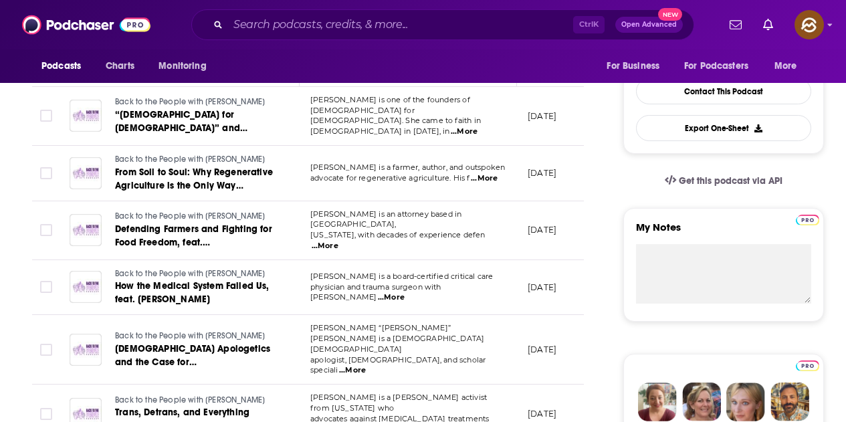
click at [482, 178] on span "...More" at bounding box center [484, 178] width 27 height 11
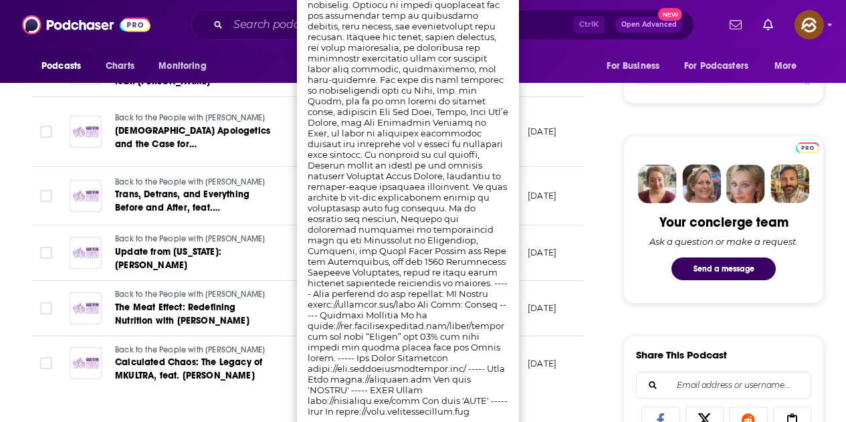
scroll to position [668, 0]
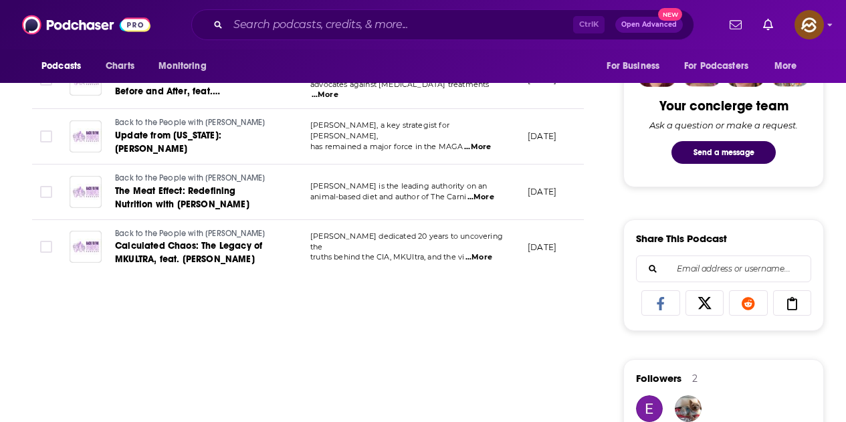
click at [483, 252] on span "...More" at bounding box center [478, 257] width 27 height 11
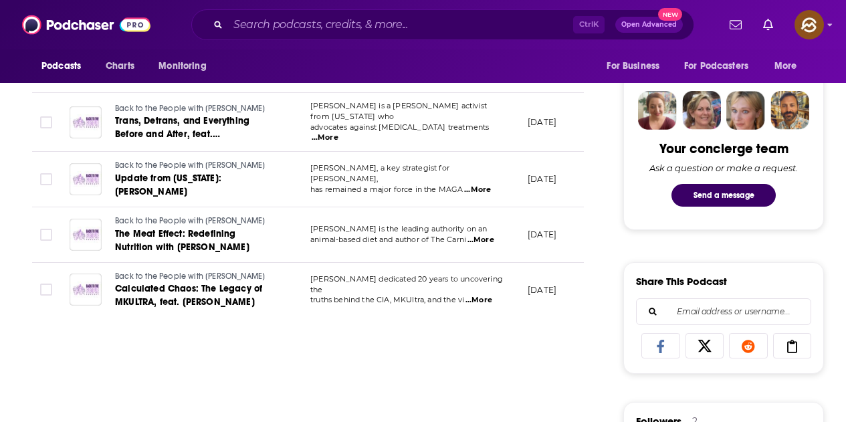
scroll to position [602, 0]
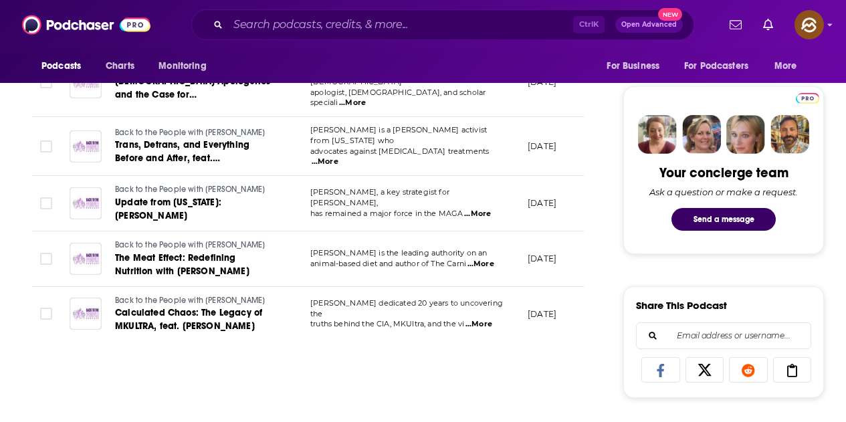
click at [485, 259] on span "...More" at bounding box center [480, 264] width 27 height 11
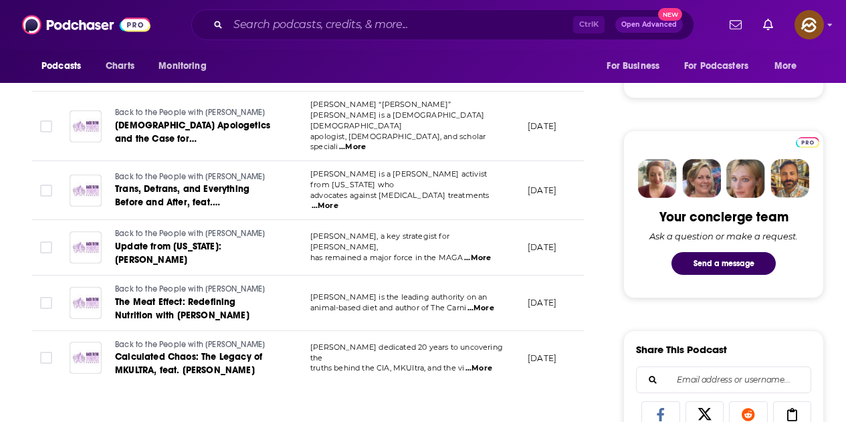
scroll to position [535, 0]
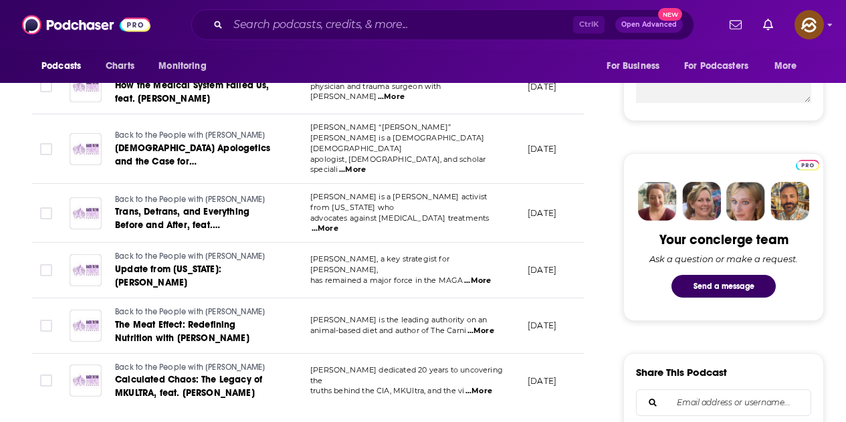
click at [480, 275] on span "...More" at bounding box center [477, 280] width 27 height 11
click at [487, 192] on span "Chloe Cole is a young activist from California who" at bounding box center [398, 202] width 176 height 20
click at [338, 223] on span "...More" at bounding box center [324, 228] width 27 height 11
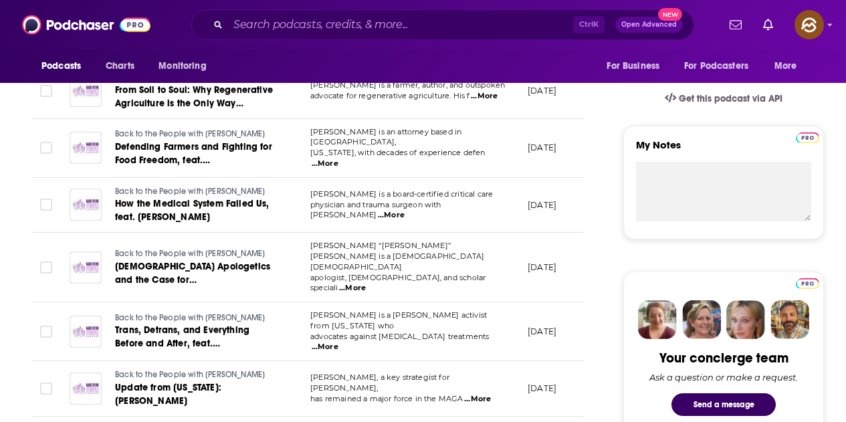
scroll to position [401, 0]
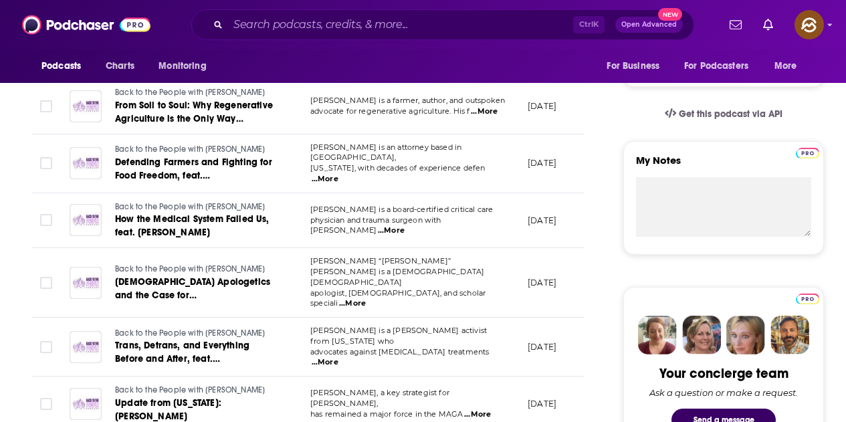
click at [366, 298] on span "...More" at bounding box center [352, 303] width 27 height 11
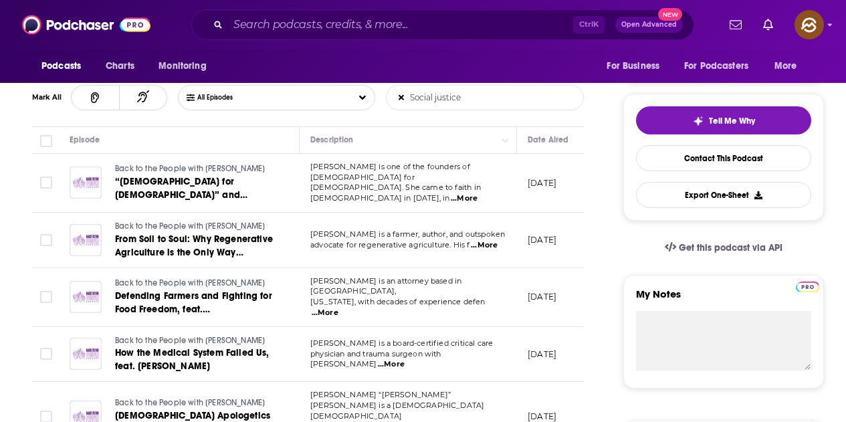
scroll to position [0, 0]
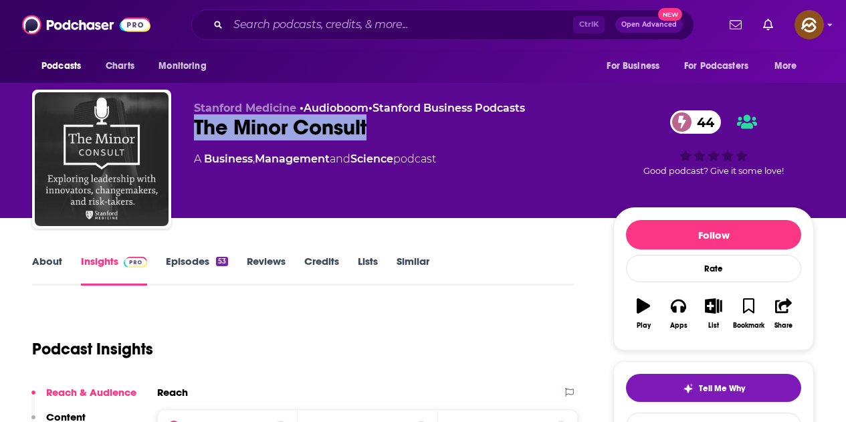
drag, startPoint x: 197, startPoint y: 124, endPoint x: 376, endPoint y: 132, distance: 179.3
click at [376, 132] on div "The Minor Consult 44" at bounding box center [393, 127] width 398 height 26
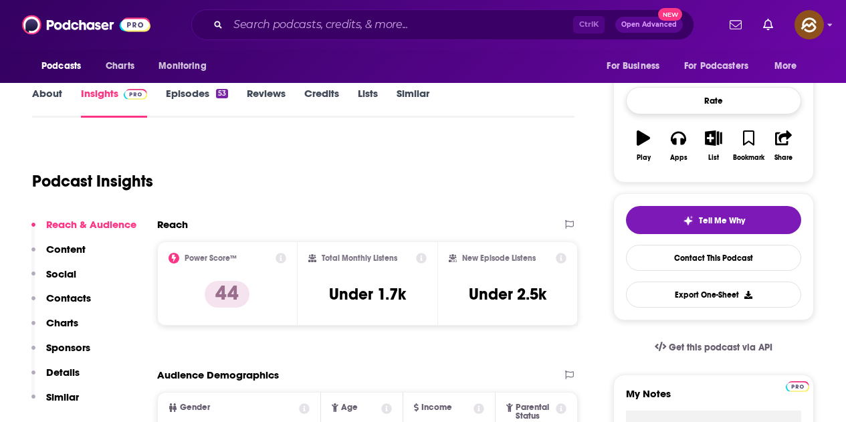
scroll to position [67, 0]
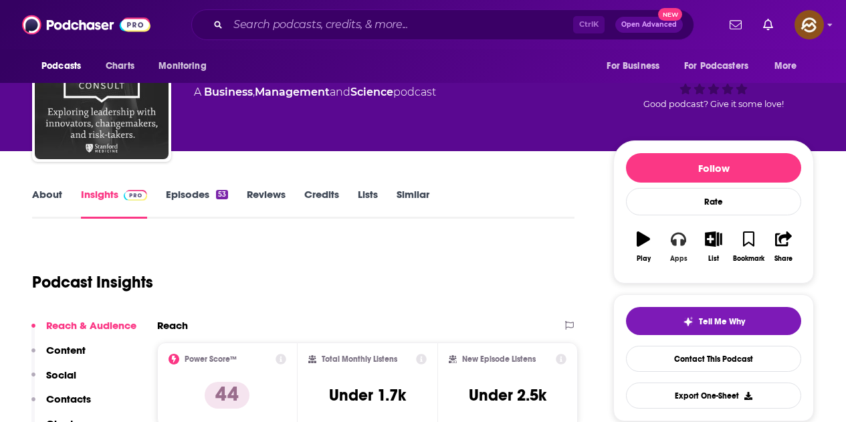
click at [674, 252] on button "Apps" at bounding box center [677, 247] width 35 height 48
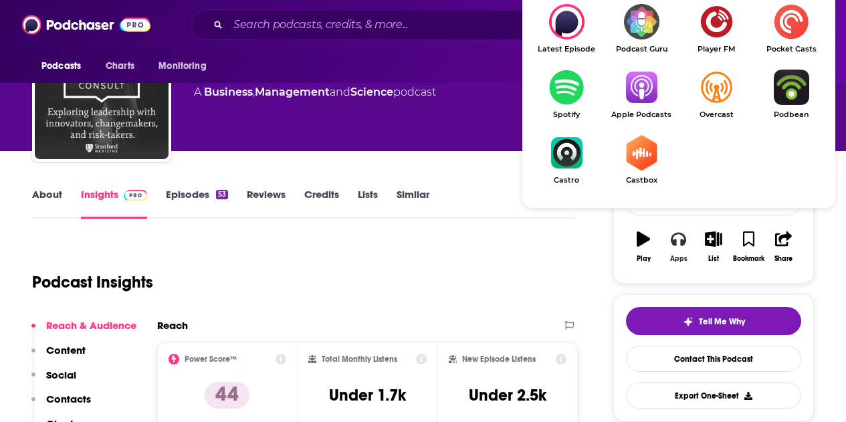
scroll to position [134, 0]
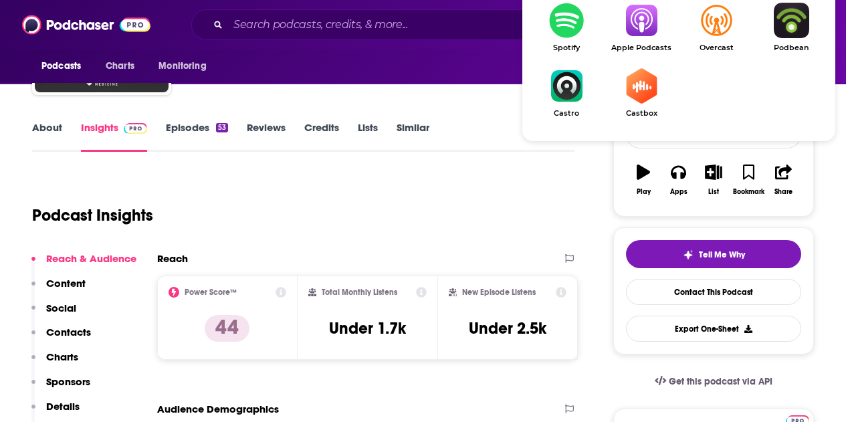
click at [644, 40] on link "Apple Podcasts" at bounding box center [641, 27] width 75 height 49
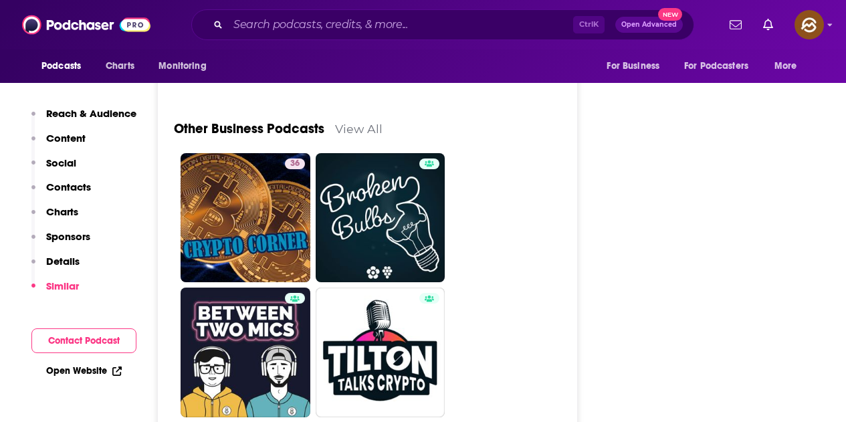
scroll to position [4078, 0]
